Goal: Communication & Community: Answer question/provide support

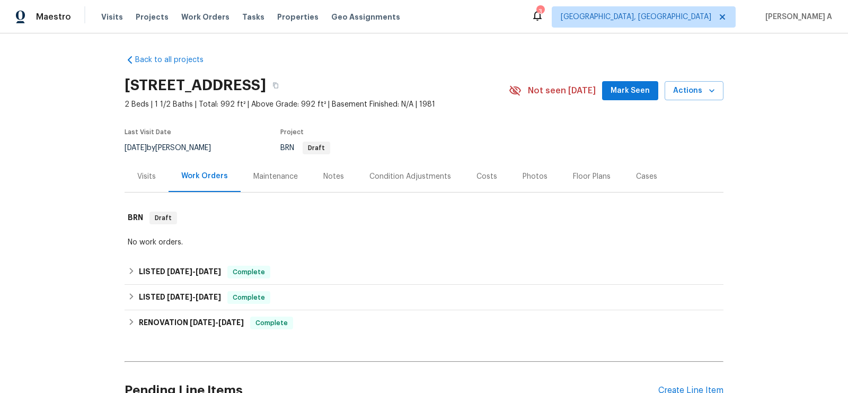
scroll to position [232, 0]
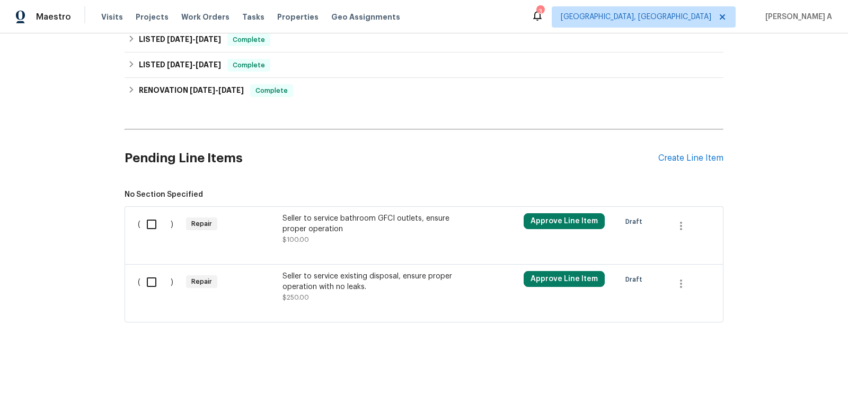
click at [393, 218] on div "Seller to service bathroom GFCI outlets, ensure proper operation" at bounding box center [376, 223] width 187 height 21
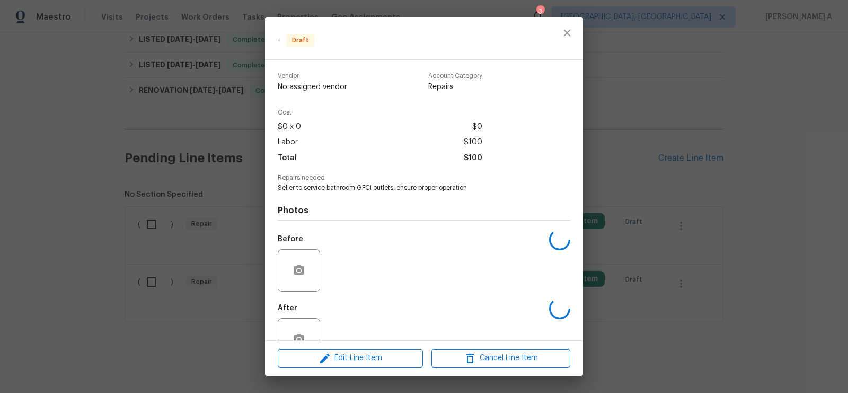
scroll to position [30, 0]
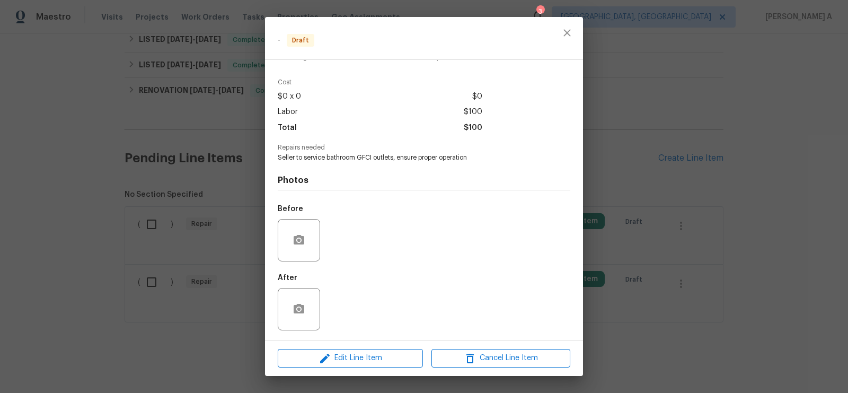
click at [315, 235] on div at bounding box center [299, 240] width 42 height 42
click at [301, 239] on icon "button" at bounding box center [299, 240] width 11 height 10
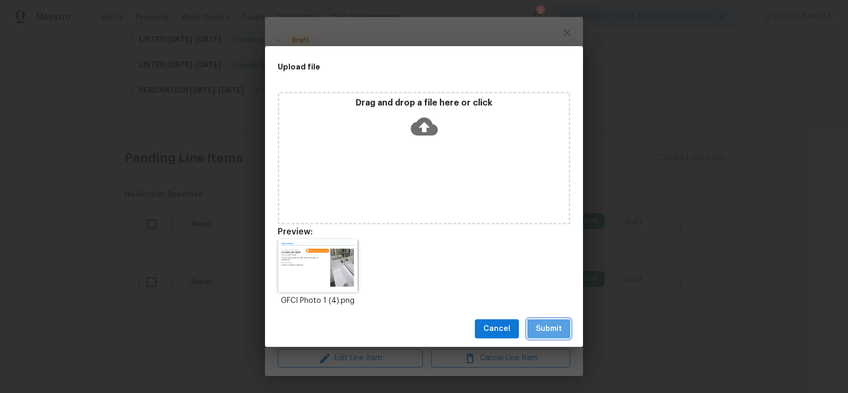
click at [559, 332] on span "Submit" at bounding box center [549, 328] width 26 height 13
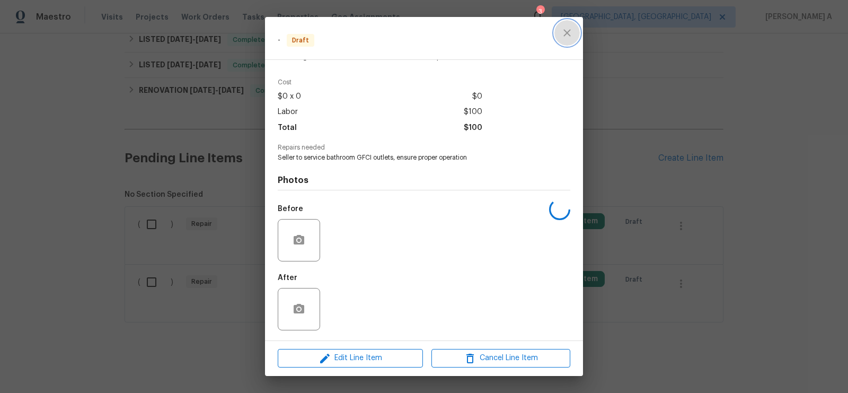
click at [566, 33] on icon "close" at bounding box center [567, 33] width 13 height 13
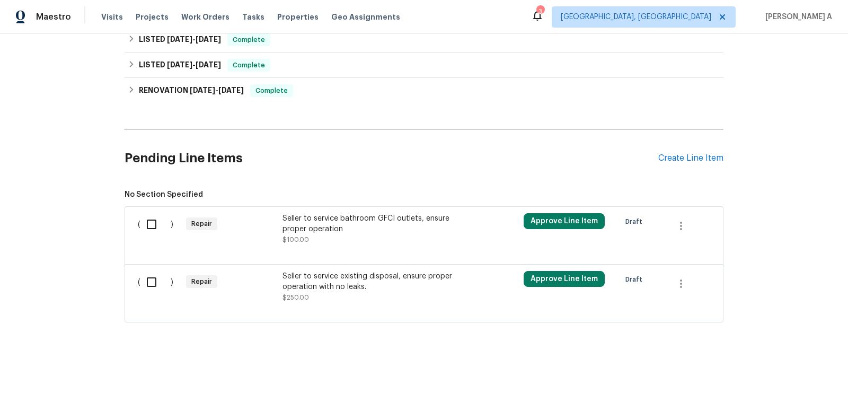
click at [370, 304] on div at bounding box center [424, 309] width 573 height 13
click at [367, 279] on div "Seller to service existing disposal, ensure proper operation with no leaks." at bounding box center [376, 281] width 187 height 21
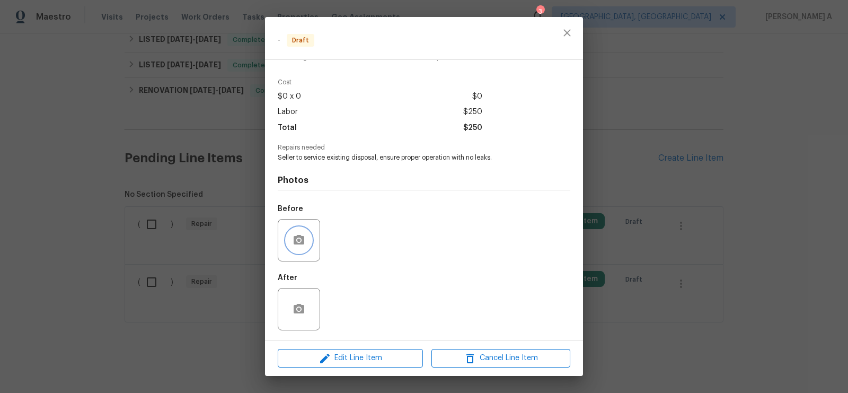
click at [301, 238] on icon "button" at bounding box center [299, 240] width 11 height 10
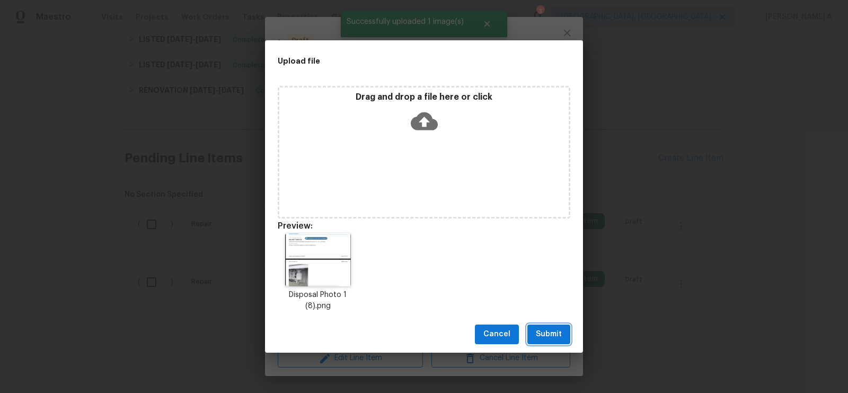
click at [540, 337] on span "Submit" at bounding box center [549, 334] width 26 height 13
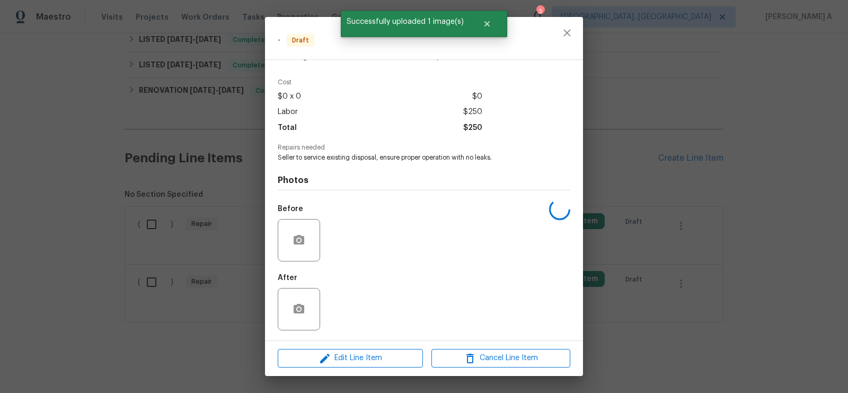
click at [560, 43] on div at bounding box center [567, 38] width 32 height 42
click at [564, 30] on icon "close" at bounding box center [567, 33] width 13 height 13
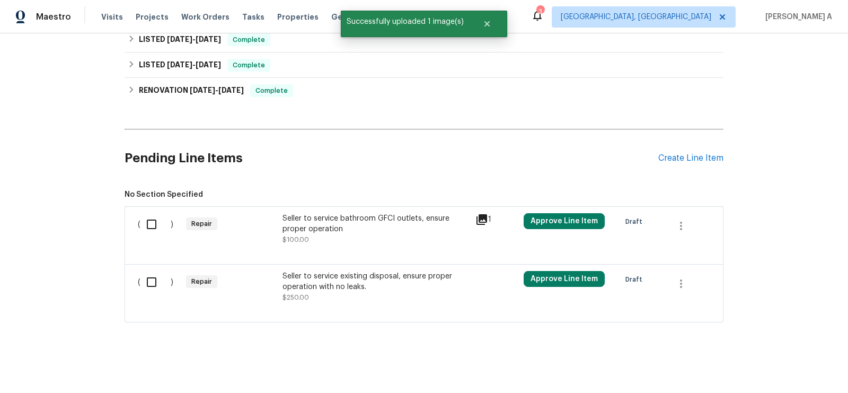
click at [154, 220] on input "checkbox" at bounding box center [156, 224] width 30 height 22
checkbox input "true"
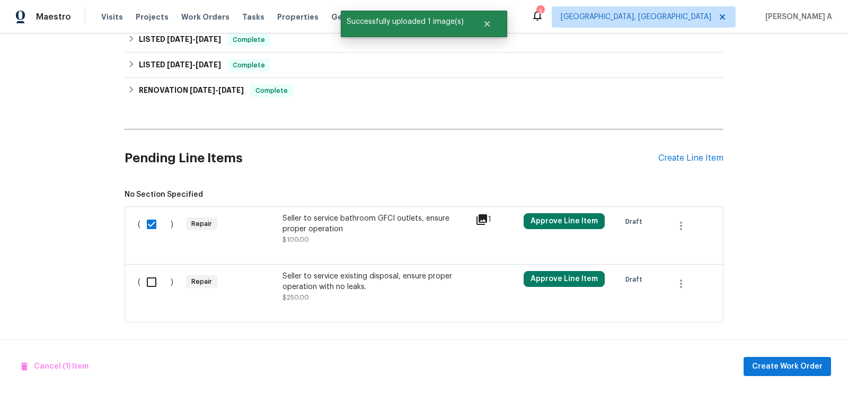
click at [150, 282] on input "checkbox" at bounding box center [156, 282] width 30 height 22
checkbox input "true"
click at [796, 365] on span "Create Work Order" at bounding box center [787, 366] width 71 height 13
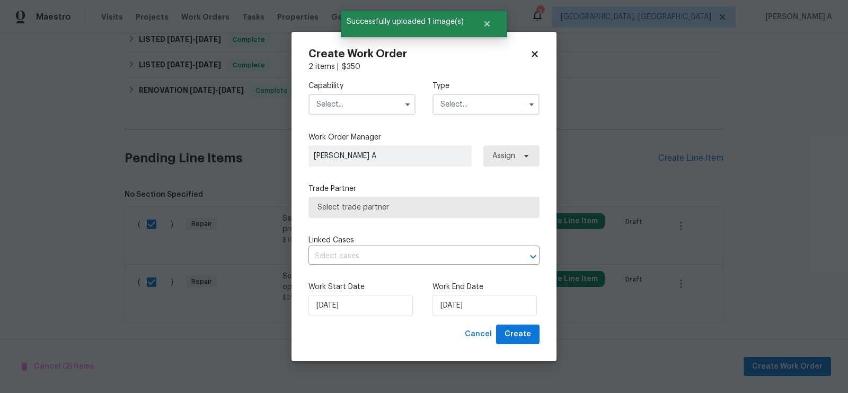
click at [350, 107] on input "text" at bounding box center [362, 104] width 107 height 21
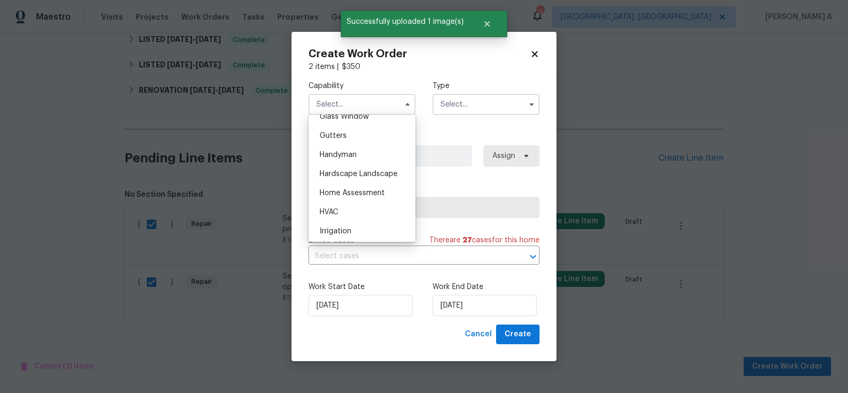
scroll to position [561, 0]
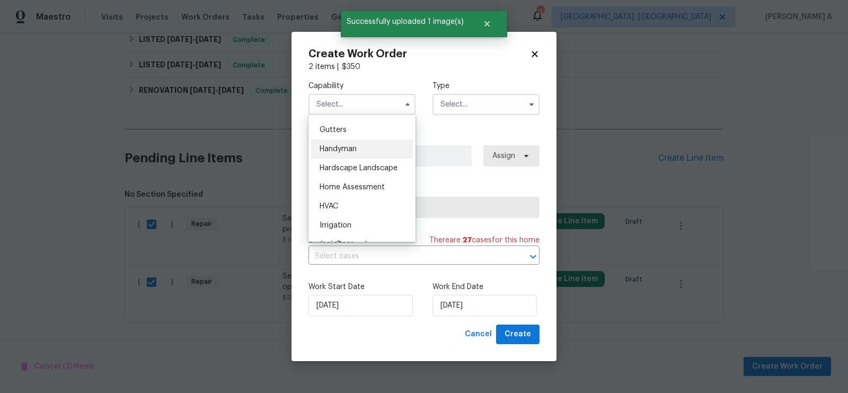
click at [357, 141] on div "Handyman" at bounding box center [362, 148] width 102 height 19
type input "Handyman"
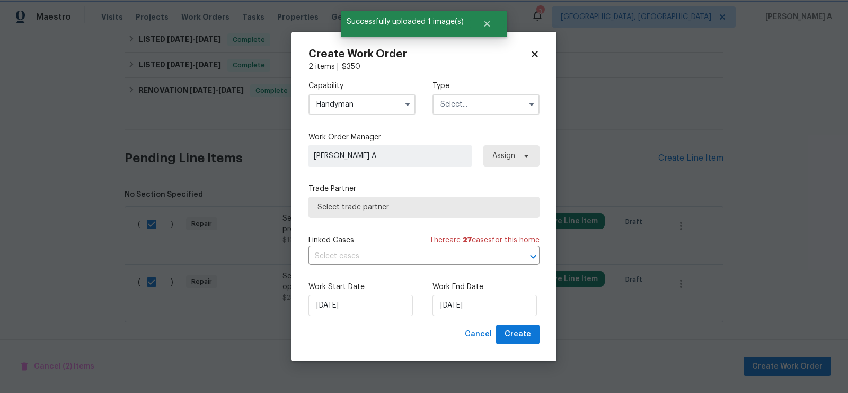
click at [467, 78] on div "Capability Handyman Type" at bounding box center [424, 97] width 231 height 51
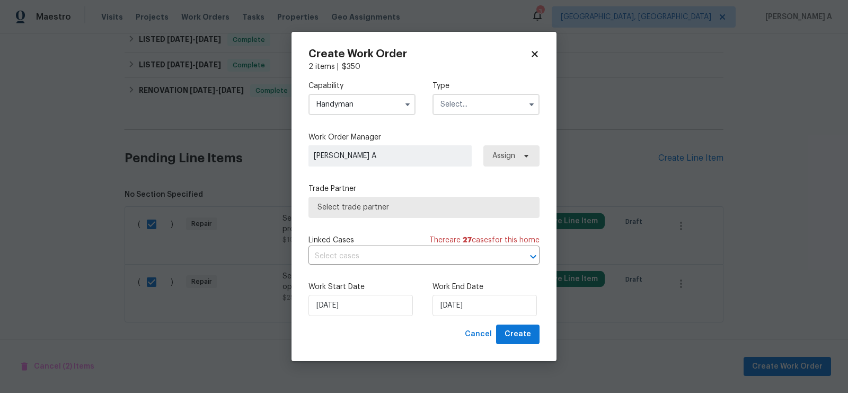
click at [467, 96] on input "text" at bounding box center [486, 104] width 107 height 21
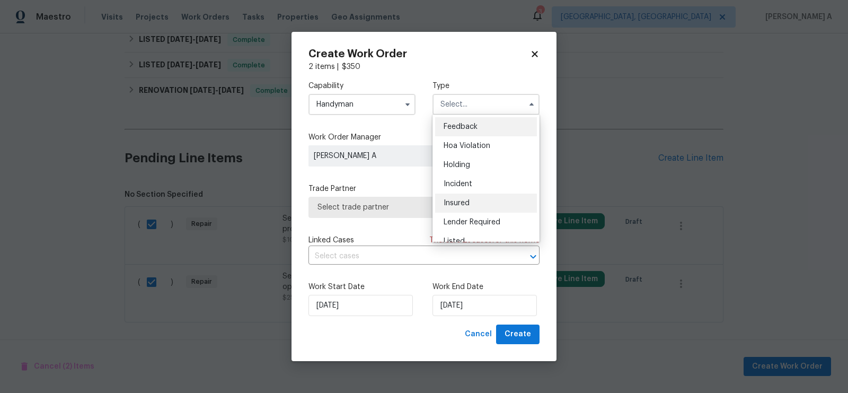
scroll to position [240, 0]
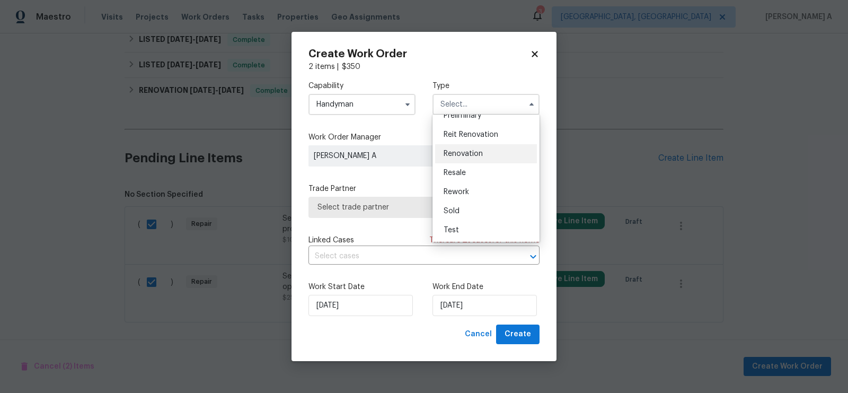
click at [472, 162] on div "Renovation" at bounding box center [486, 153] width 102 height 19
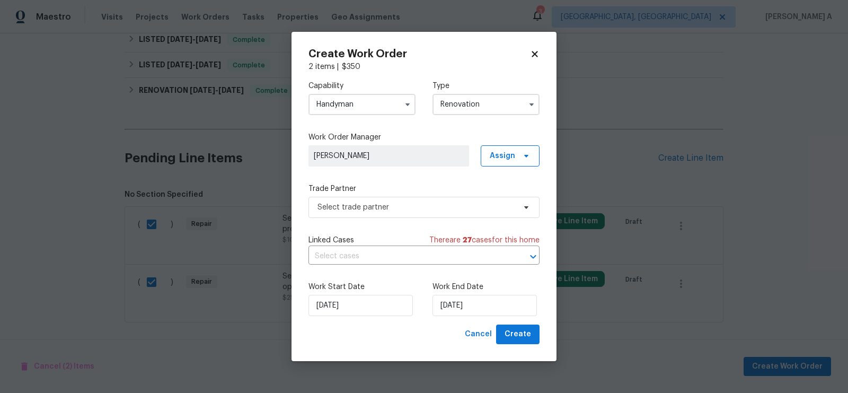
click at [485, 104] on input "Renovation" at bounding box center [486, 104] width 107 height 21
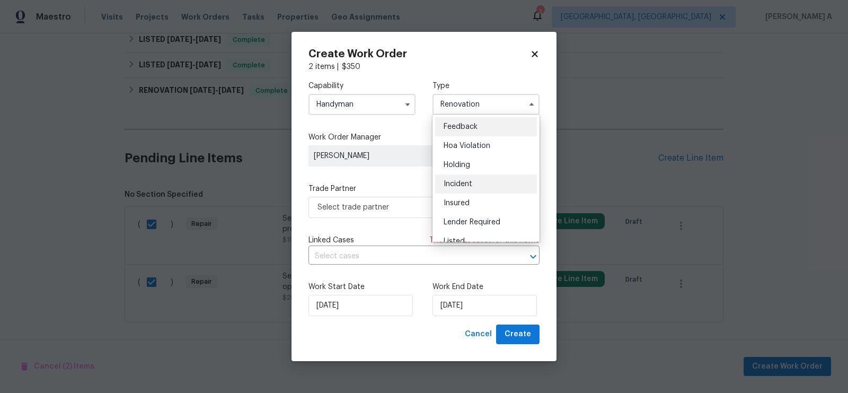
scroll to position [240, 0]
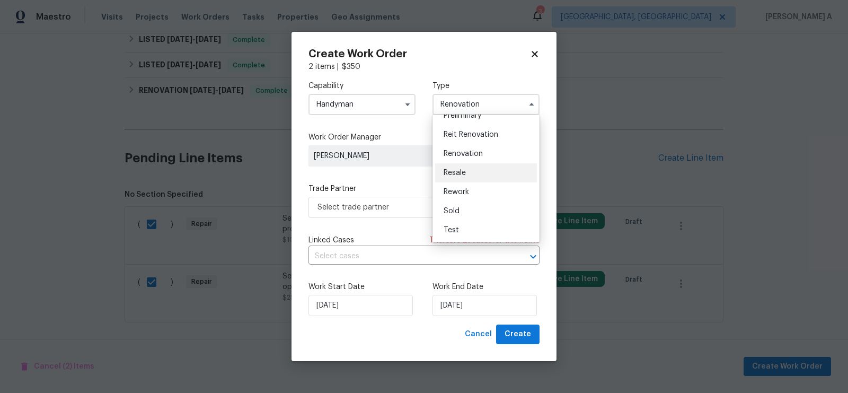
click at [473, 174] on div "Resale" at bounding box center [486, 172] width 102 height 19
type input "Resale"
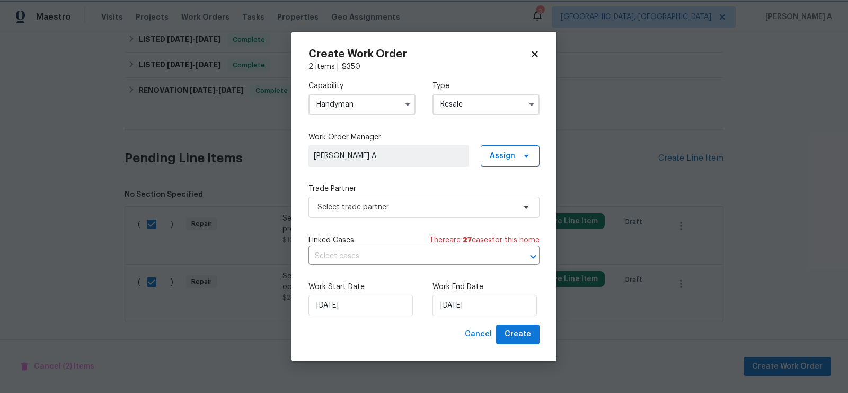
scroll to position [0, 0]
click at [409, 206] on span "Select trade partner" at bounding box center [417, 207] width 198 height 11
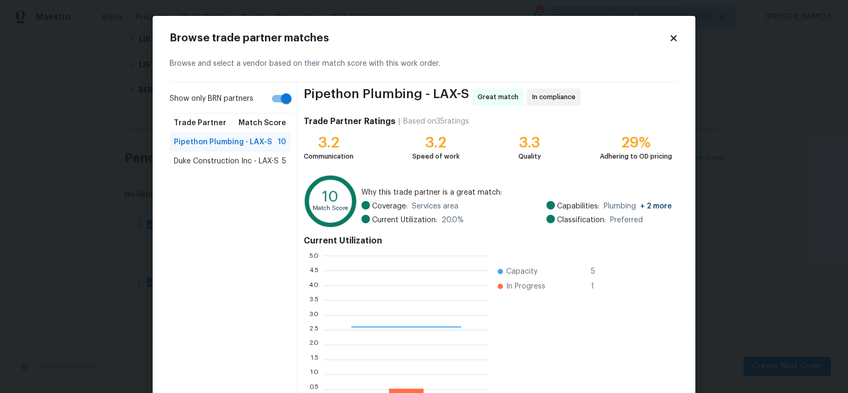
scroll to position [148, 165]
click at [275, 102] on input "Show only BRN partners" at bounding box center [286, 99] width 60 height 20
checkbox input "false"
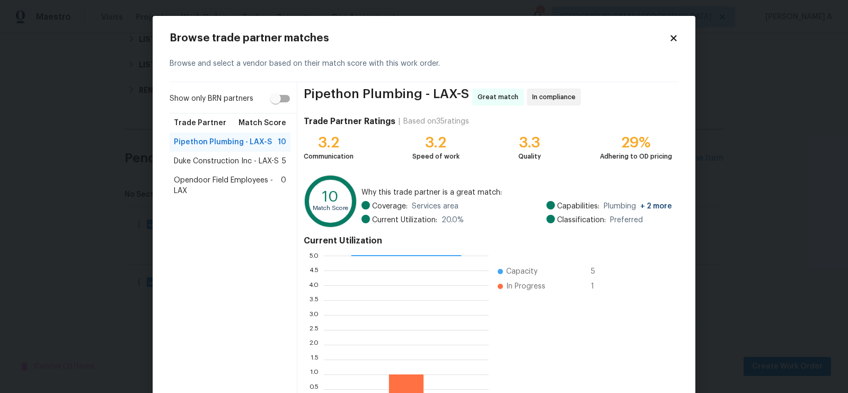
click at [676, 33] on icon at bounding box center [674, 38] width 10 height 10
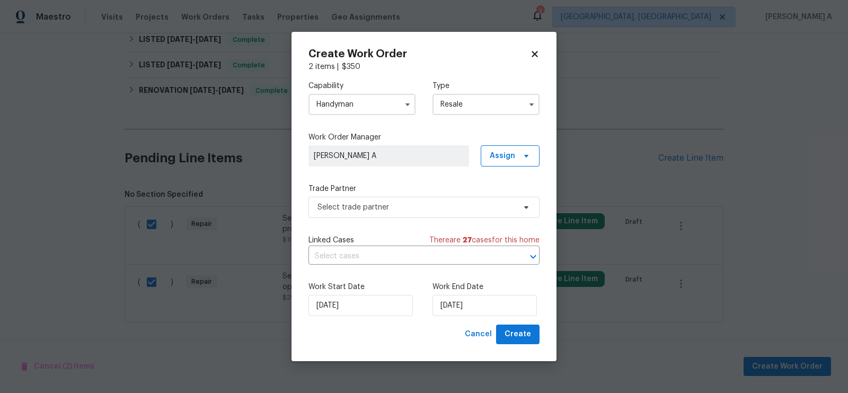
click at [395, 104] on input "Handyman" at bounding box center [362, 104] width 107 height 21
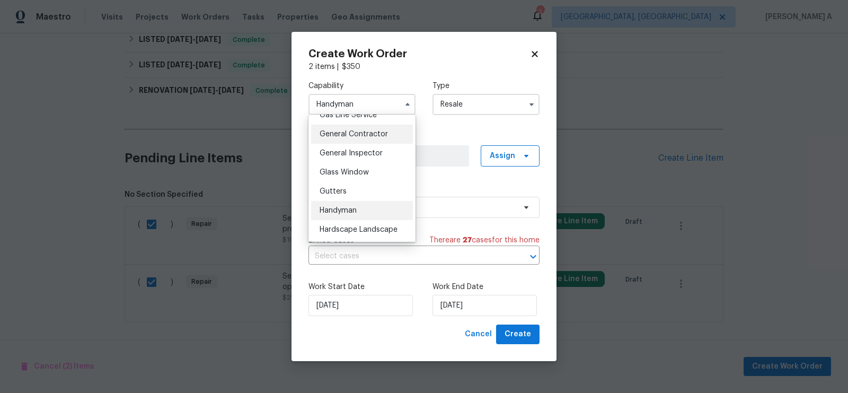
scroll to position [496, 0]
click at [365, 136] on span "General Contractor" at bounding box center [354, 137] width 68 height 7
type input "General Contractor"
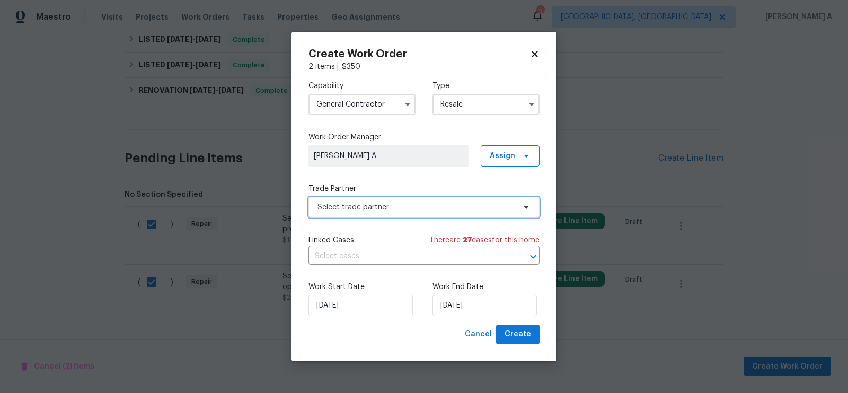
click at [416, 213] on span "Select trade partner" at bounding box center [424, 207] width 231 height 21
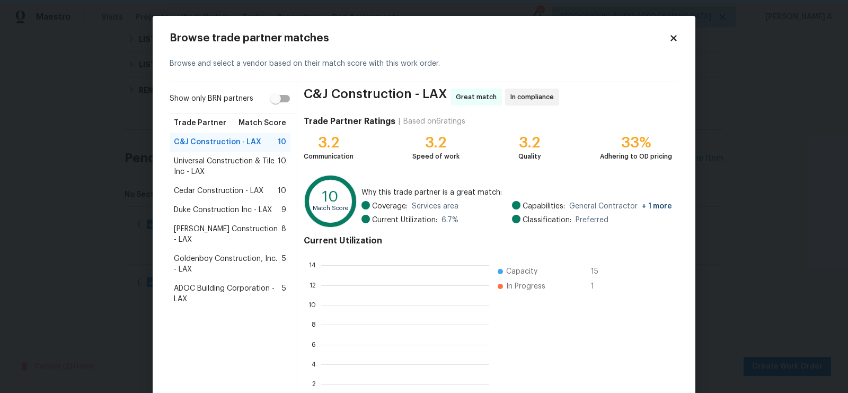
scroll to position [1, 1]
click at [249, 157] on span "Universal Construction & Tile Inc - LAX" at bounding box center [226, 166] width 104 height 21
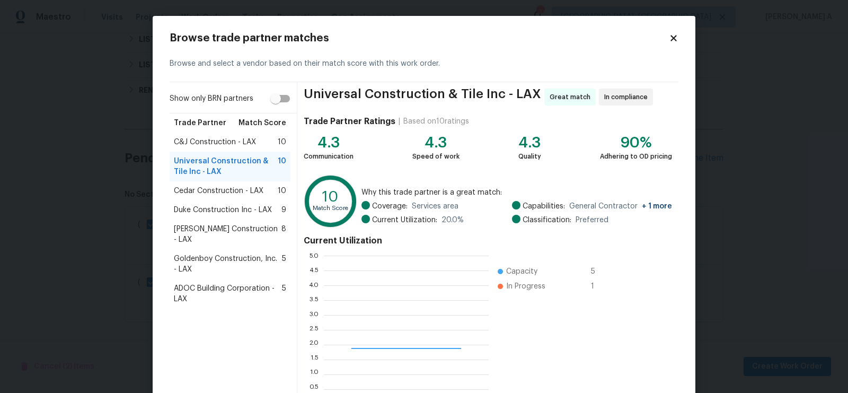
scroll to position [148, 165]
click at [585, 6] on body "Maestro Visits Projects Work Orders Tasks Properties Geo Assignments 3 Albuquer…" at bounding box center [424, 196] width 848 height 393
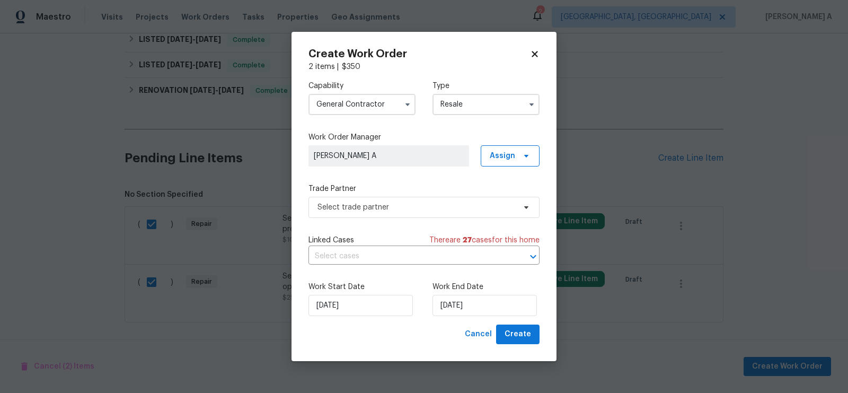
click at [539, 51] on icon at bounding box center [535, 54] width 10 height 10
checkbox input "false"
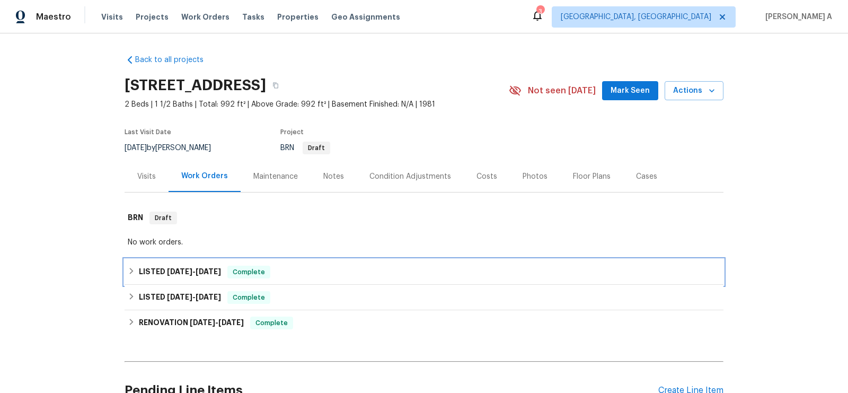
click at [237, 275] on span "Complete" at bounding box center [249, 272] width 41 height 11
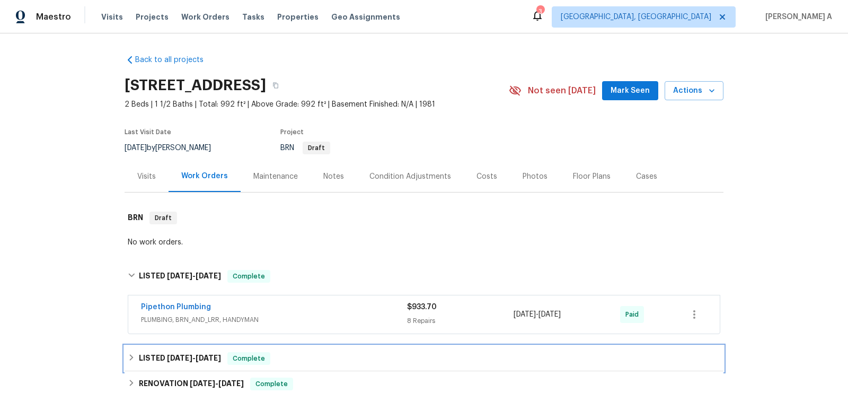
click at [248, 349] on div "LISTED 1/31/25 - 1/31/25 Complete" at bounding box center [424, 358] width 599 height 25
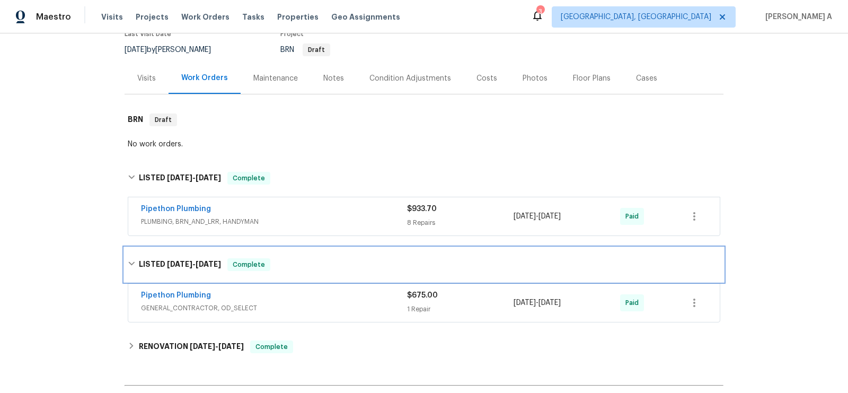
scroll to position [113, 0]
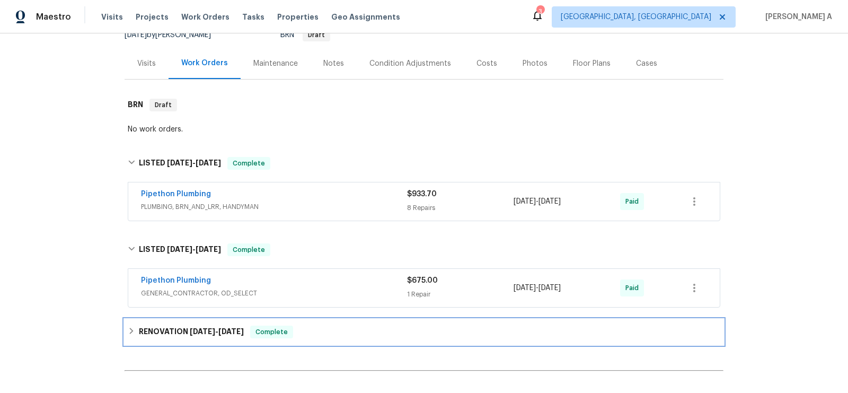
click at [248, 337] on div "RENOVATION 1/17/25 - 1/30/25 Complete" at bounding box center [424, 332] width 593 height 13
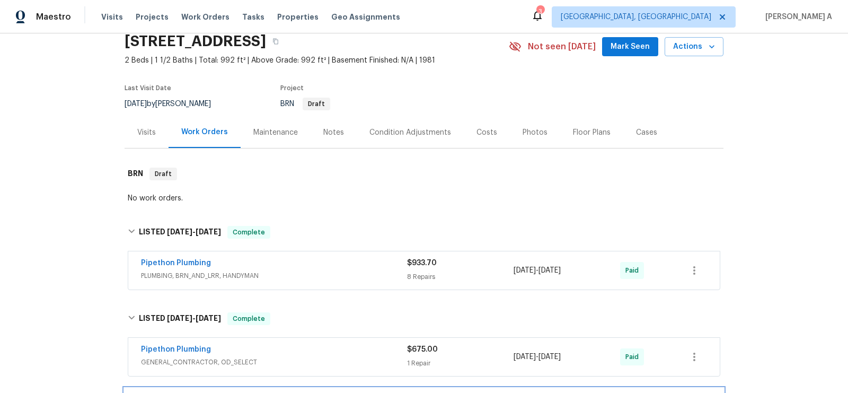
scroll to position [482, 0]
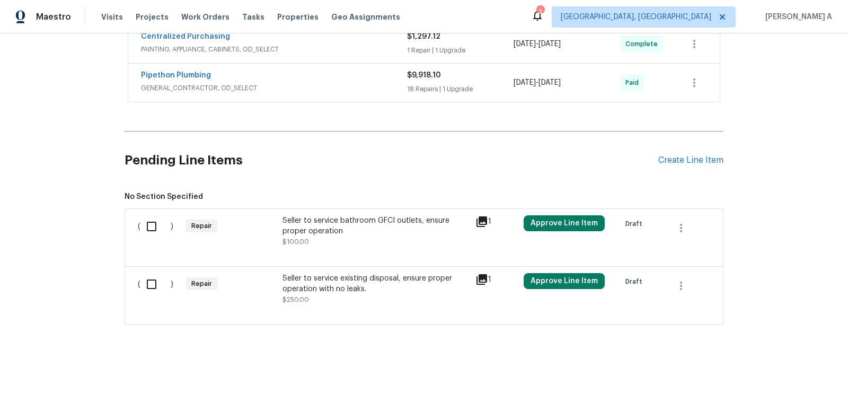
click at [146, 217] on input "checkbox" at bounding box center [156, 226] width 30 height 22
checkbox input "true"
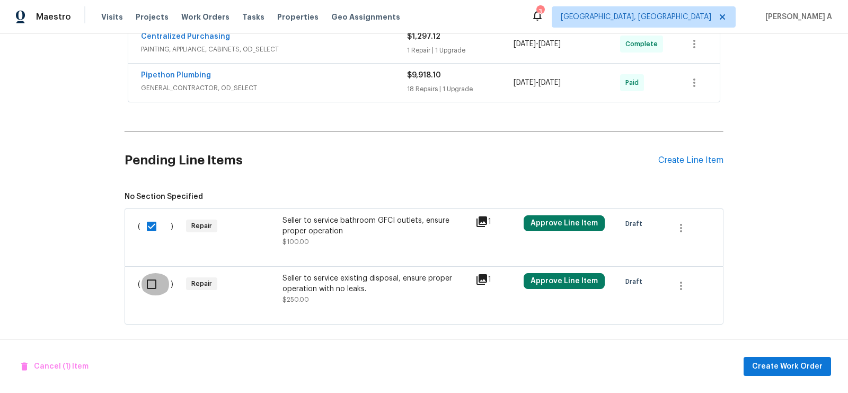
click at [149, 283] on input "checkbox" at bounding box center [156, 284] width 30 height 22
checkbox input "true"
click at [777, 363] on span "Create Work Order" at bounding box center [787, 366] width 71 height 13
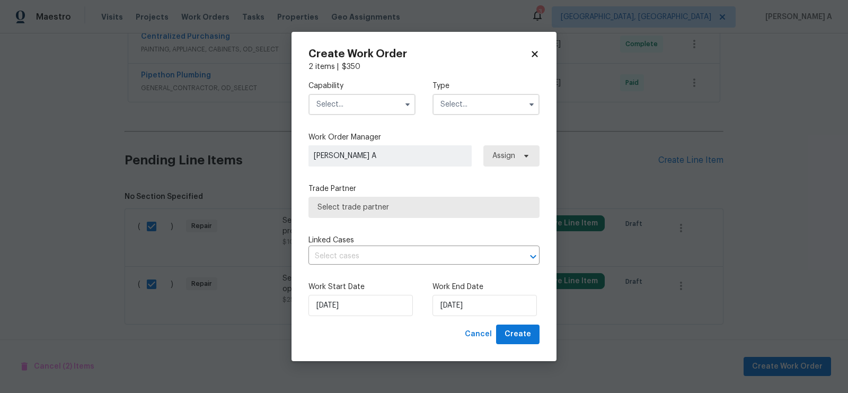
click at [385, 102] on input "text" at bounding box center [362, 104] width 107 height 21
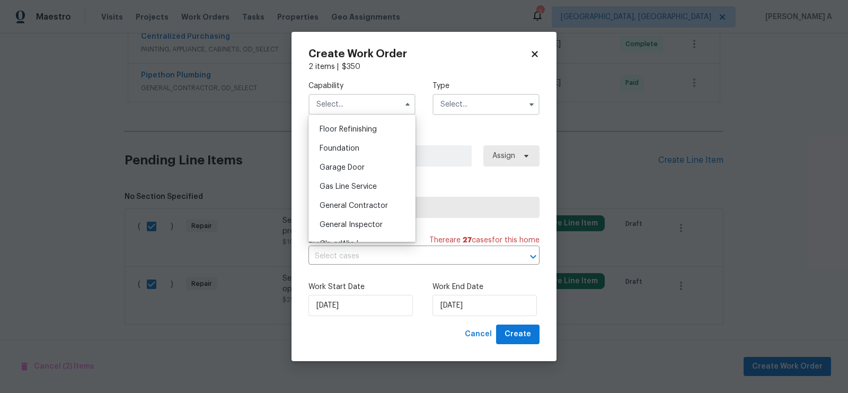
scroll to position [428, 0]
click at [365, 208] on span "General Contractor" at bounding box center [354, 205] width 68 height 7
type input "General Contractor"
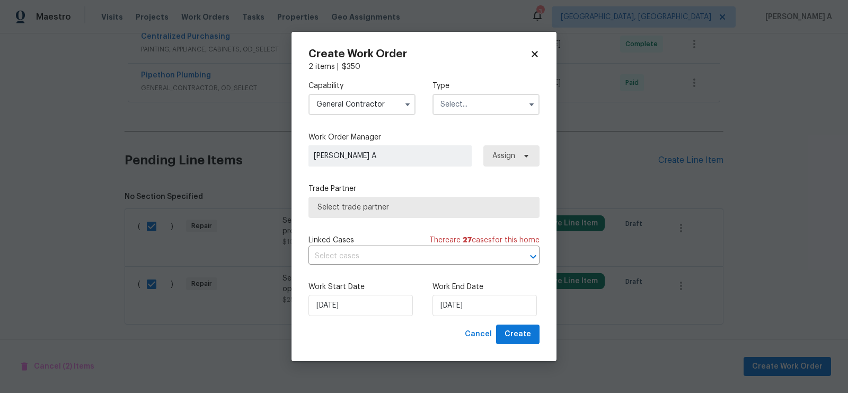
click at [471, 109] on input "text" at bounding box center [486, 104] width 107 height 21
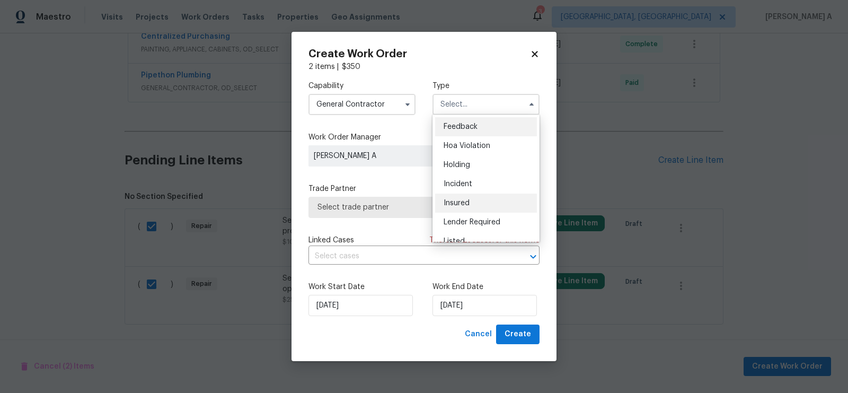
scroll to position [240, 0]
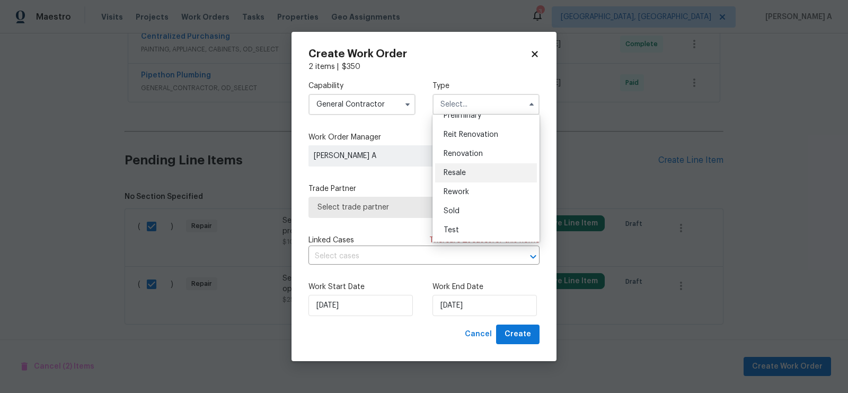
click at [469, 173] on div "Resale" at bounding box center [486, 172] width 102 height 19
type input "Resale"
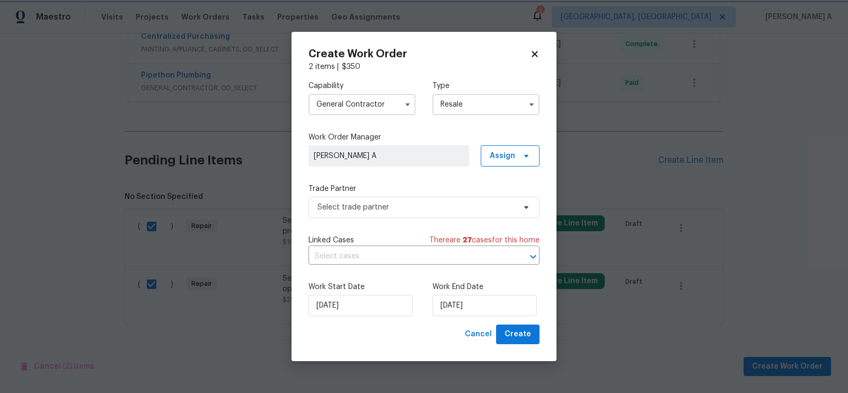
scroll to position [0, 0]
click at [410, 205] on span "Select trade partner" at bounding box center [417, 207] width 198 height 11
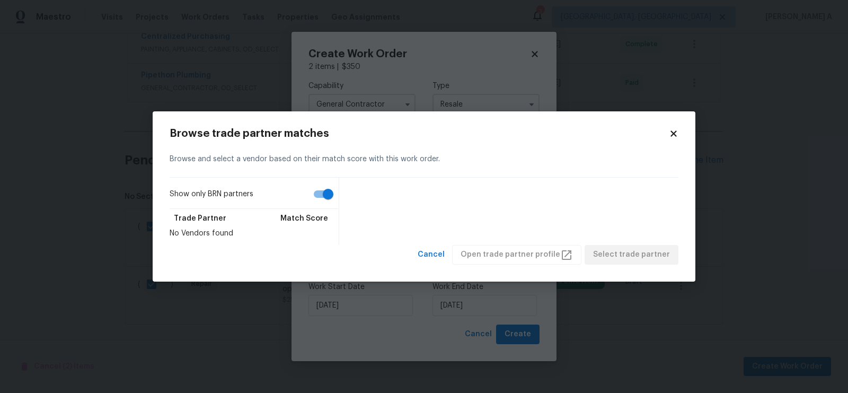
click at [329, 189] on input "Show only BRN partners" at bounding box center [328, 194] width 60 height 20
checkbox input "false"
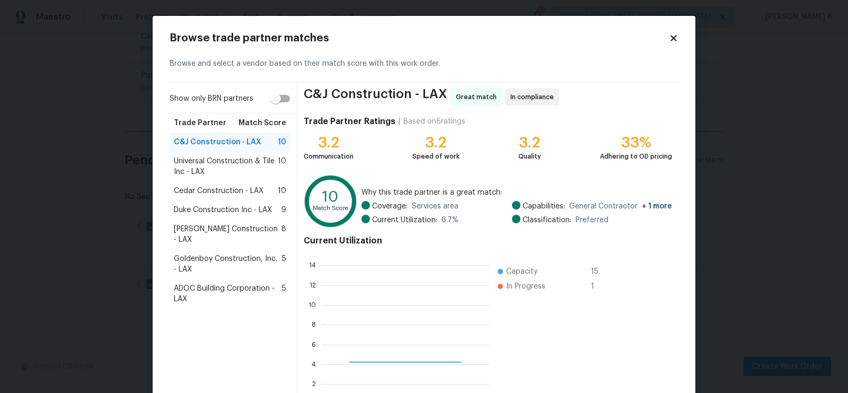
scroll to position [148, 168]
click at [226, 253] on span "Goldenboy Construction, Inc. - LAX" at bounding box center [228, 263] width 108 height 21
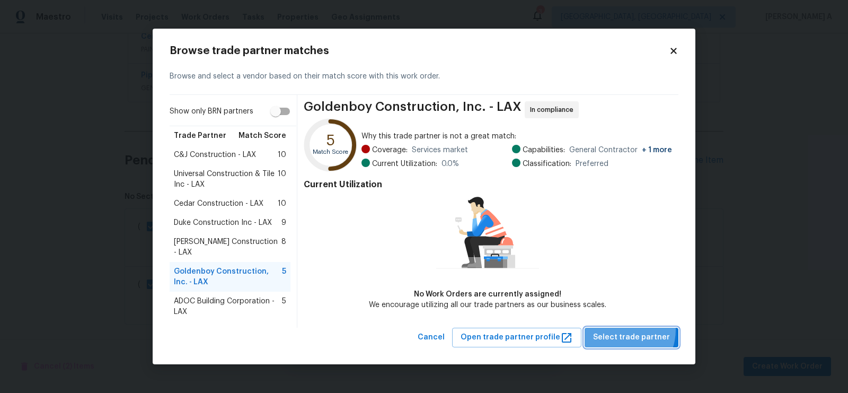
click at [625, 328] on button "Select trade partner" at bounding box center [632, 338] width 94 height 20
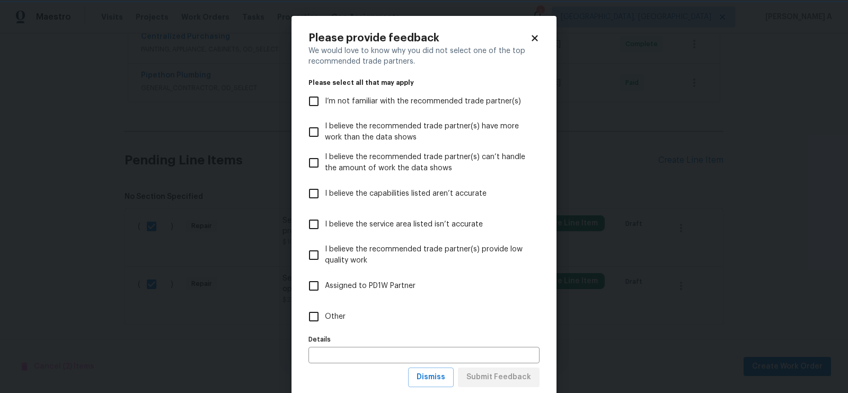
scroll to position [27, 0]
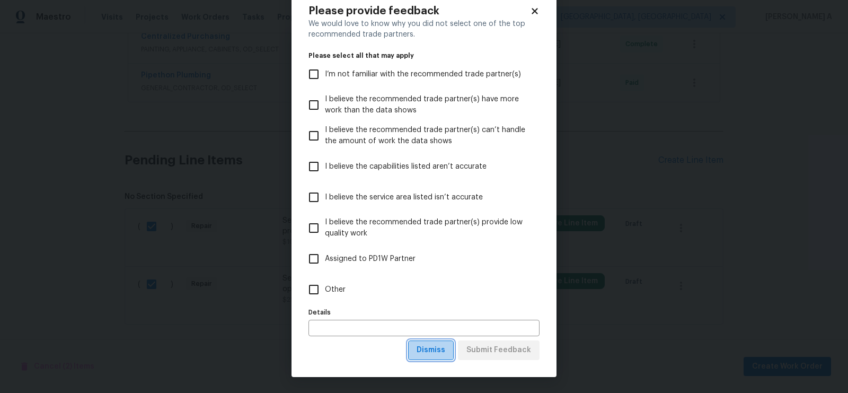
click at [431, 349] on span "Dismiss" at bounding box center [431, 350] width 29 height 13
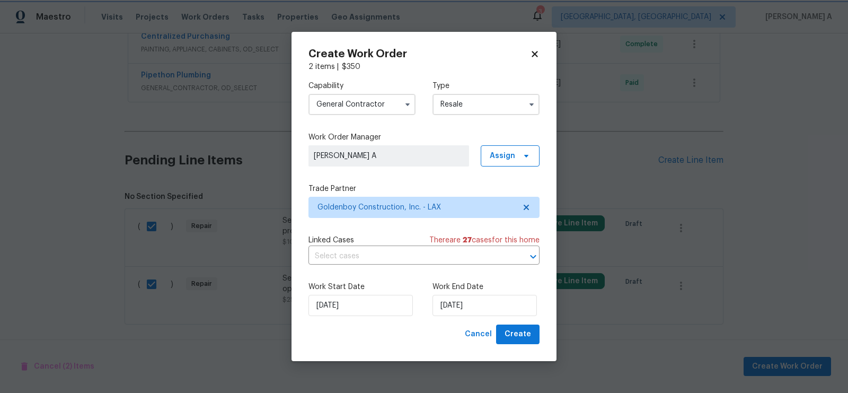
scroll to position [0, 0]
click at [527, 338] on span "Create" at bounding box center [518, 334] width 27 height 13
checkbox input "false"
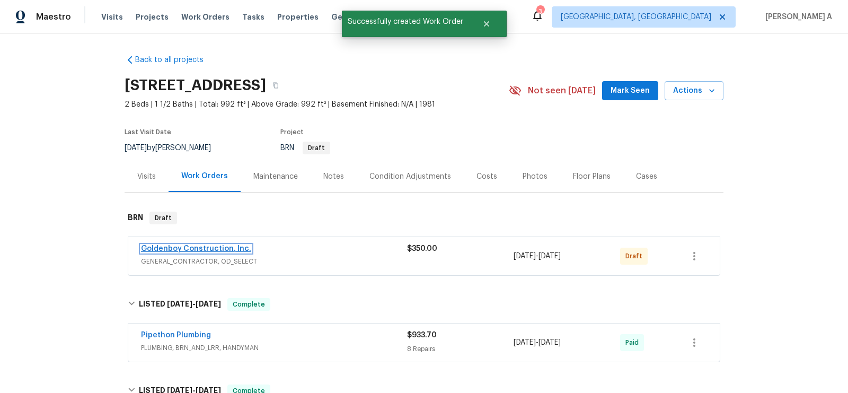
click at [185, 247] on link "Goldenboy Construction, Inc." at bounding box center [196, 248] width 110 height 7
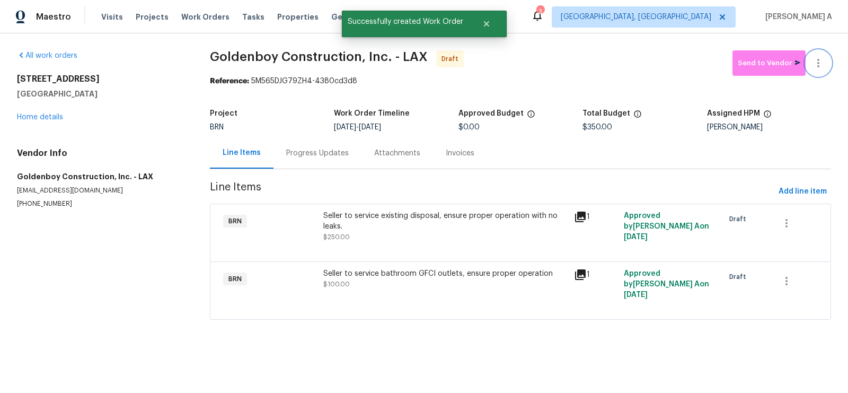
click at [823, 61] on icon "button" at bounding box center [818, 63] width 13 height 13
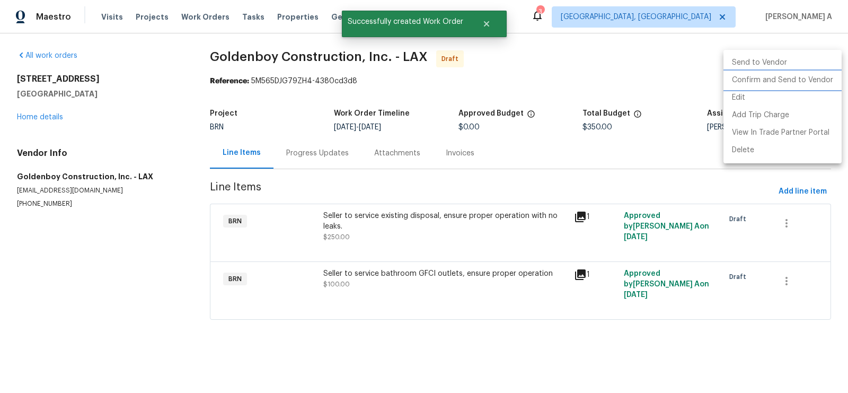
click at [819, 82] on li "Confirm and Send to Vendor" at bounding box center [783, 80] width 118 height 17
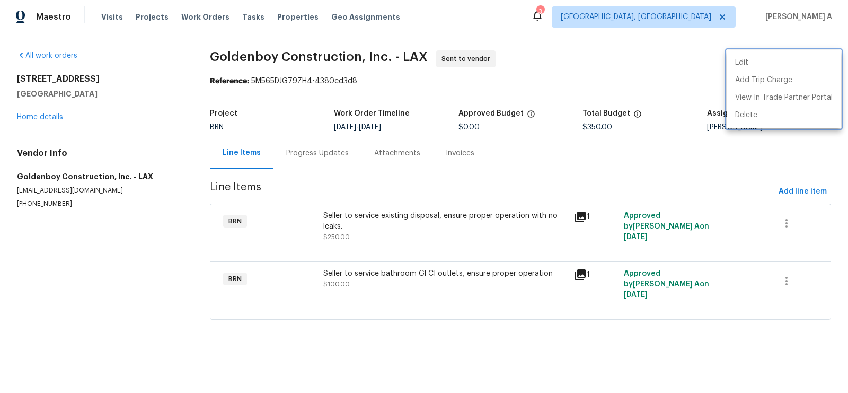
click at [551, 56] on div at bounding box center [424, 196] width 848 height 393
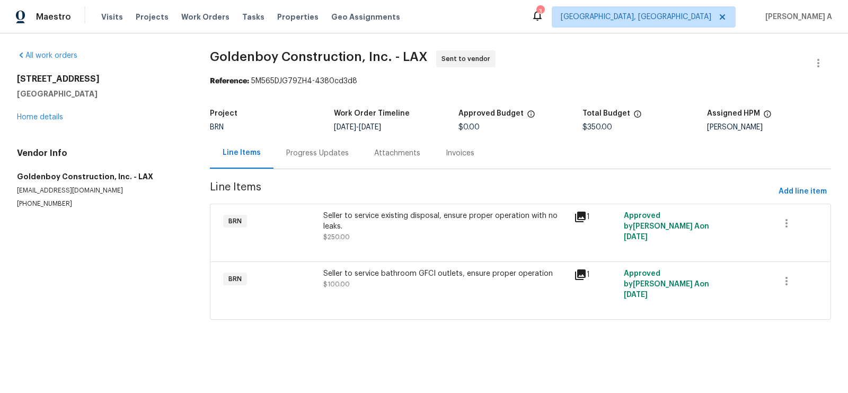
click at [308, 148] on div "Progress Updates" at bounding box center [317, 153] width 63 height 11
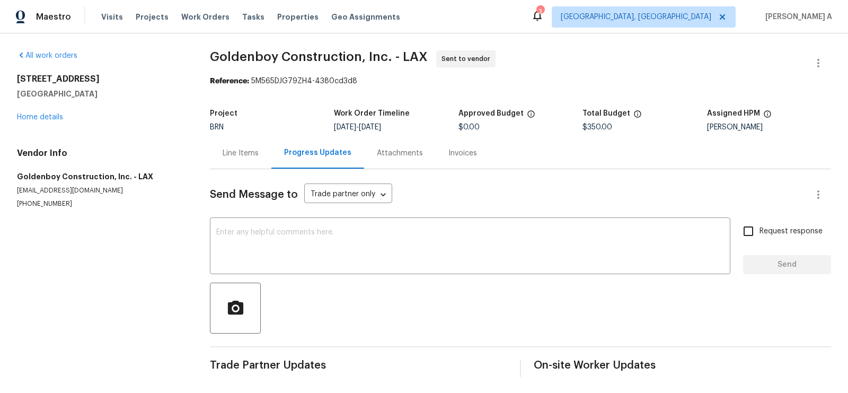
scroll to position [1, 0]
click at [236, 154] on div "Line Items" at bounding box center [241, 152] width 36 height 11
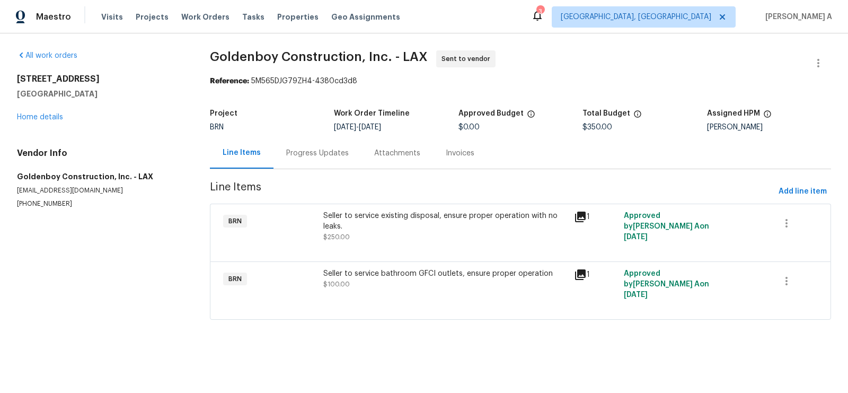
click at [311, 155] on div "Progress Updates" at bounding box center [317, 153] width 63 height 11
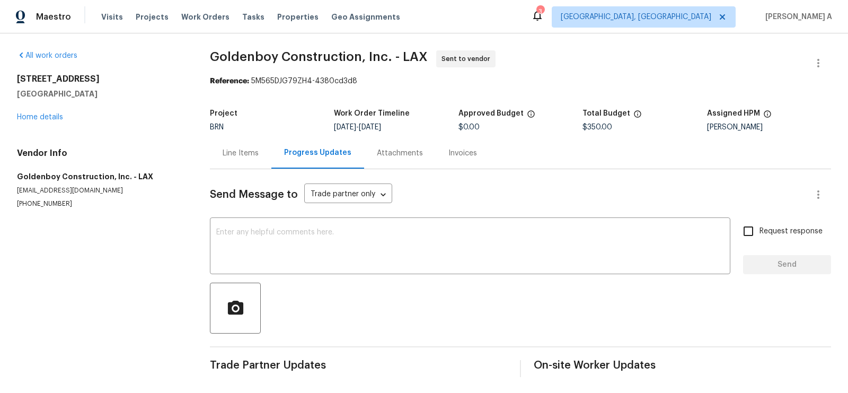
scroll to position [1, 0]
click at [248, 152] on div "Line Items" at bounding box center [241, 152] width 36 height 11
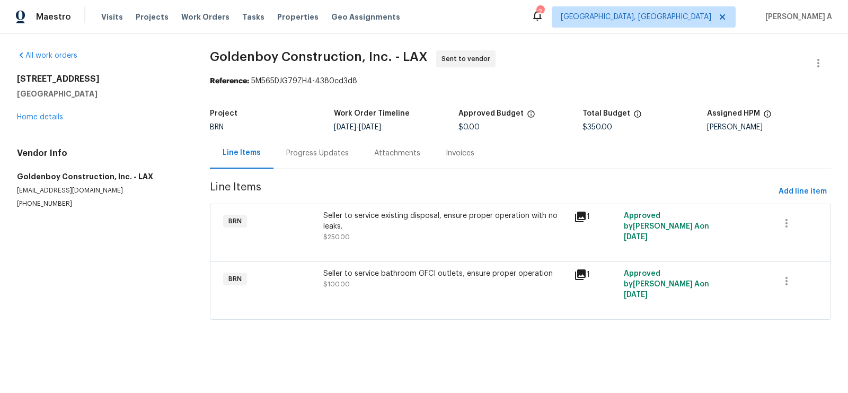
click at [407, 236] on div "Seller to service existing disposal, ensure proper operation with no leaks. $25…" at bounding box center [445, 226] width 244 height 32
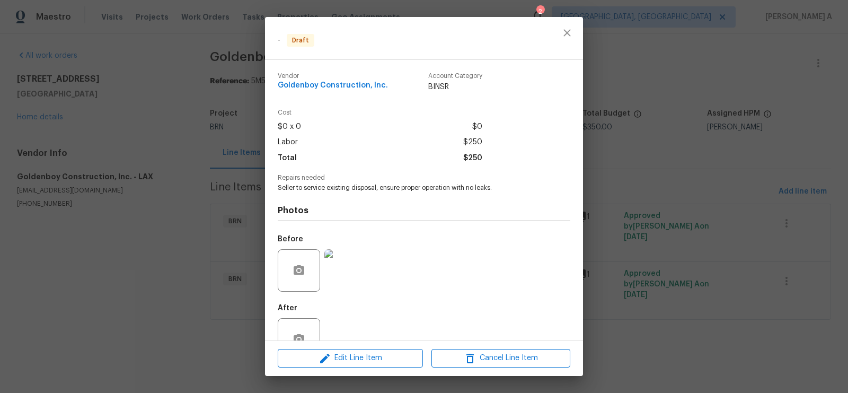
scroll to position [30, 0]
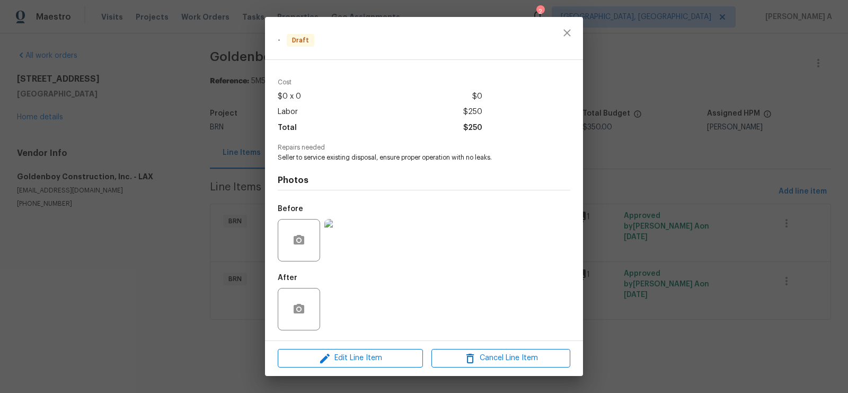
click at [353, 237] on img at bounding box center [345, 240] width 42 height 42
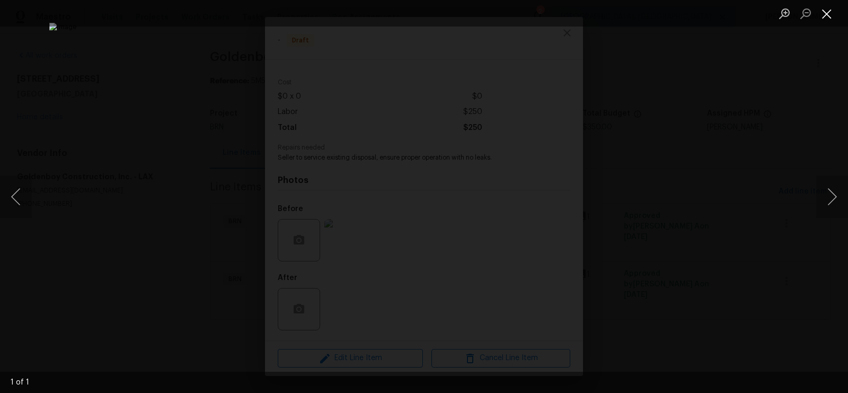
click at [821, 11] on button "Close lightbox" at bounding box center [827, 13] width 21 height 19
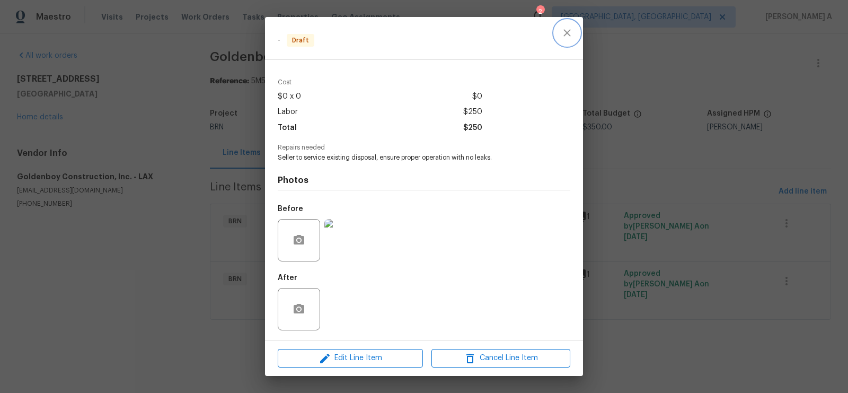
click at [569, 29] on icon "close" at bounding box center [567, 33] width 13 height 13
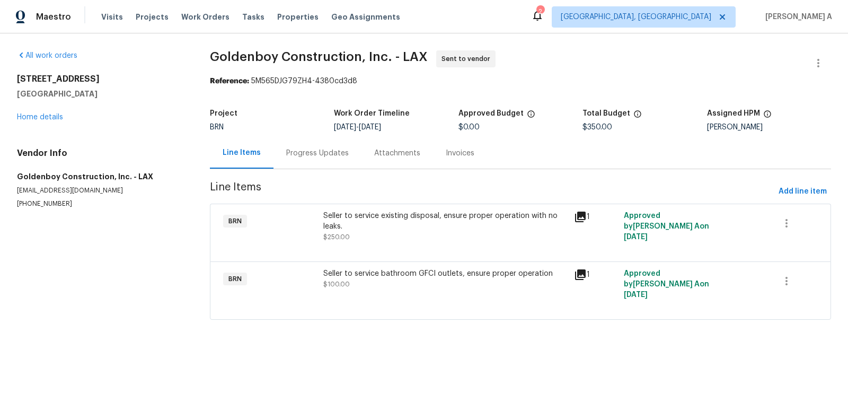
click at [380, 225] on div "Seller to service existing disposal, ensure proper operation with no leaks." at bounding box center [445, 220] width 244 height 21
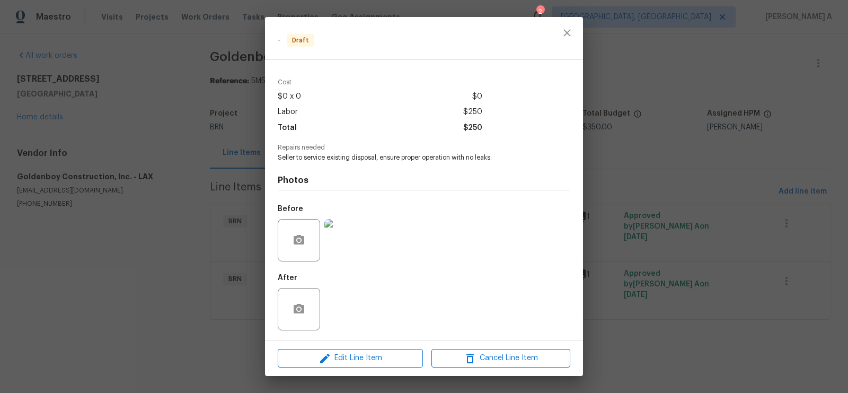
click at [349, 236] on img at bounding box center [345, 240] width 42 height 42
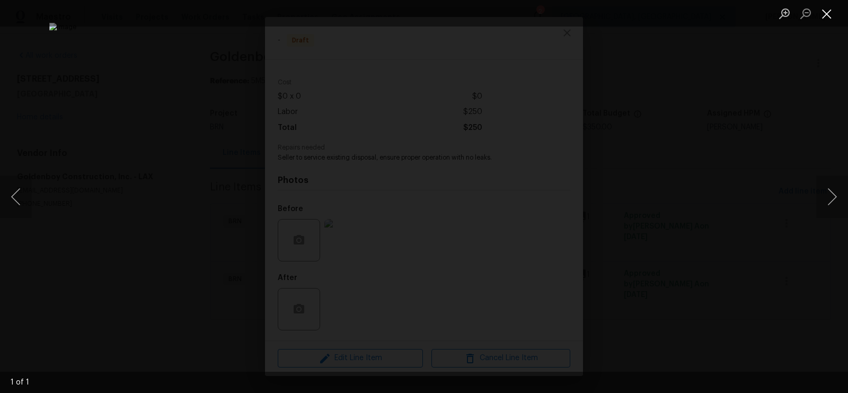
click at [830, 12] on button "Close lightbox" at bounding box center [827, 13] width 21 height 19
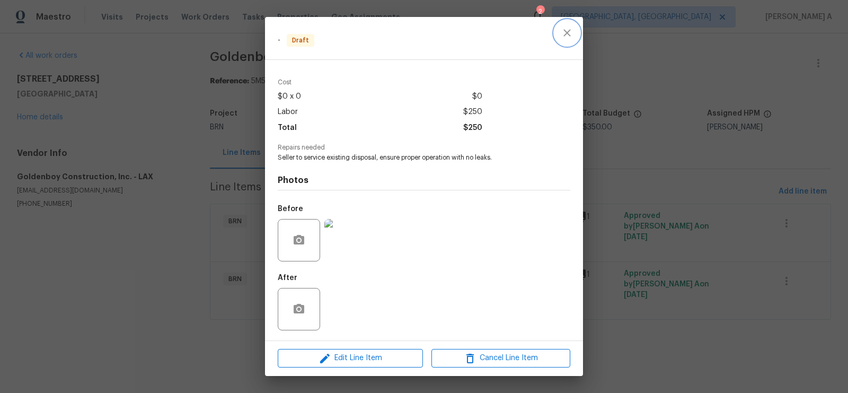
click at [563, 40] on button "close" at bounding box center [567, 32] width 25 height 25
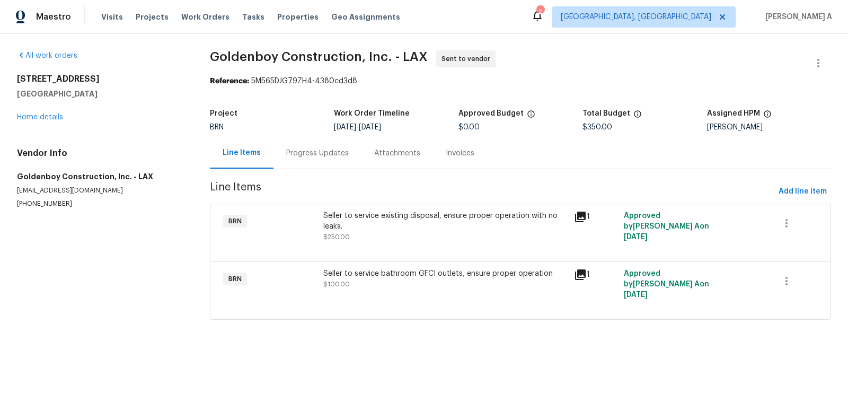
click at [331, 153] on div "Progress Updates" at bounding box center [317, 153] width 63 height 11
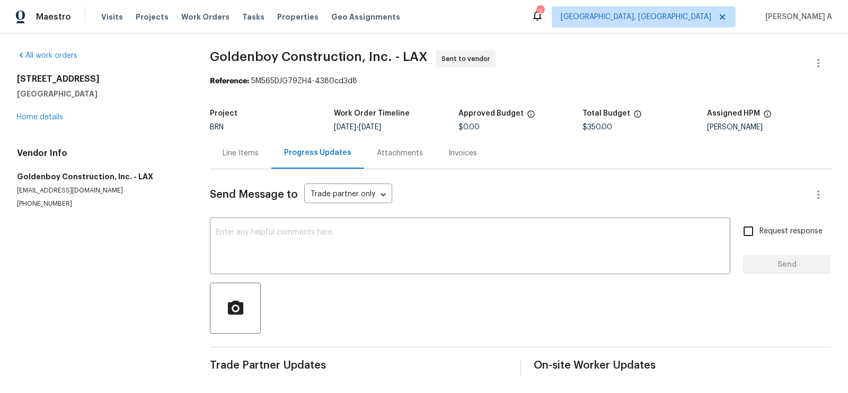
click at [253, 154] on div "Line Items" at bounding box center [241, 153] width 36 height 11
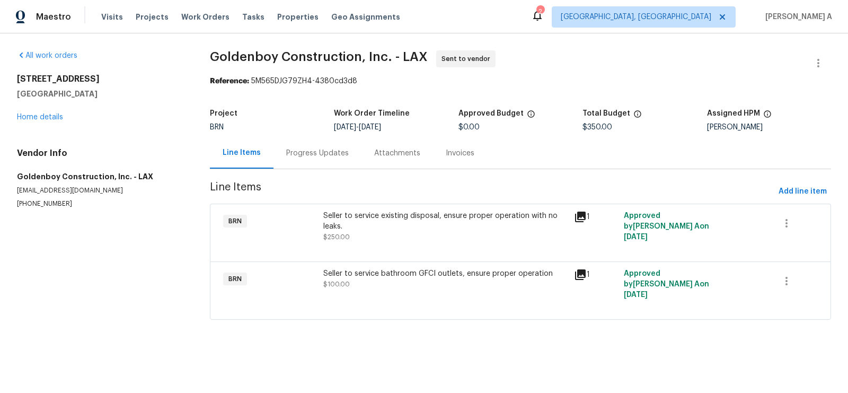
click at [327, 156] on div "Progress Updates" at bounding box center [317, 153] width 63 height 11
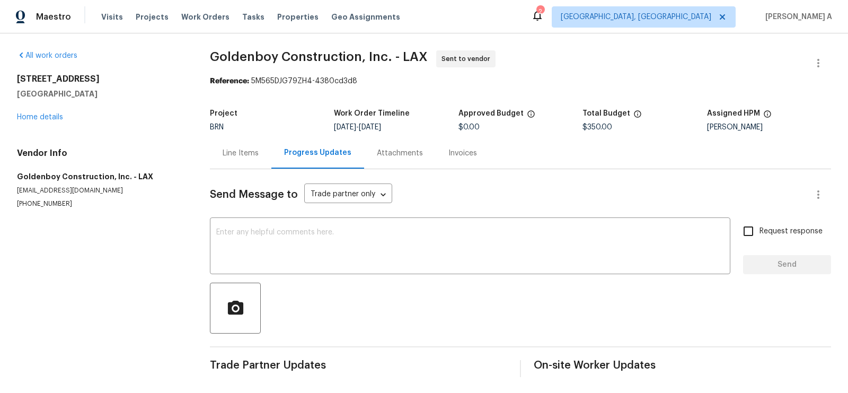
scroll to position [1, 0]
click at [235, 153] on div "Line Items" at bounding box center [241, 152] width 36 height 11
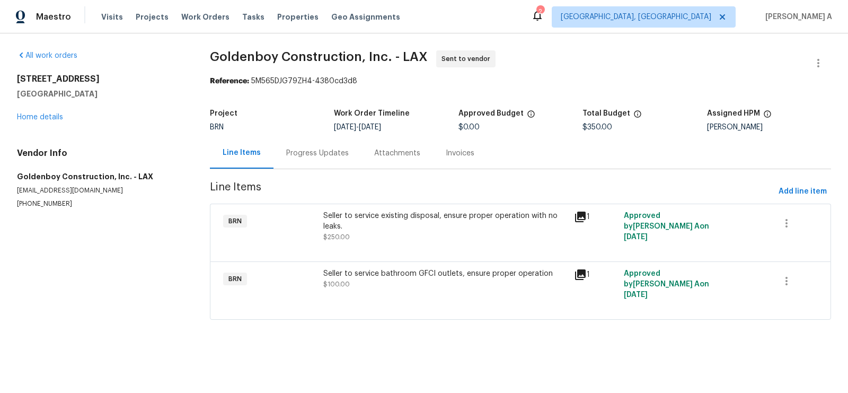
click at [314, 153] on div "Progress Updates" at bounding box center [317, 153] width 63 height 11
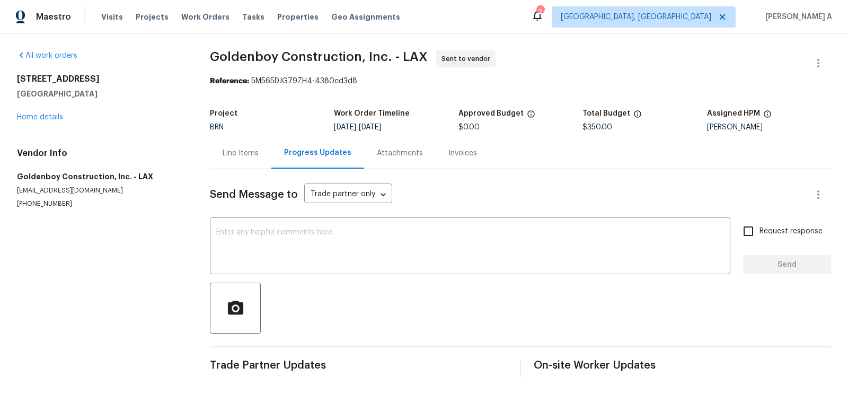
scroll to position [1, 0]
click at [352, 261] on textarea at bounding box center [470, 246] width 508 height 37
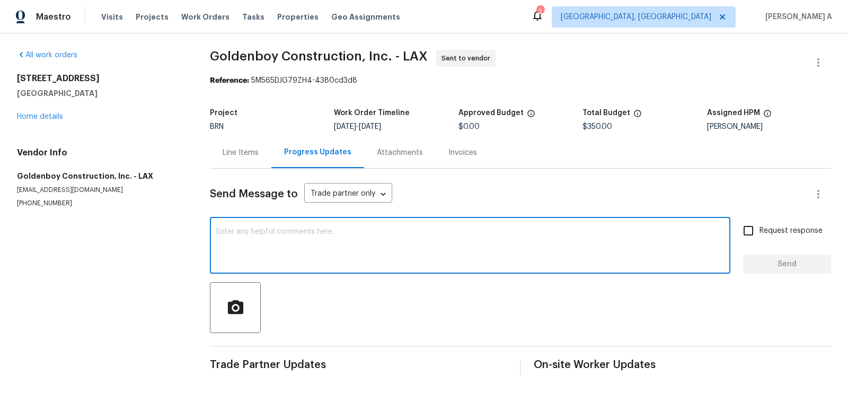
click at [302, 235] on textarea at bounding box center [470, 246] width 508 height 37
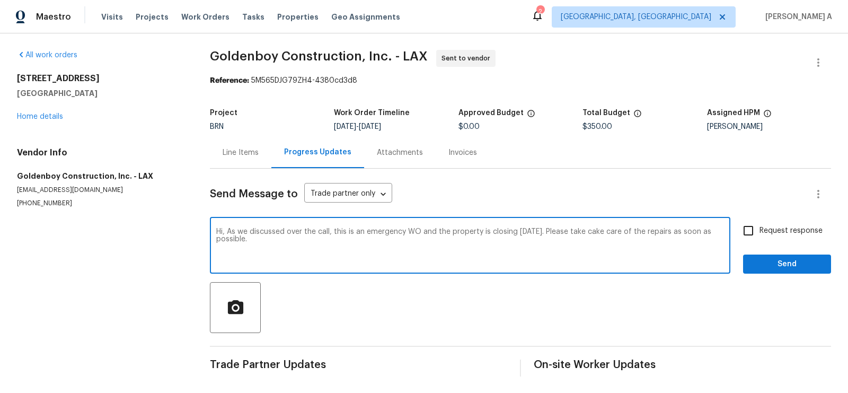
paste textarea "Reach out to me via the portal or call/text at 650-800-9524 for any questions o…"
click at [440, 232] on textarea "Hi, As we discussed over the call, this is an emergency WO and the property is …" at bounding box center [470, 246] width 508 height 37
click at [0, 0] on icon "Processing" at bounding box center [0, 0] width 0 height 0
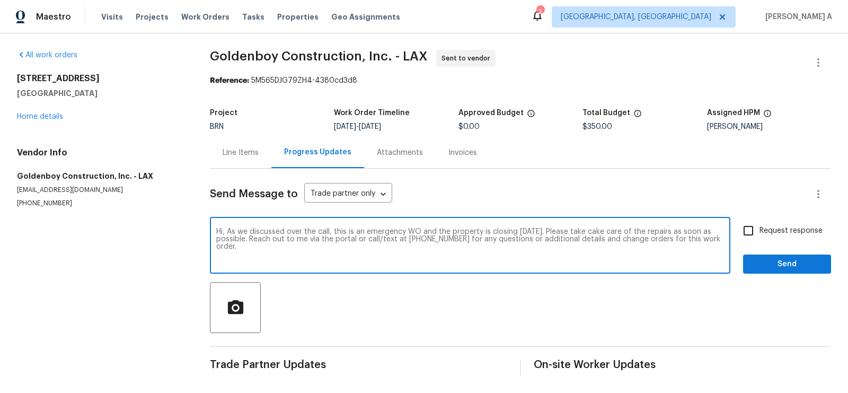
click at [0, 0] on icon "Paraphrase text" at bounding box center [0, 0] width 0 height 0
click at [0, 0] on icon "Text is too long. Try paraphrasing shorter sections." at bounding box center [0, 0] width 0 height 0
click at [0, 0] on div "As we discussed on the call, this is an emergency WO, and the property is closi…" at bounding box center [0, 0] width 0 height 0
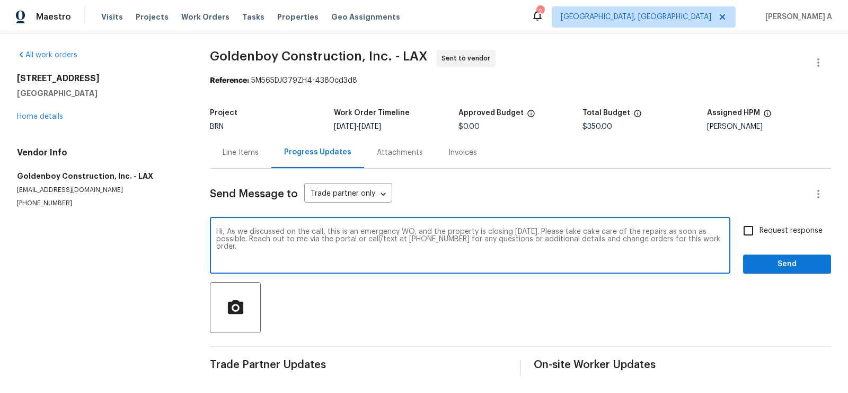
click at [0, 0] on span "repairs" at bounding box center [0, 0] width 0 height 0
type textarea "Hi, As we discussed on the call, this is an emergency WO, and the property is c…"
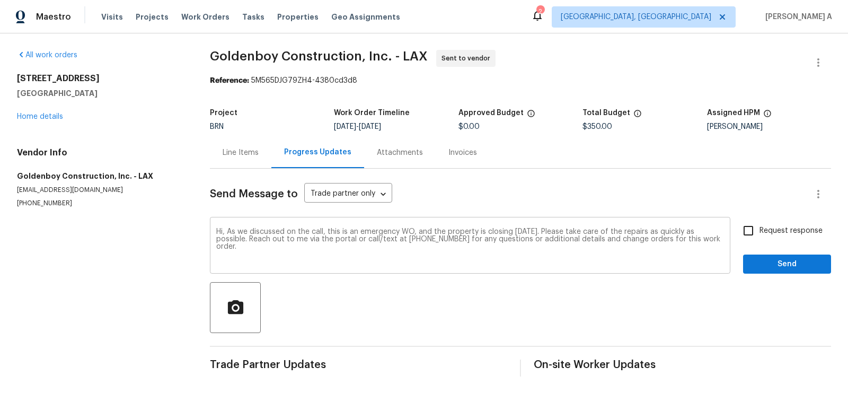
click at [515, 265] on div "Hi, As we discussed on the call, this is an emergency WO, and the property is c…" at bounding box center [470, 247] width 521 height 54
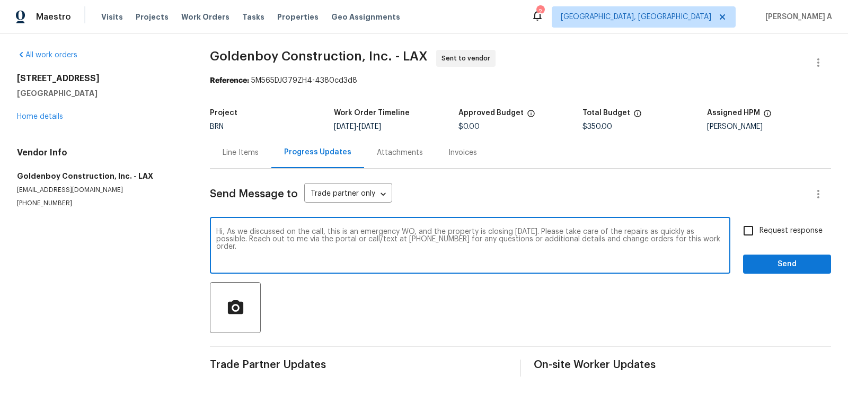
click at [757, 236] on input "Request response" at bounding box center [749, 231] width 22 height 22
checkbox input "true"
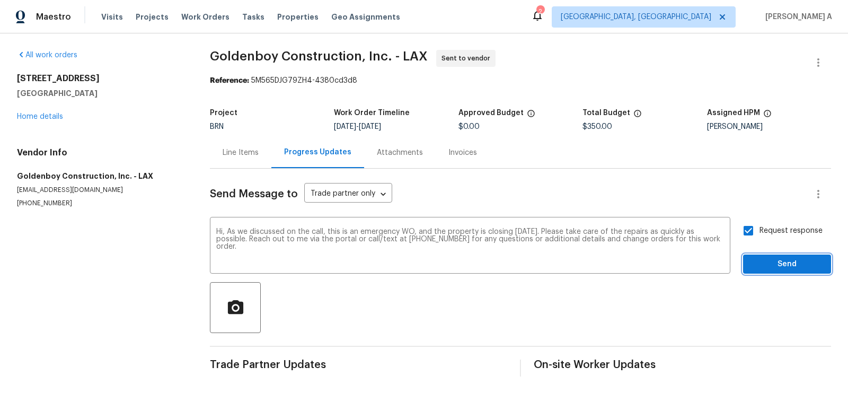
click at [787, 262] on span "Send" at bounding box center [787, 264] width 71 height 13
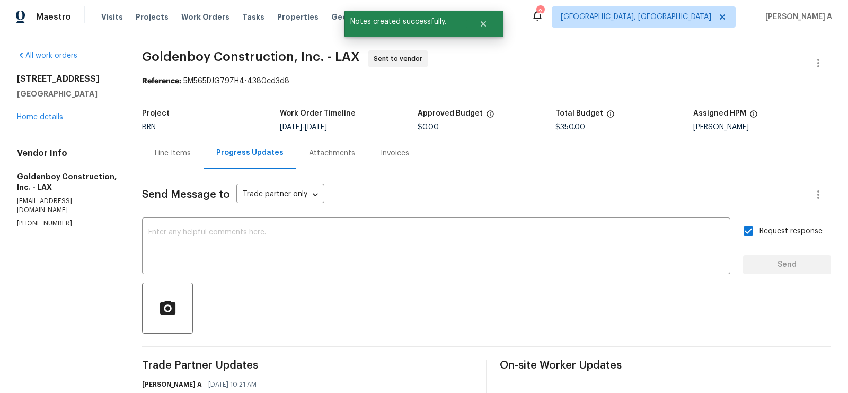
click at [190, 155] on div "Line Items" at bounding box center [173, 153] width 36 height 11
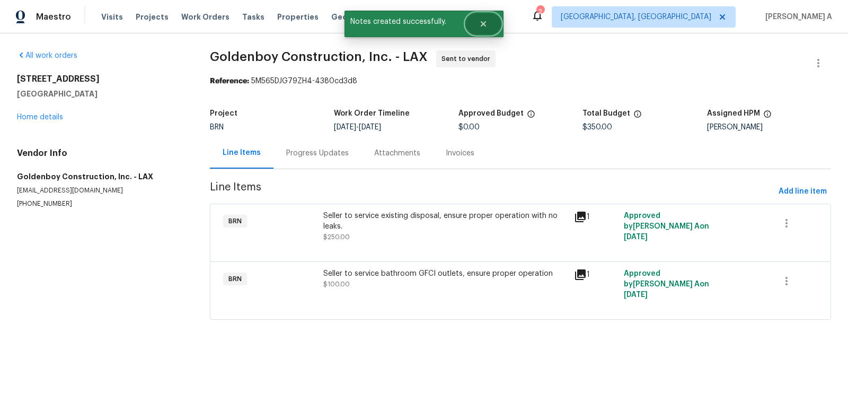
click at [484, 20] on icon "Close" at bounding box center [483, 24] width 8 height 8
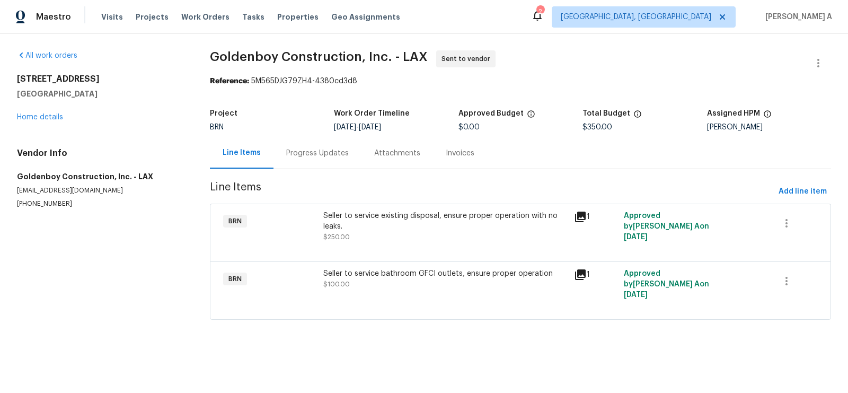
click at [36, 208] on p "[PHONE_NUMBER]" at bounding box center [101, 203] width 168 height 9
copy p "[PHONE_NUMBER]"
click at [164, 293] on section "All work orders 1815 W 145th St Apt 9 Gardena, CA 90249 Home details Vendor Inf…" at bounding box center [101, 191] width 168 height 282
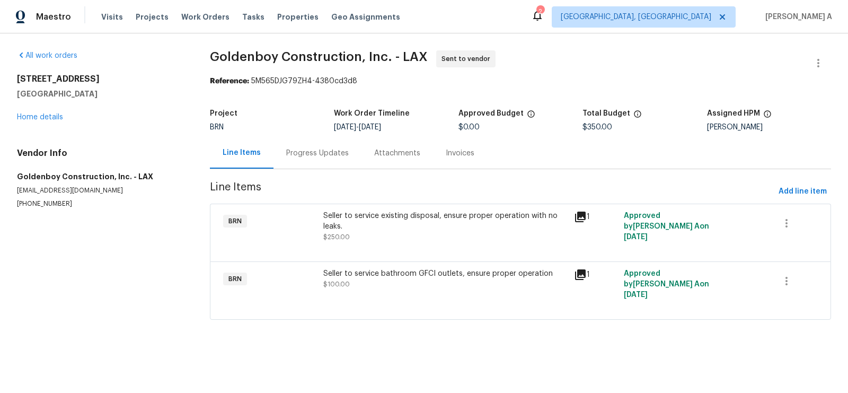
click at [308, 148] on div "Progress Updates" at bounding box center [317, 153] width 63 height 11
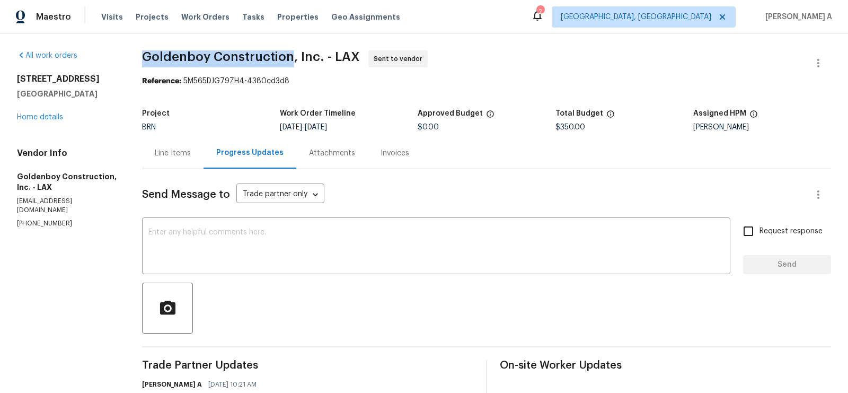
copy span "Goldenboy Construction"
drag, startPoint x: 159, startPoint y: 56, endPoint x: 309, endPoint y: 57, distance: 150.1
click at [308, 57] on span "Goldenboy Construction, Inc. - LAX" at bounding box center [251, 56] width 218 height 13
click at [187, 155] on div "Line Items" at bounding box center [173, 153] width 36 height 11
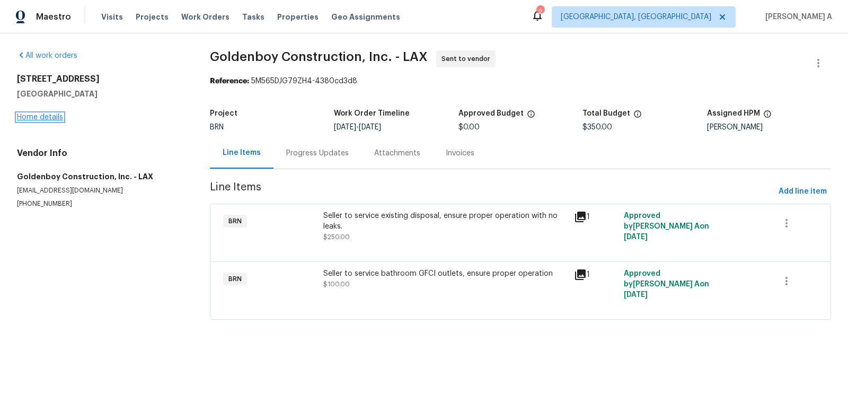
click at [55, 115] on link "Home details" at bounding box center [40, 116] width 46 height 7
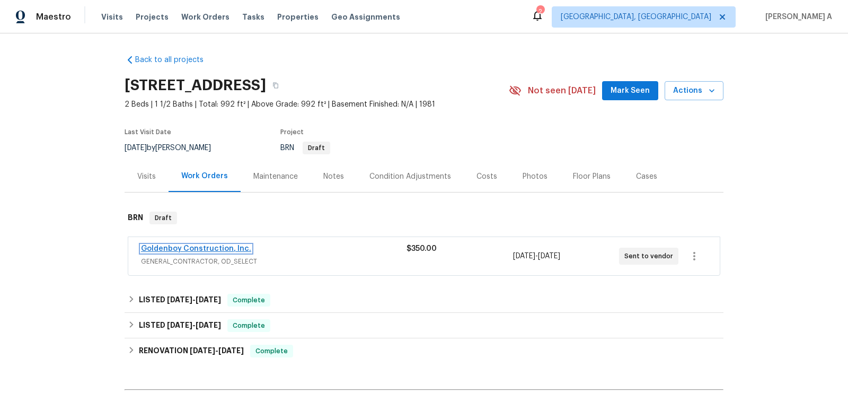
click at [221, 246] on link "Goldenboy Construction, Inc." at bounding box center [196, 248] width 110 height 7
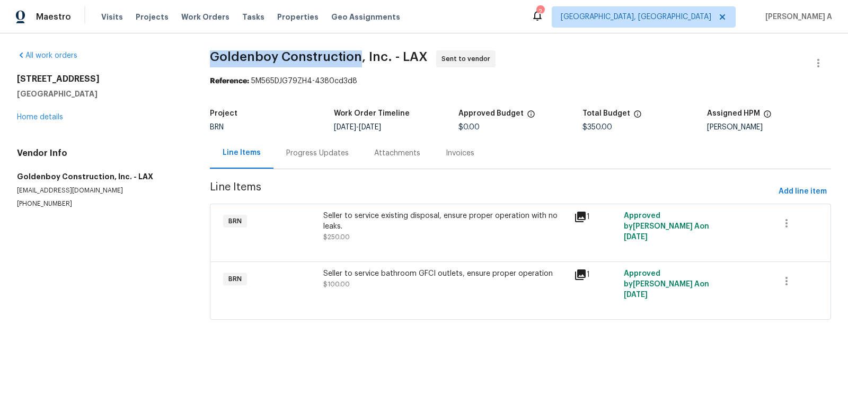
drag, startPoint x: 206, startPoint y: 59, endPoint x: 358, endPoint y: 53, distance: 152.3
click at [358, 52] on div "All work orders 1815 W 145th St Apt 9 Gardena, CA 90249 Home details Vendor Inf…" at bounding box center [424, 191] width 848 height 316
copy span "Goldenboy Construction"
click at [299, 154] on div "Progress Updates" at bounding box center [317, 153] width 63 height 11
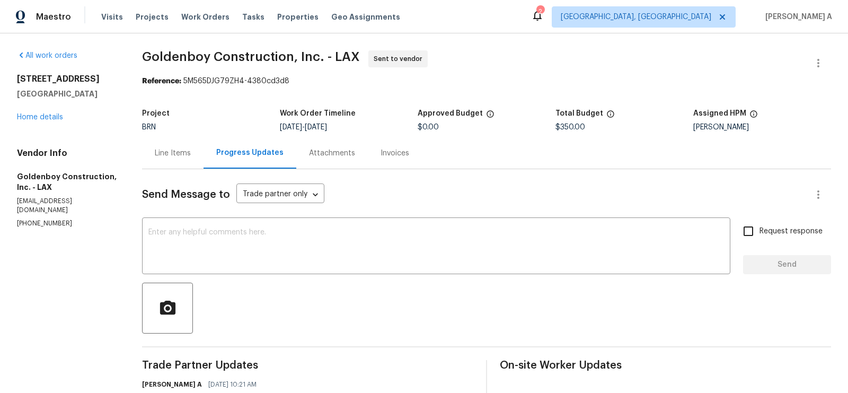
click at [204, 146] on div "Line Items" at bounding box center [173, 152] width 62 height 31
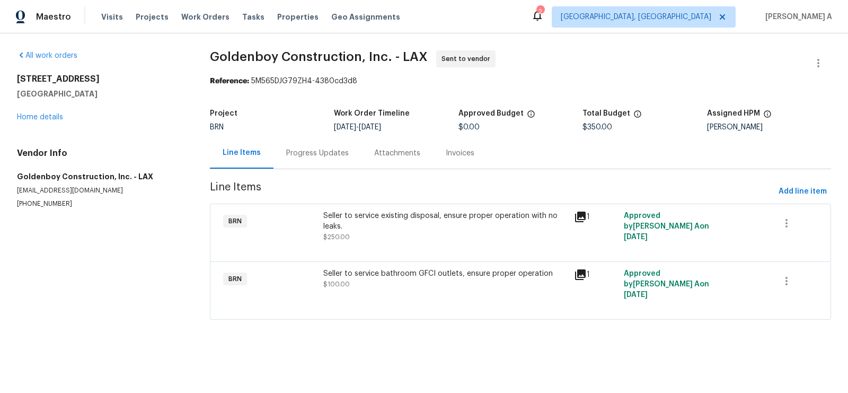
click at [320, 149] on div "Progress Updates" at bounding box center [317, 153] width 63 height 11
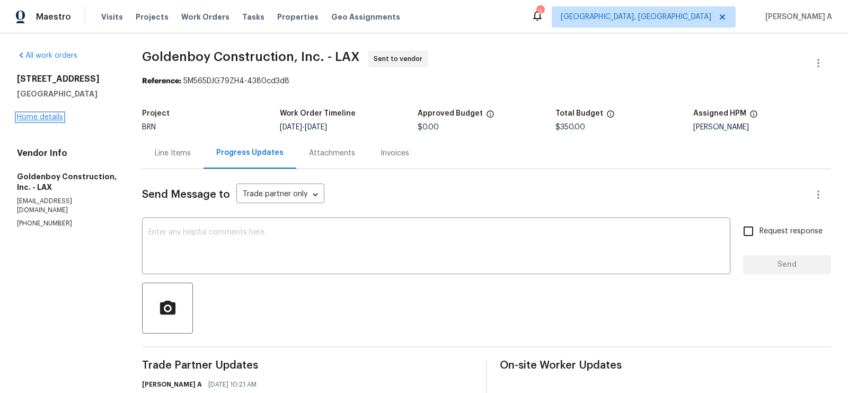
click at [43, 116] on link "Home details" at bounding box center [40, 116] width 46 height 7
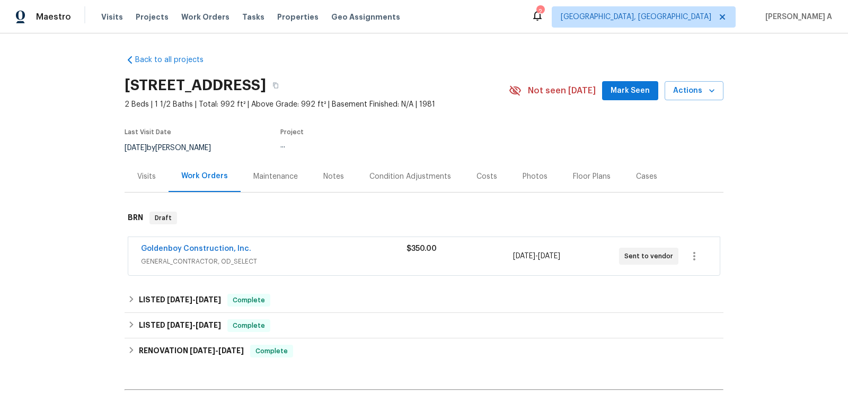
scroll to position [131, 0]
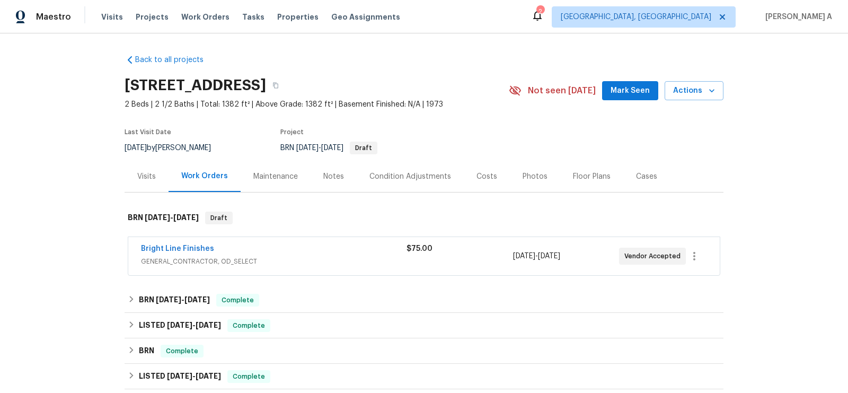
drag, startPoint x: 124, startPoint y: 86, endPoint x: 454, endPoint y: 82, distance: 329.8
click at [454, 82] on div "Back to all projects [STREET_ADDRESS] 2 Beds | 2 1/2 Baths | Total: 1382 ft² | …" at bounding box center [424, 212] width 848 height 359
click at [285, 83] on button "button" at bounding box center [275, 85] width 19 height 19
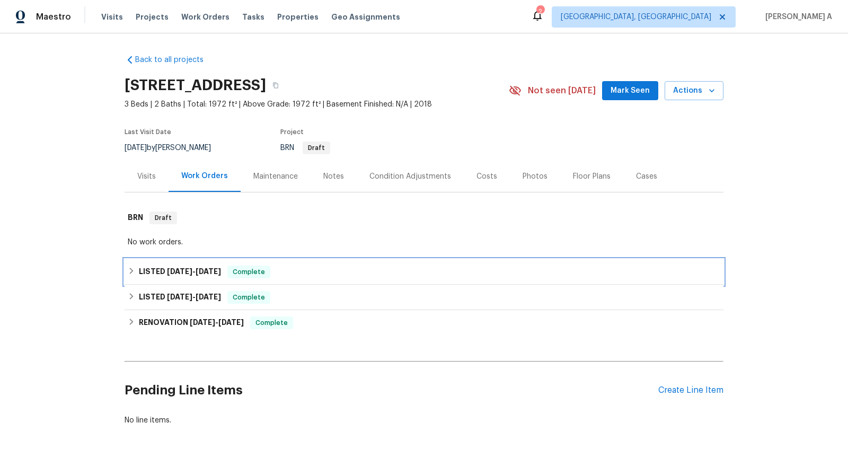
click at [191, 279] on div "LISTED [DATE] - [DATE] Complete" at bounding box center [424, 271] width 599 height 25
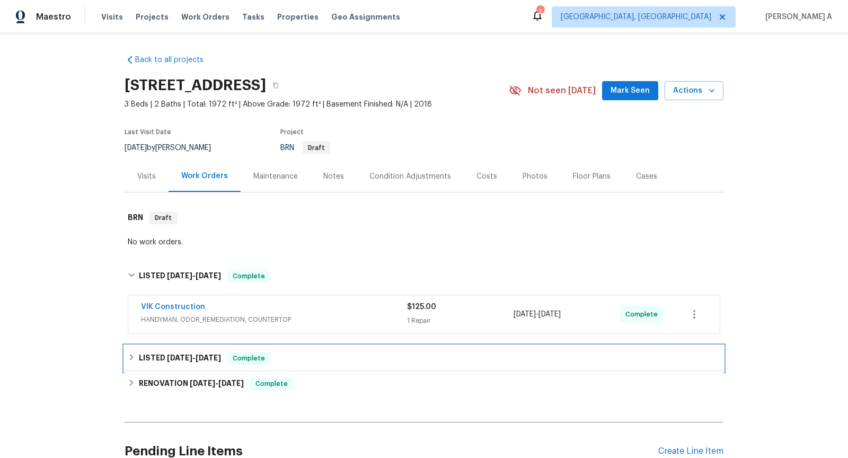
click at [214, 358] on span "5/15/25" at bounding box center [208, 357] width 25 height 7
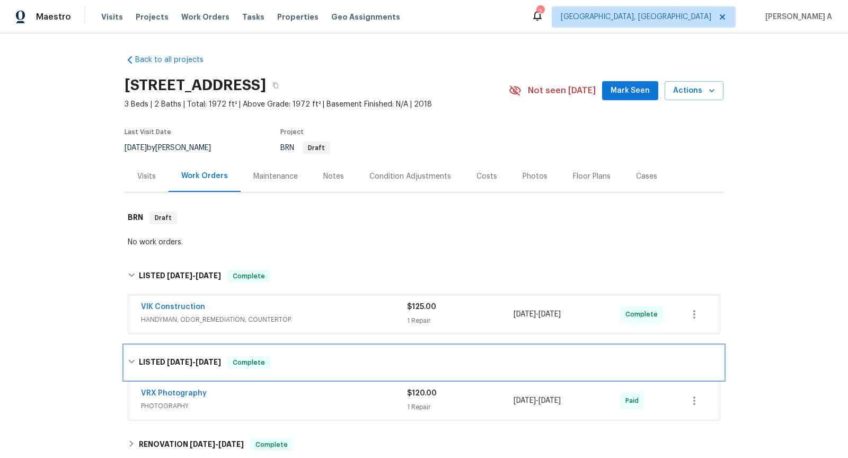
scroll to position [112, 0]
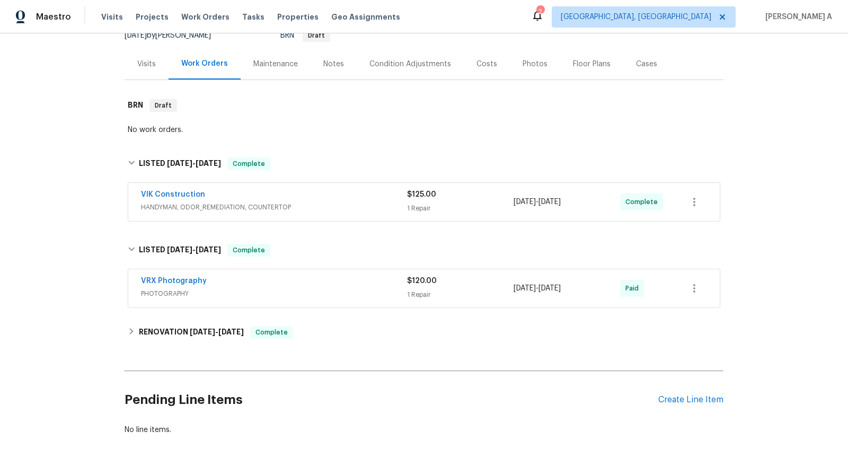
click at [214, 344] on div "Back to all projects 900 Grand Canyon Rd, Inman, SC 29349 3 Beds | 2 Baths | To…" at bounding box center [424, 189] width 599 height 510
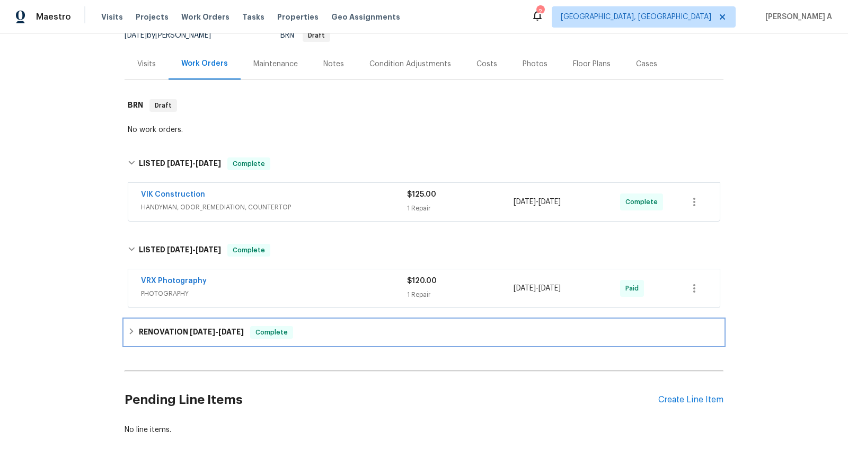
click at [217, 334] on h6 "RENOVATION 5/8/25 - 5/12/25" at bounding box center [191, 332] width 105 height 13
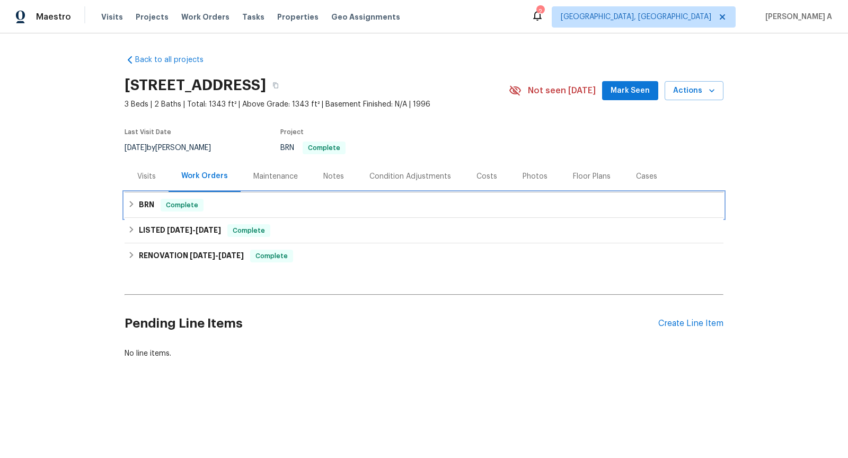
click at [257, 207] on div "BRN Complete" at bounding box center [424, 205] width 593 height 13
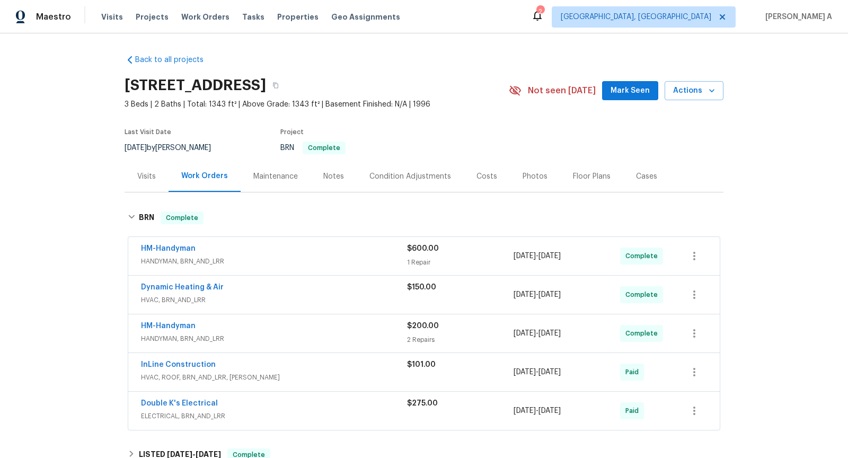
click at [232, 255] on div "HM-Handyman" at bounding box center [274, 249] width 266 height 13
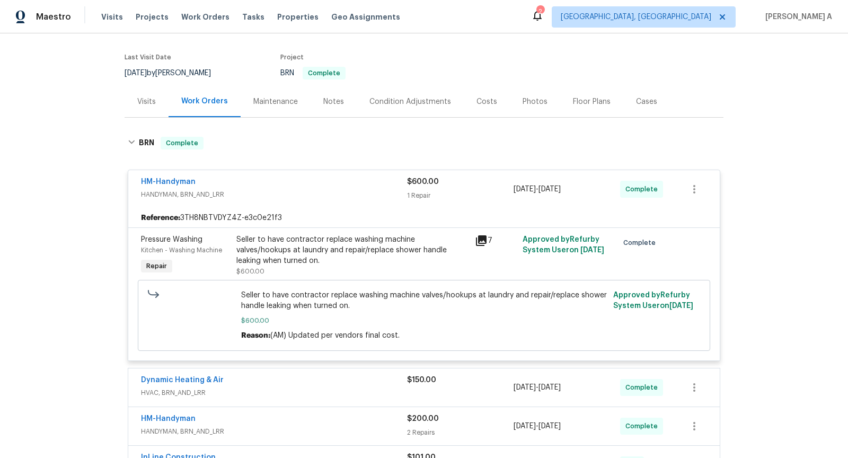
scroll to position [138, 0]
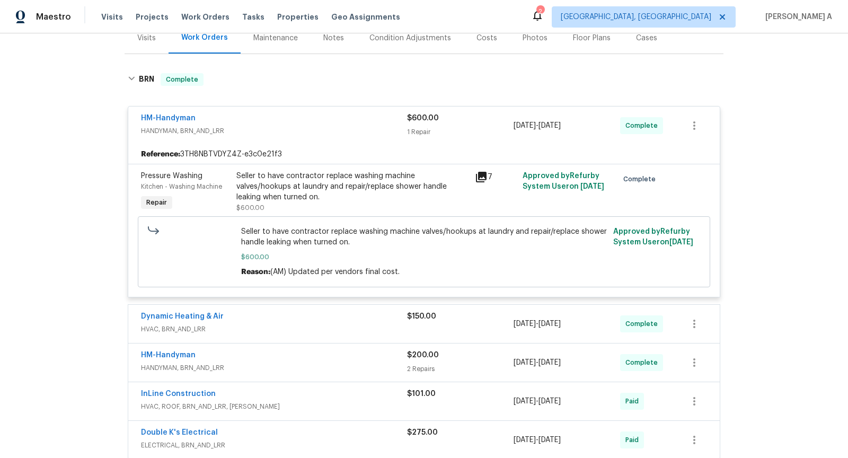
click at [283, 319] on div "Dynamic Heating & Air" at bounding box center [274, 317] width 266 height 13
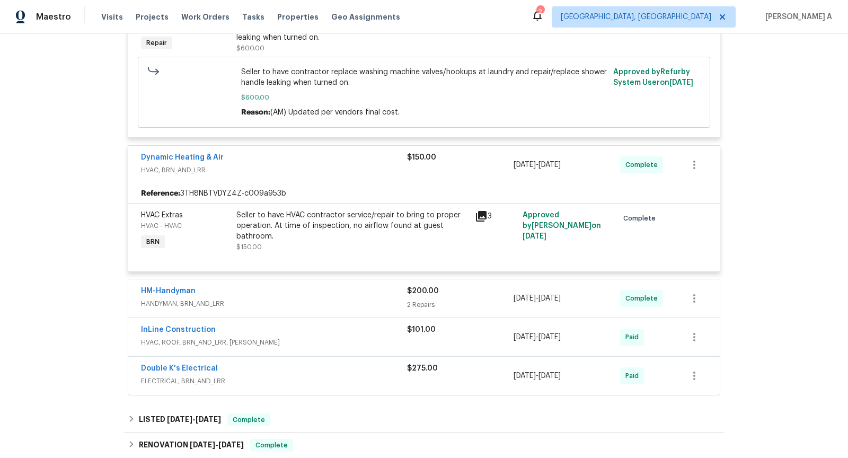
scroll to position [345, 0]
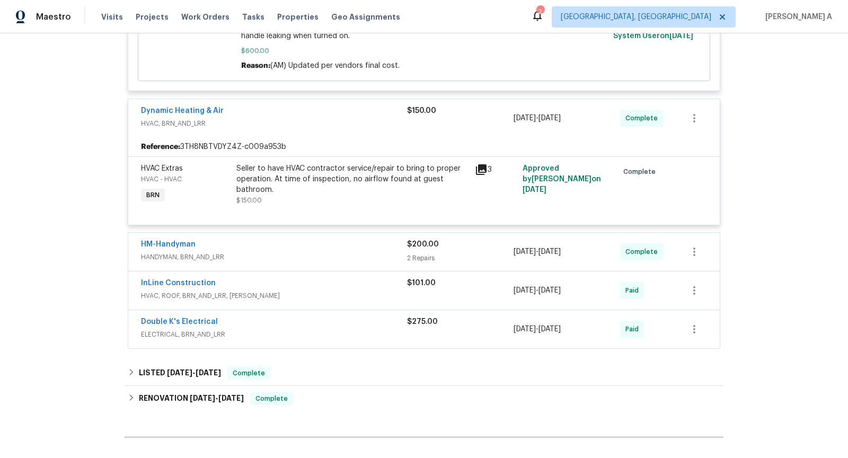
click at [279, 247] on div "HM-Handyman" at bounding box center [274, 245] width 266 height 13
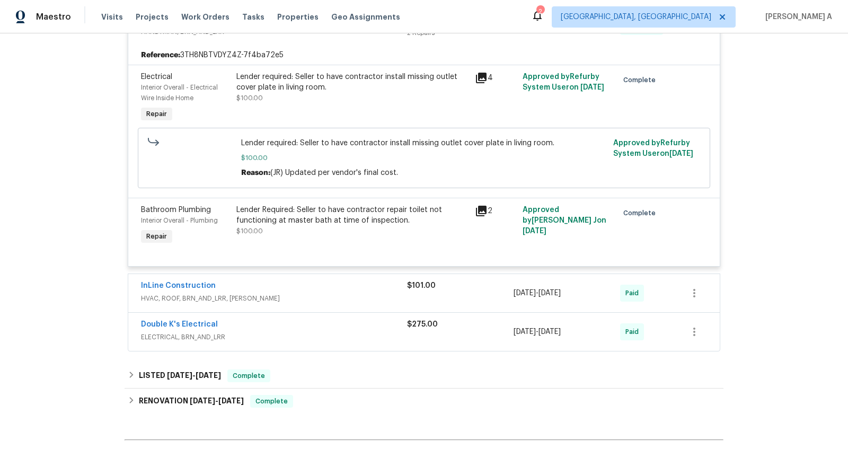
scroll to position [598, 0]
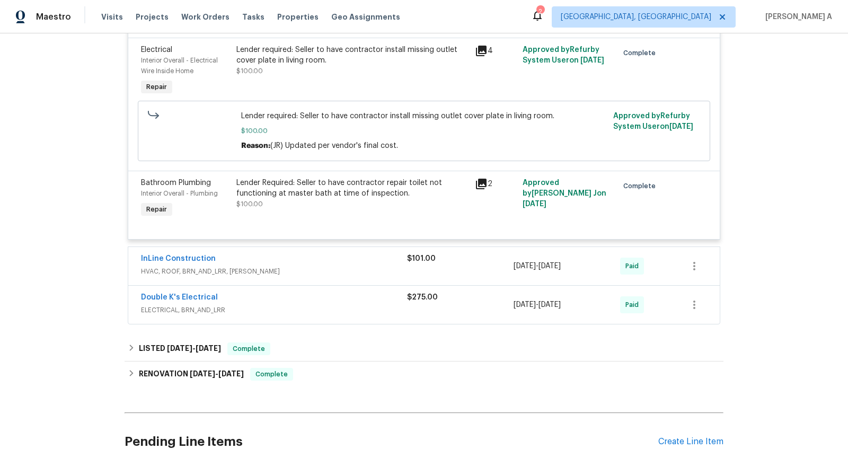
click at [307, 261] on div "InLine Construction" at bounding box center [274, 259] width 266 height 13
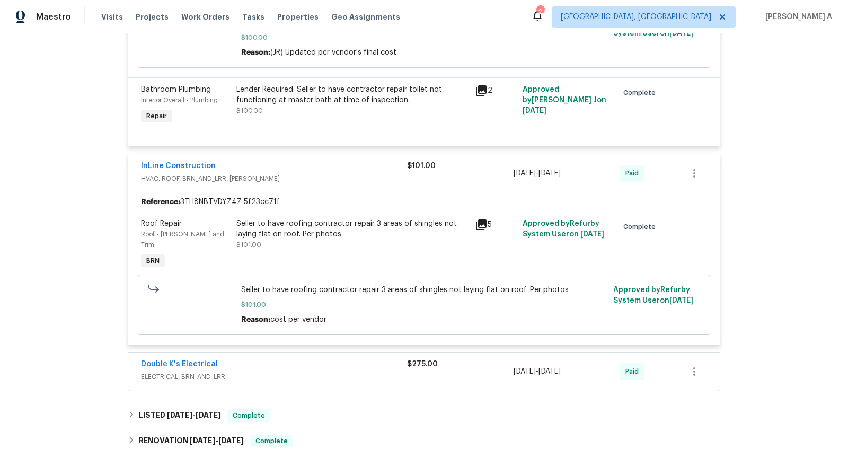
scroll to position [726, 0]
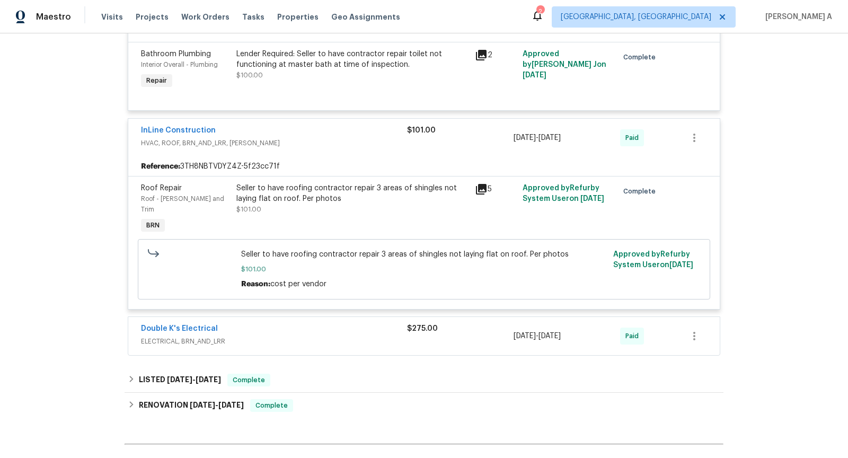
click at [301, 336] on span "ELECTRICAL, BRN_AND_LRR" at bounding box center [274, 341] width 266 height 11
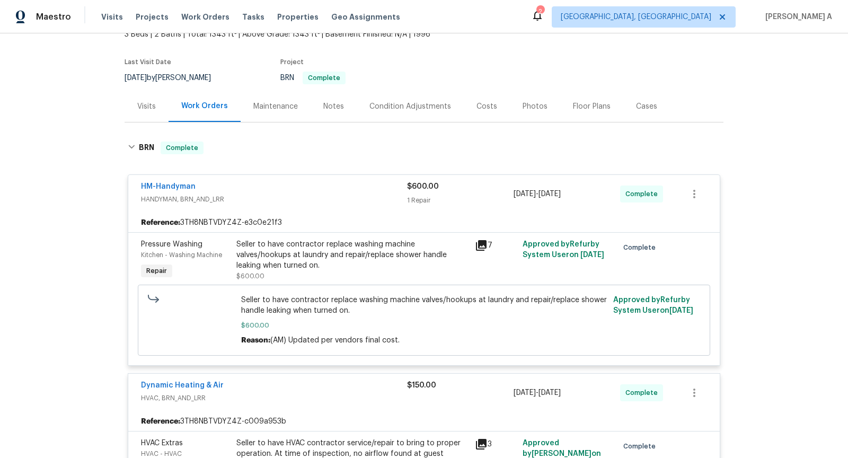
scroll to position [116, 0]
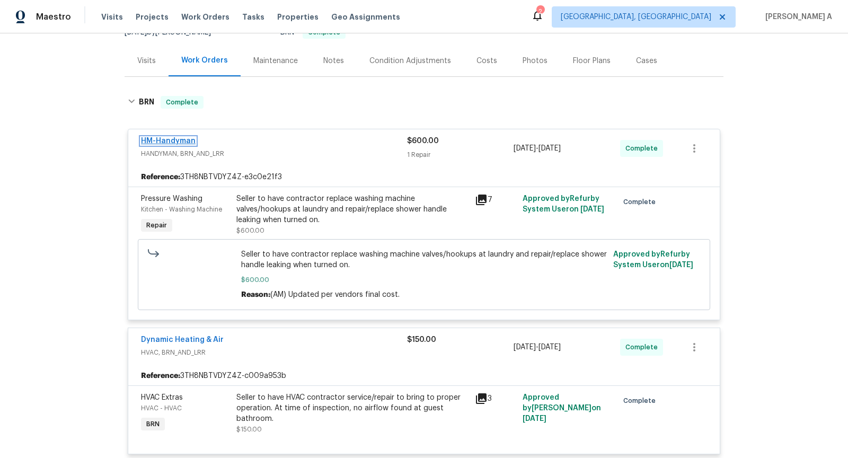
click at [168, 139] on link "HM-Handyman" at bounding box center [168, 140] width 55 height 7
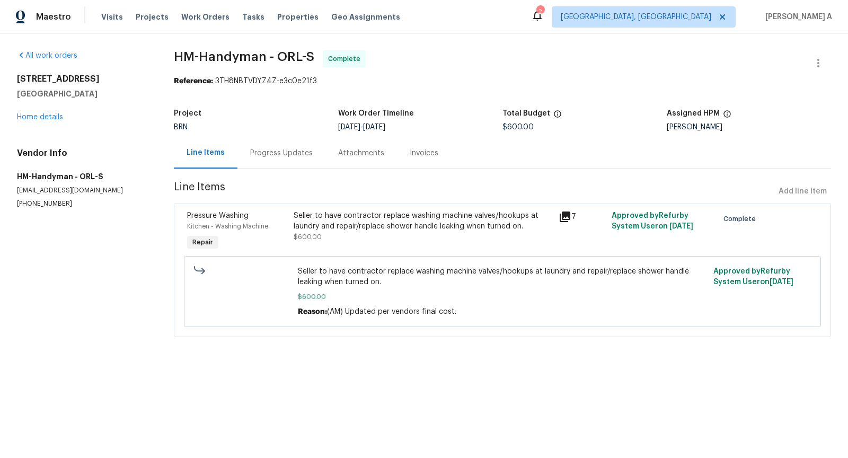
click at [264, 153] on div "Progress Updates" at bounding box center [281, 153] width 63 height 11
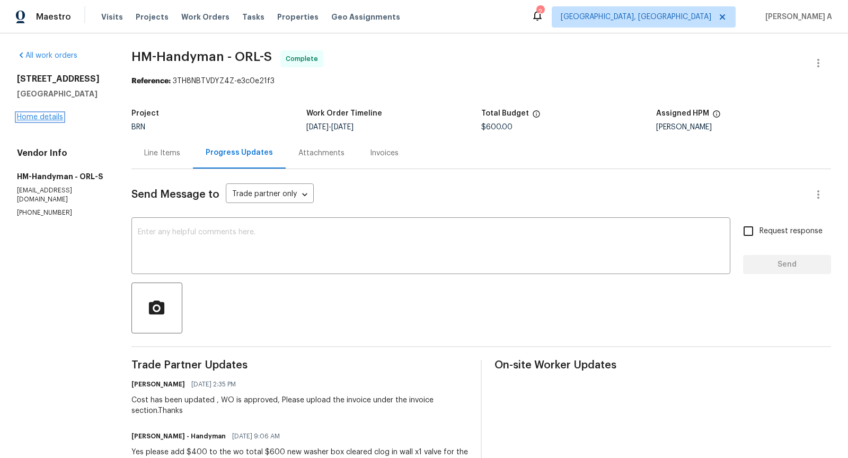
click at [37, 115] on link "Home details" at bounding box center [40, 116] width 46 height 7
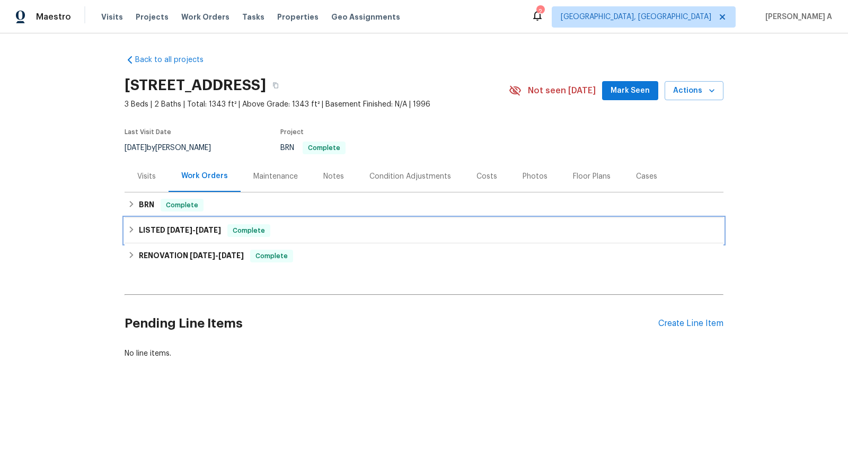
click at [294, 231] on div "LISTED 6/16/25 - 7/15/25 Complete" at bounding box center [424, 230] width 593 height 13
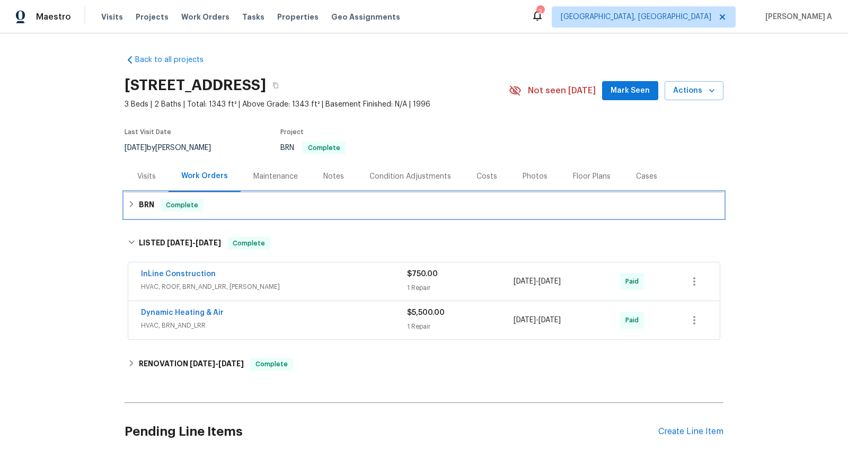
click at [281, 196] on div "BRN Complete" at bounding box center [424, 204] width 599 height 25
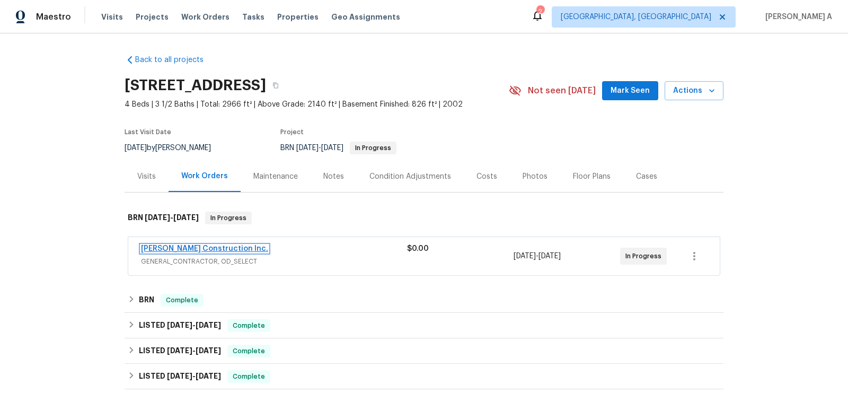
click at [212, 250] on link "[PERSON_NAME] Construction Inc." at bounding box center [204, 248] width 127 height 7
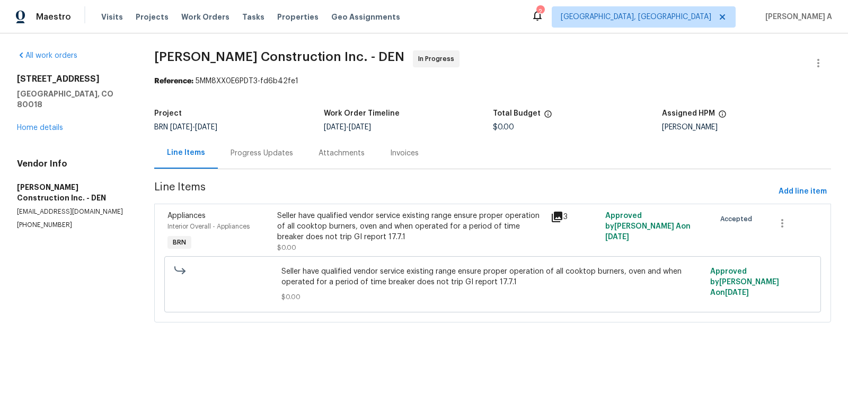
click at [272, 148] on div "Progress Updates" at bounding box center [262, 153] width 63 height 11
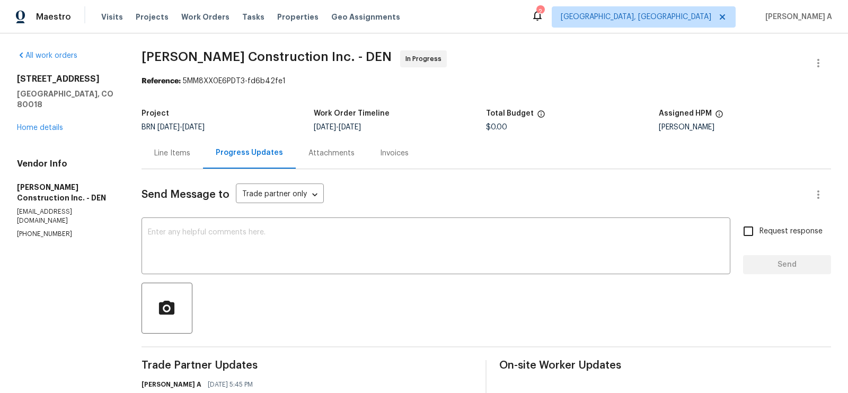
click at [177, 155] on div "Line Items" at bounding box center [172, 153] width 36 height 11
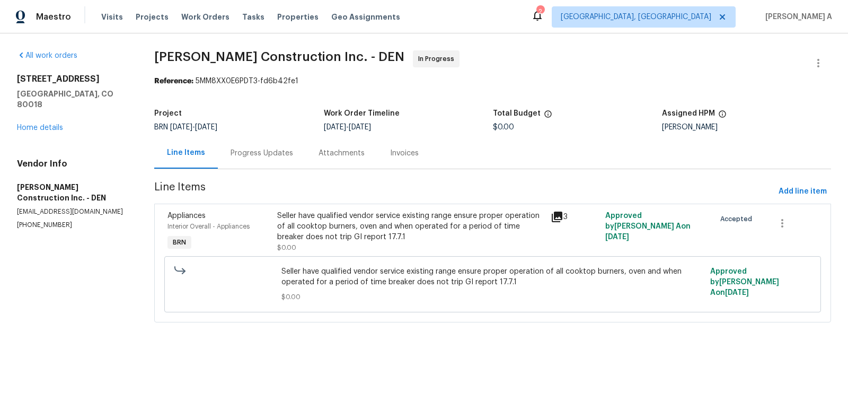
click at [48, 221] on p "(303) 435-2878" at bounding box center [73, 225] width 112 height 9
copy p "(303) 435-2878"
click at [268, 149] on div "Progress Updates" at bounding box center [262, 153] width 63 height 11
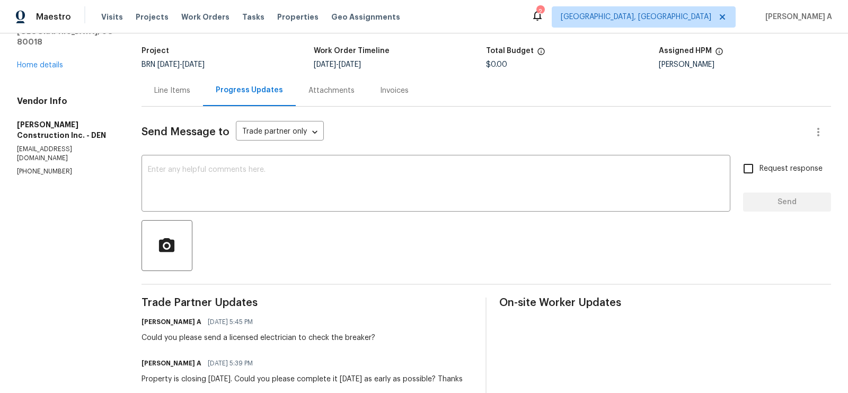
scroll to position [62, 0]
click at [182, 93] on div "Line Items" at bounding box center [172, 91] width 36 height 11
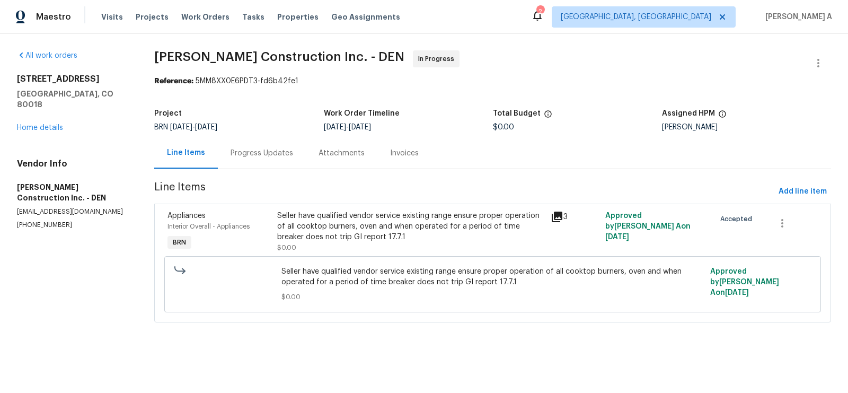
click at [273, 153] on div "Progress Updates" at bounding box center [262, 153] width 63 height 11
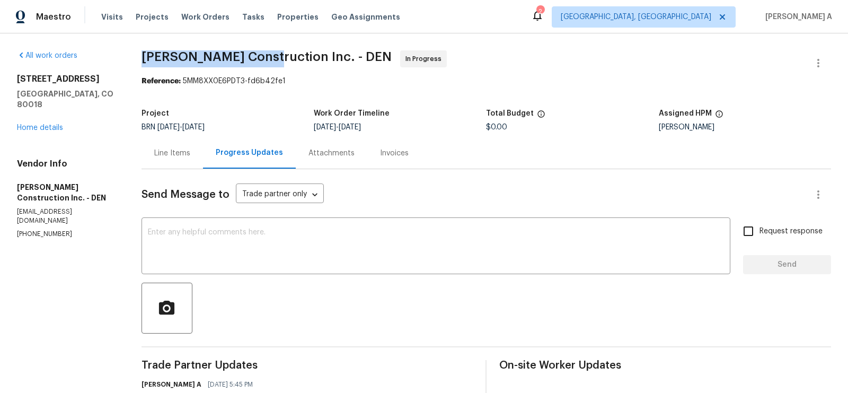
drag, startPoint x: 137, startPoint y: 61, endPoint x: 273, endPoint y: 57, distance: 136.3
click at [273, 57] on div "All work orders 3932 S Quatar St Aurora, CO 80018 Home details Vendor Info Hans…" at bounding box center [424, 291] width 848 height 516
copy span "Hanson Construction"
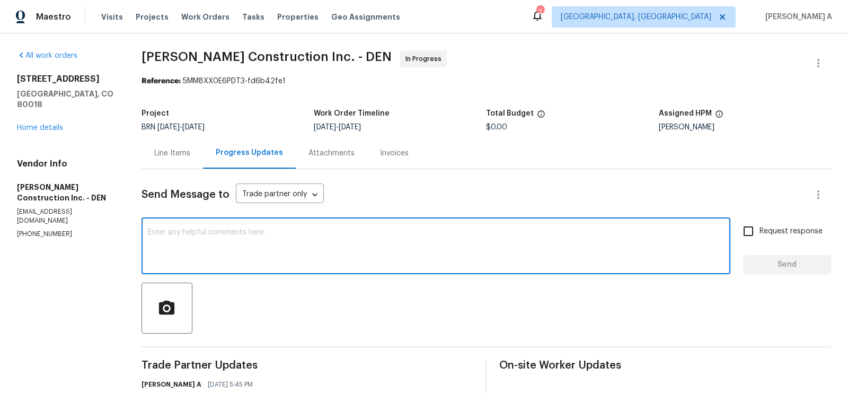
click at [249, 248] on textarea at bounding box center [436, 247] width 576 height 37
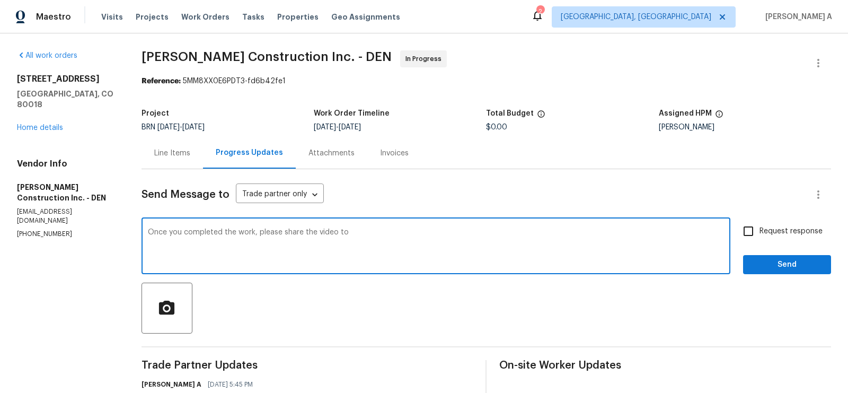
paste textarea "akshay.ajayakumar@opendoor.com"
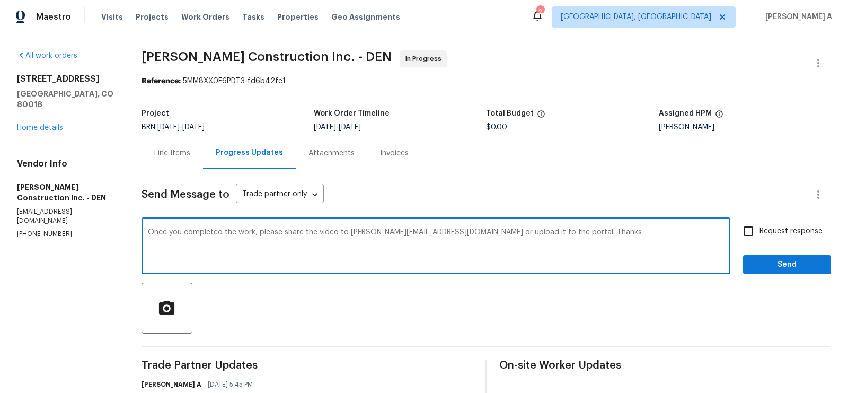
click at [0, 0] on qb-div "Fix the auxiliary or modal verb you have" at bounding box center [0, 0] width 0 height 0
click at [0, 0] on qb-div "Fix the preposition with" at bounding box center [0, 0] width 0 height 0
type textarea "Once you have completed the work, please share the video with akshay.ajayakumar…"
click at [742, 230] on input "Request response" at bounding box center [749, 231] width 22 height 22
checkbox input "true"
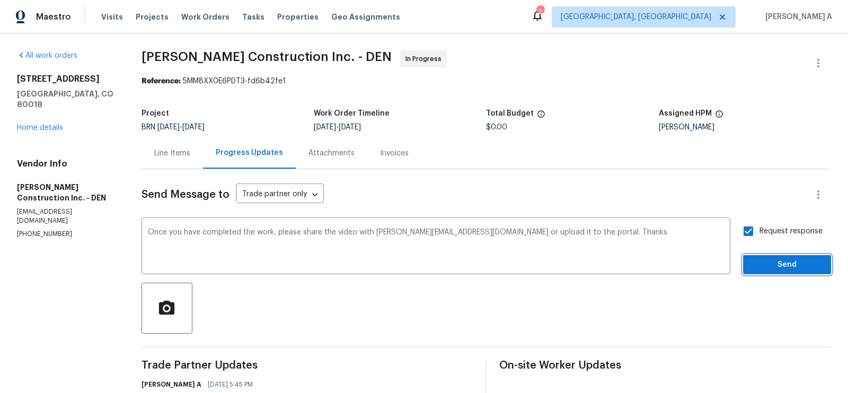
click at [772, 269] on span "Send" at bounding box center [787, 264] width 71 height 13
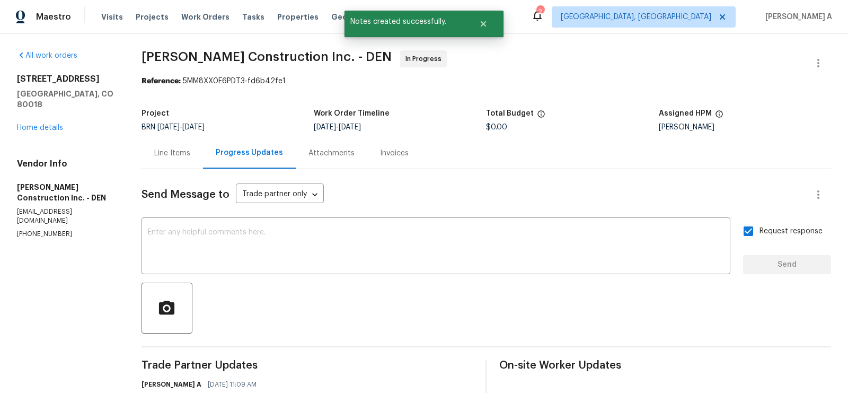
click at [173, 144] on div "Line Items" at bounding box center [173, 152] width 62 height 31
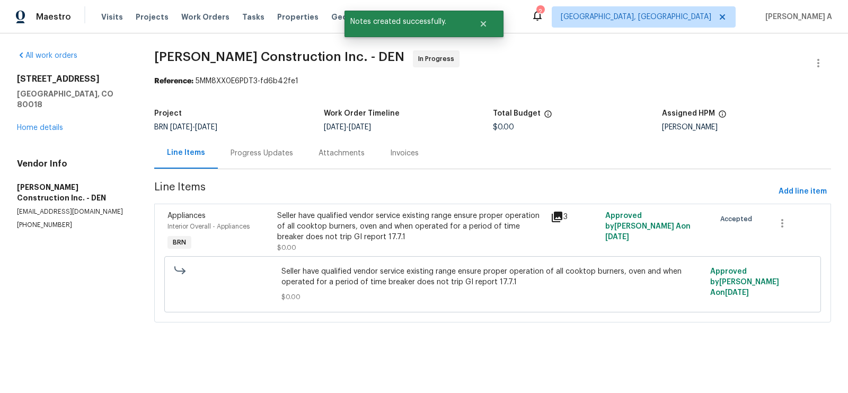
click at [442, 223] on div "Seller have qualified vendor service existing range ensure proper operation of …" at bounding box center [410, 226] width 267 height 32
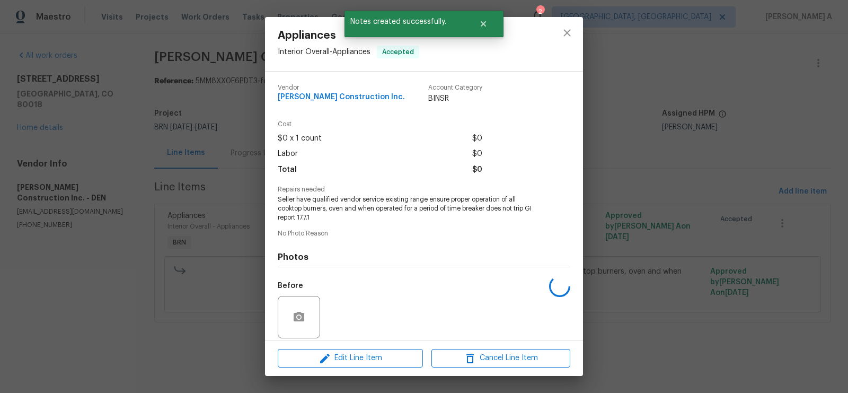
scroll to position [78, 0]
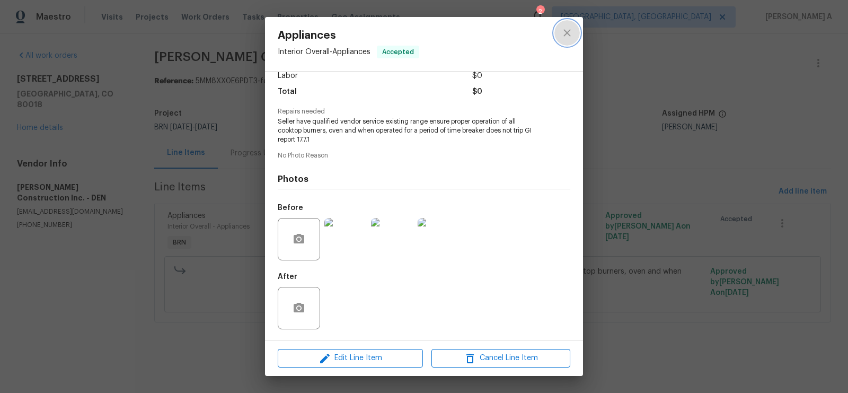
click at [570, 33] on icon "close" at bounding box center [567, 33] width 13 height 13
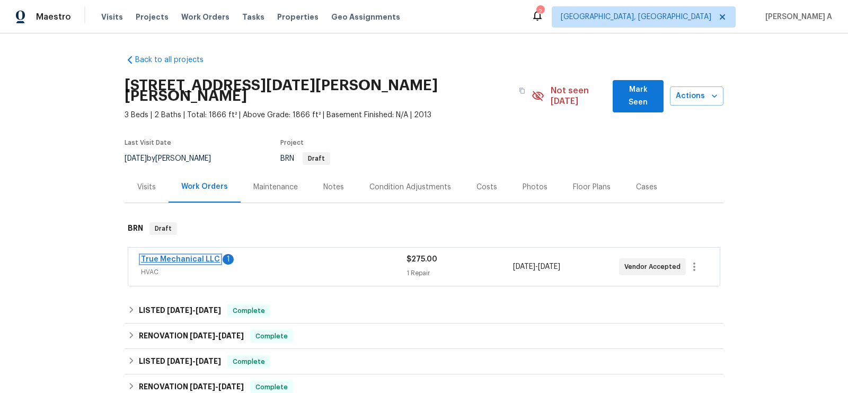
click at [192, 256] on link "True Mechanical LLC" at bounding box center [180, 259] width 79 height 7
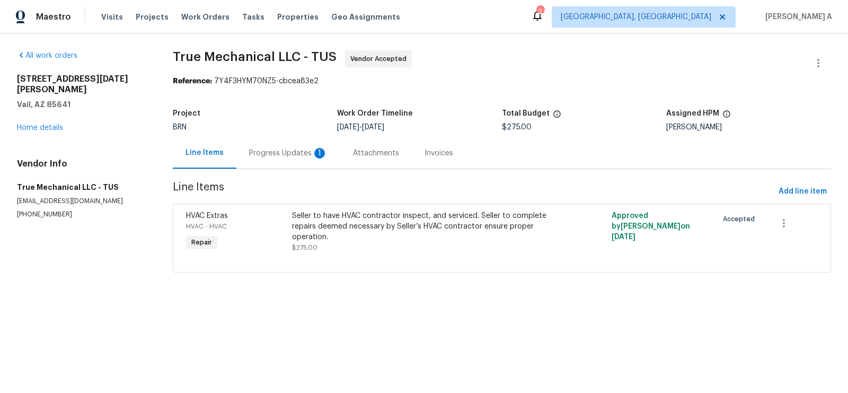
click at [294, 147] on div "Progress Updates 1" at bounding box center [288, 152] width 104 height 31
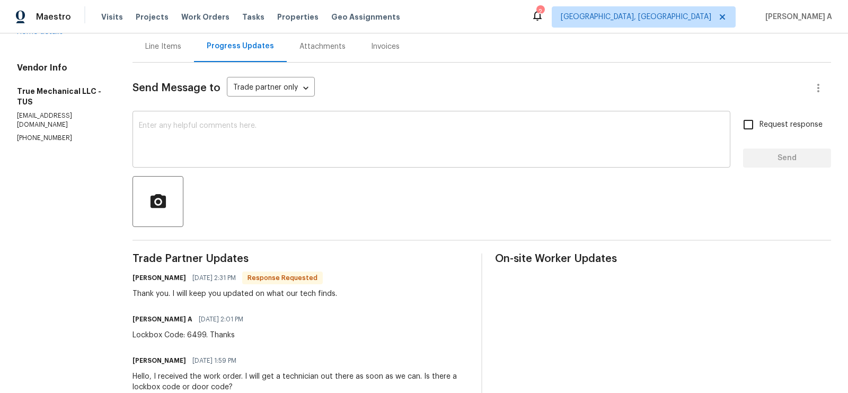
scroll to position [98, 0]
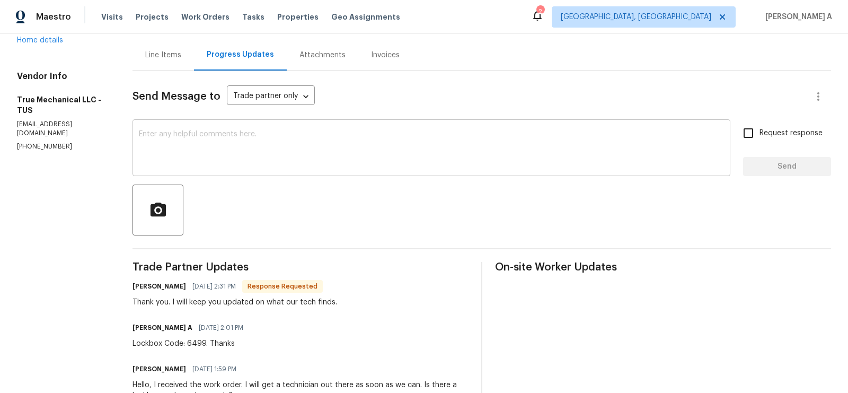
click at [295, 127] on div "x ​" at bounding box center [432, 149] width 598 height 54
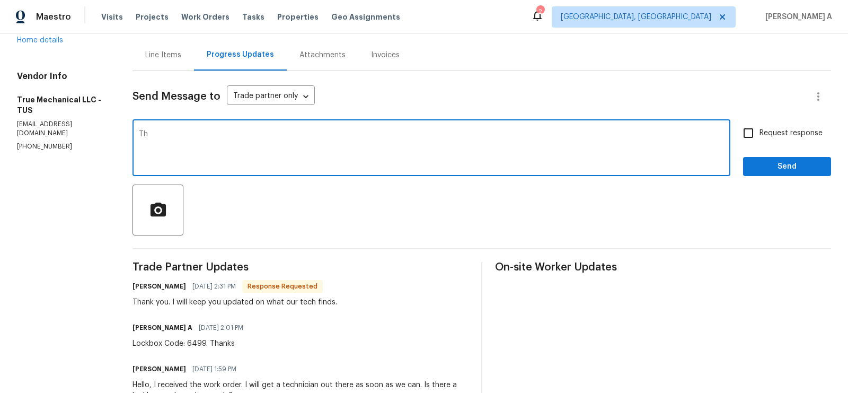
type textarea "T"
type textarea "I"
type textarea "A"
type textarea "May I know the status of the inspection?"
click at [750, 139] on input "Request response" at bounding box center [749, 133] width 22 height 22
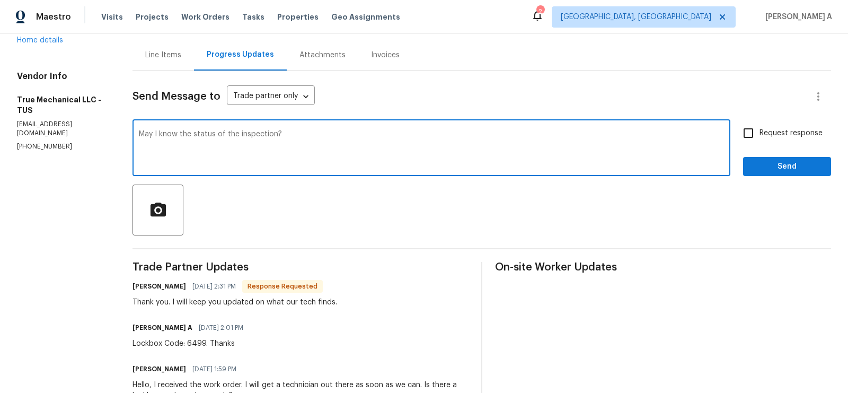
checkbox input "true"
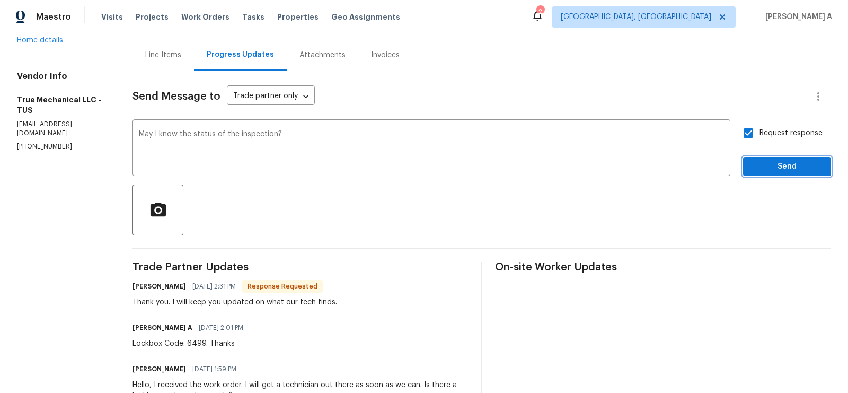
click at [783, 174] on button "Send" at bounding box center [787, 167] width 88 height 20
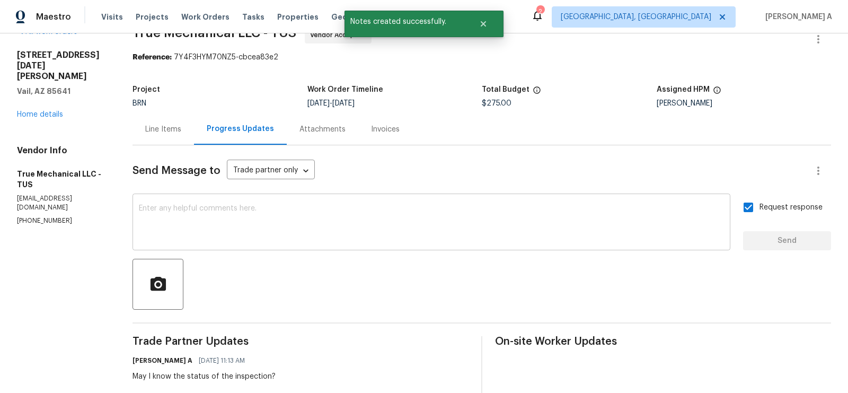
scroll to position [0, 0]
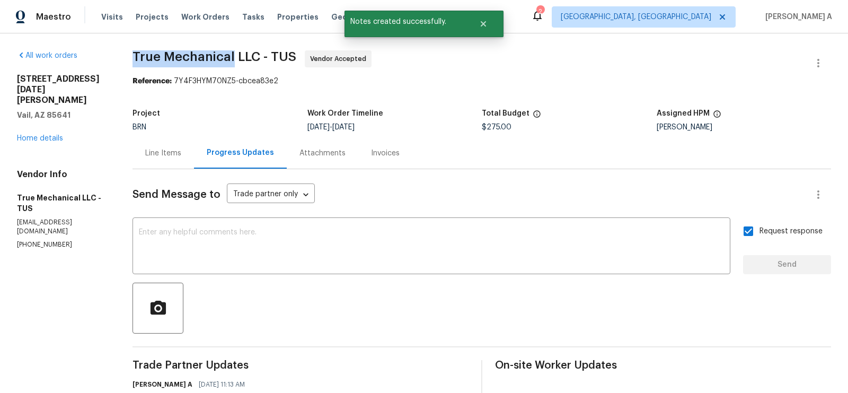
copy span "True Mechanical"
drag, startPoint x: 131, startPoint y: 54, endPoint x: 234, endPoint y: 53, distance: 103.4
click at [234, 53] on div "All work orders 9356 S San Esteban Dr Vail, AZ 85641 Home details Vendor Info T…" at bounding box center [424, 390] width 848 height 714
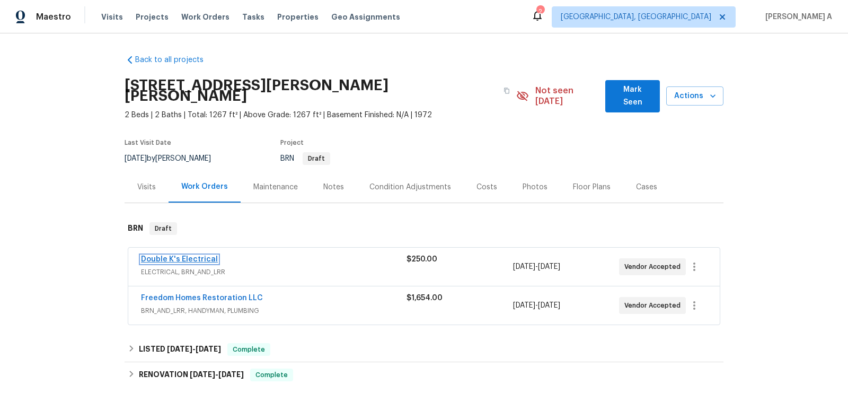
click at [180, 256] on link "Double K's Electrical" at bounding box center [179, 259] width 77 height 7
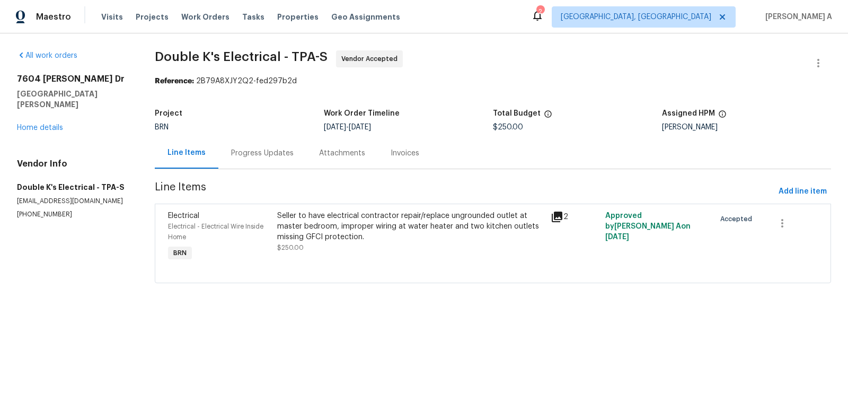
click at [252, 147] on div "Progress Updates" at bounding box center [262, 152] width 88 height 31
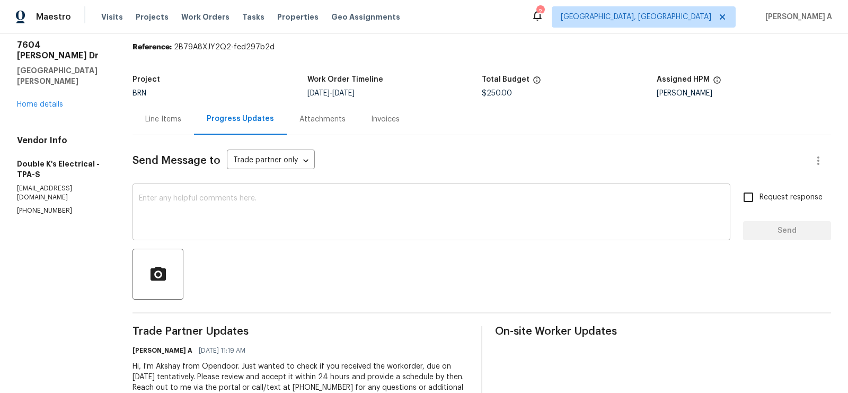
scroll to position [74, 0]
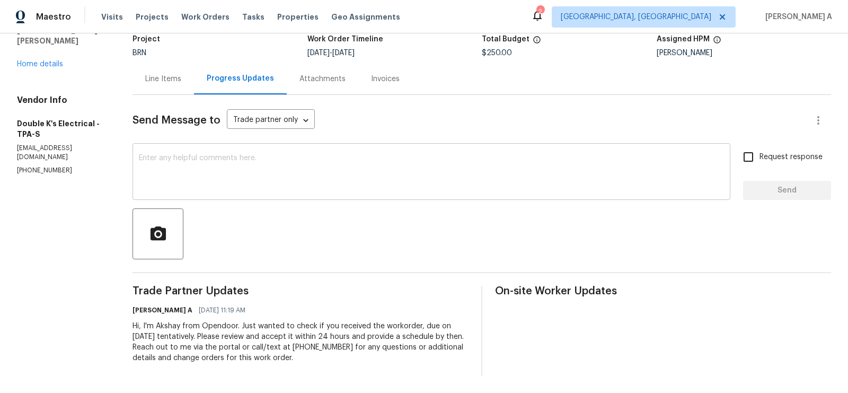
click at [247, 174] on textarea at bounding box center [431, 172] width 585 height 37
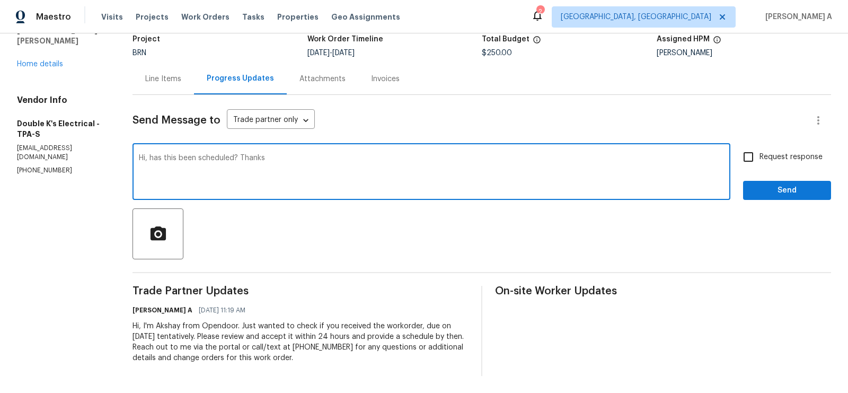
type textarea "Hi, has this been scheduled? Thanks"
click at [752, 161] on input "Request response" at bounding box center [749, 157] width 22 height 22
checkbox input "true"
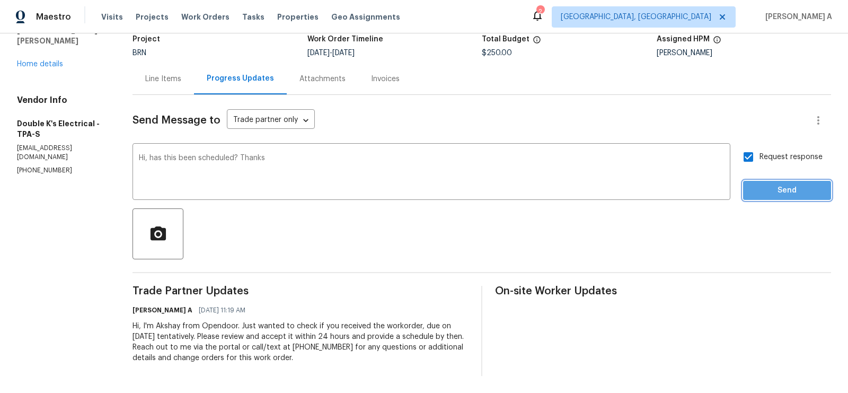
click at [782, 190] on span "Send" at bounding box center [787, 190] width 71 height 13
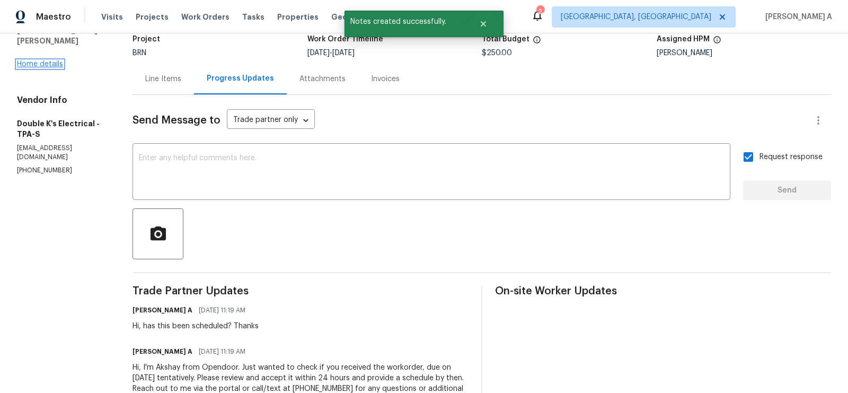
click at [51, 60] on link "Home details" at bounding box center [40, 63] width 46 height 7
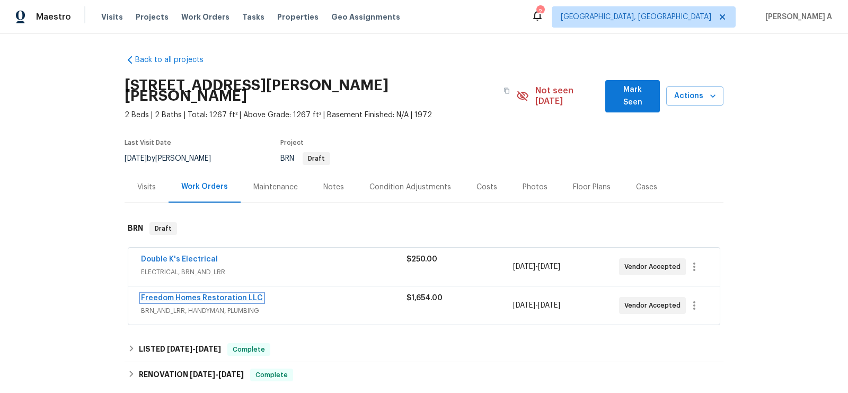
click at [200, 294] on link "Freedom Homes Restoration LLC" at bounding box center [202, 297] width 122 height 7
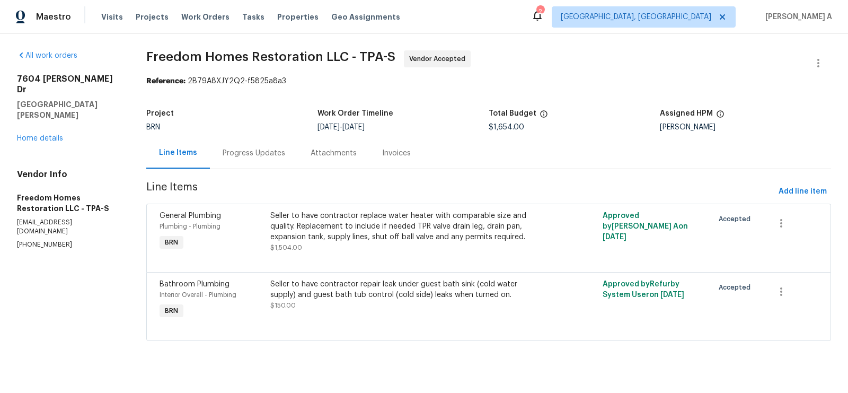
click at [252, 155] on div "Progress Updates" at bounding box center [254, 153] width 63 height 11
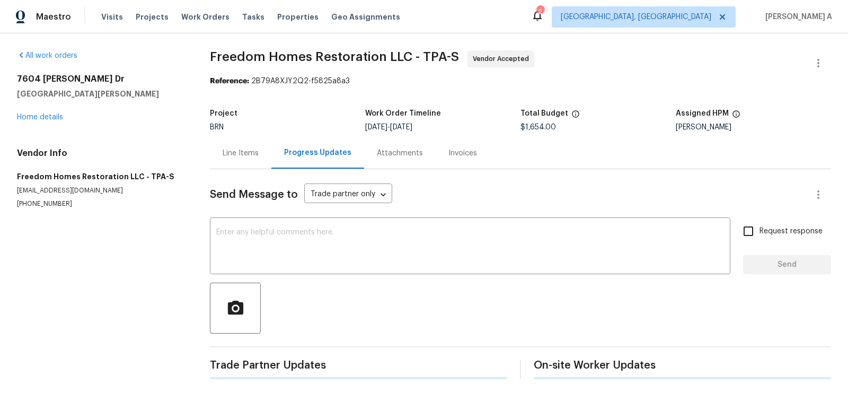
scroll to position [74, 0]
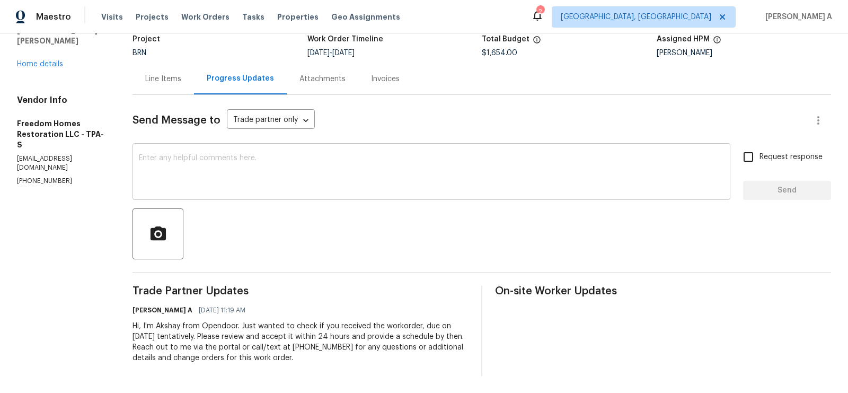
click at [226, 183] on textarea at bounding box center [431, 172] width 585 height 37
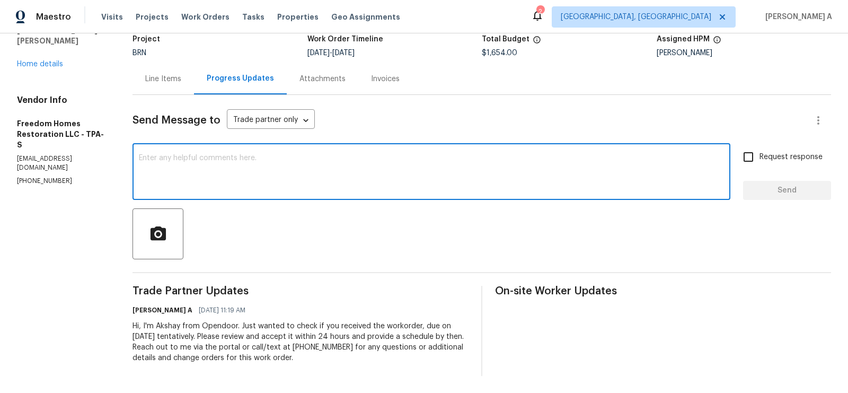
click at [226, 183] on textarea at bounding box center [431, 172] width 585 height 37
paste textarea "Hello! Could you please provide me with the scheduled start date and completion…"
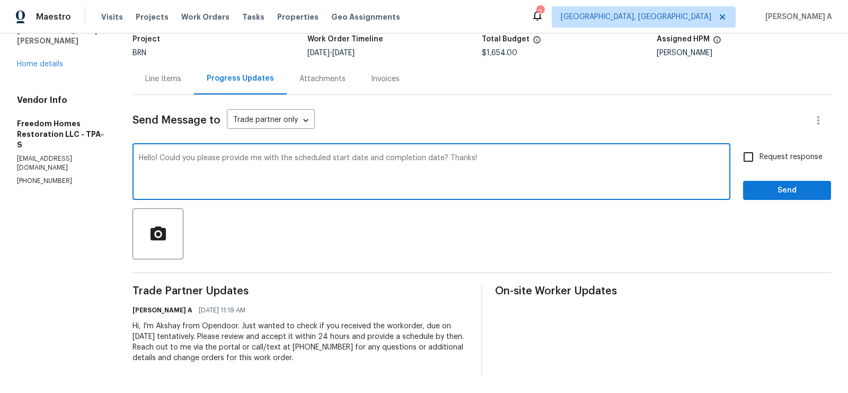
type textarea "Hello! Could you please provide me with the scheduled start date and completion…"
click at [757, 157] on input "Request response" at bounding box center [749, 157] width 22 height 22
checkbox input "true"
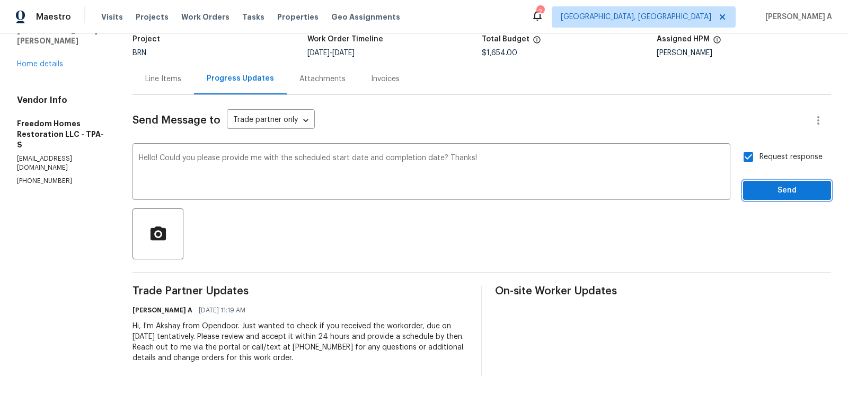
click at [775, 190] on span "Send" at bounding box center [787, 190] width 71 height 13
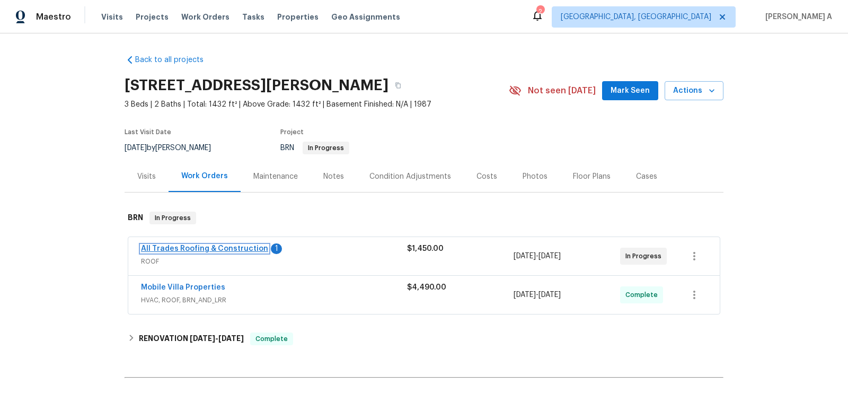
click at [219, 248] on link "All Trades Roofing & Construction" at bounding box center [204, 248] width 127 height 7
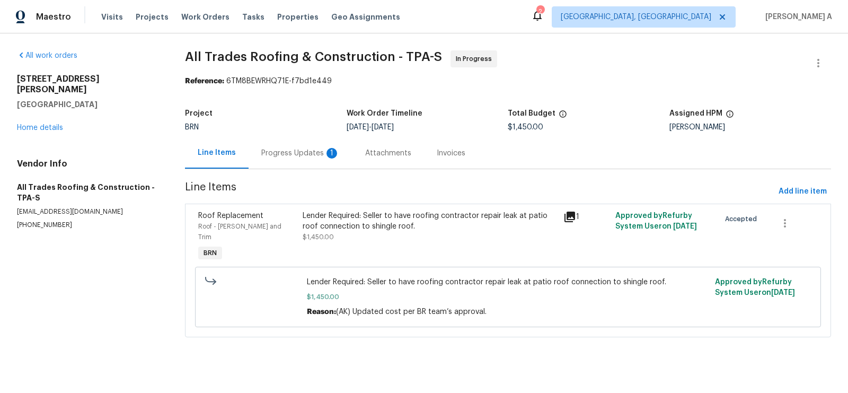
click at [291, 157] on div "Progress Updates 1" at bounding box center [300, 153] width 78 height 11
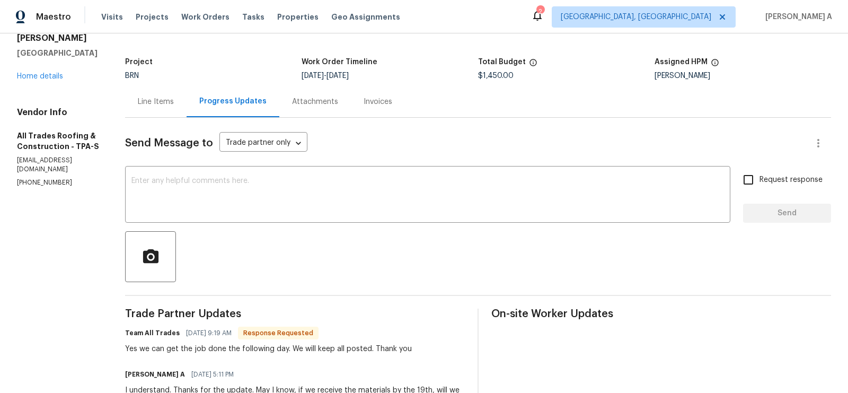
scroll to position [59, 0]
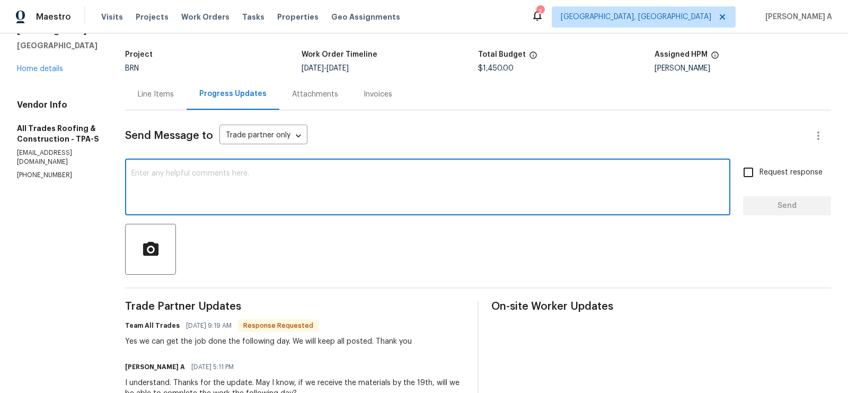
click at [375, 184] on textarea at bounding box center [427, 188] width 593 height 37
type textarea "Great! thank you!"
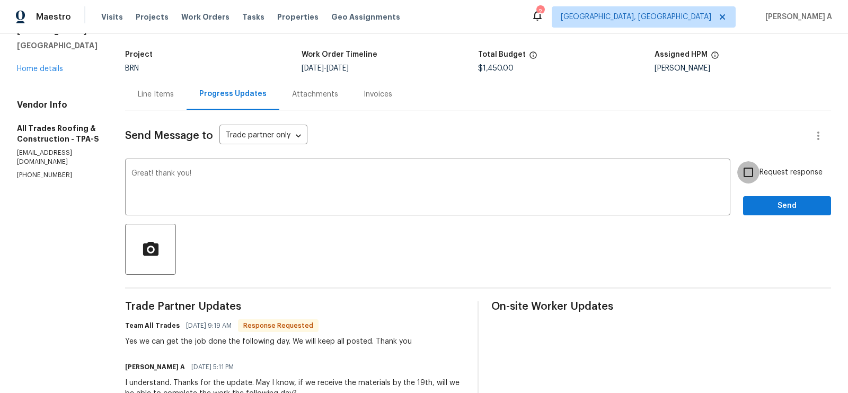
click at [753, 179] on input "Request response" at bounding box center [749, 172] width 22 height 22
checkbox input "true"
click at [763, 203] on span "Send" at bounding box center [787, 205] width 71 height 13
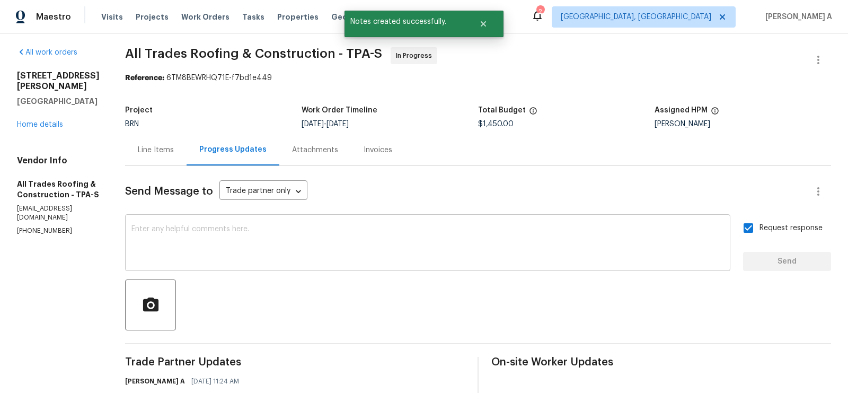
scroll to position [0, 0]
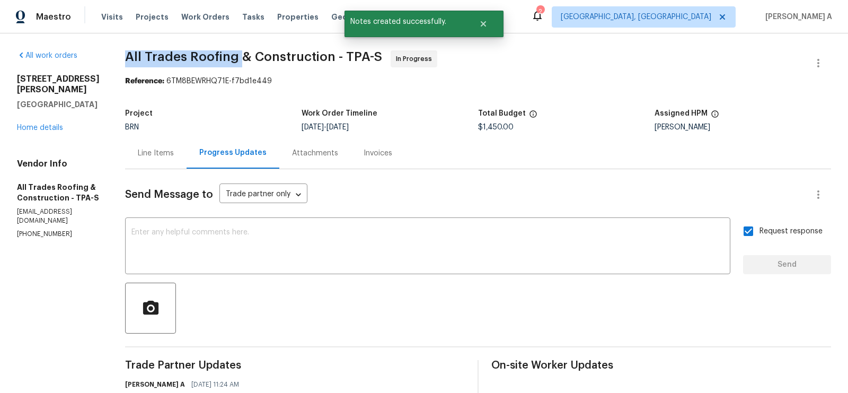
drag, startPoint x: 112, startPoint y: 59, endPoint x: 228, endPoint y: 57, distance: 116.1
copy span "All Trades Roofing"
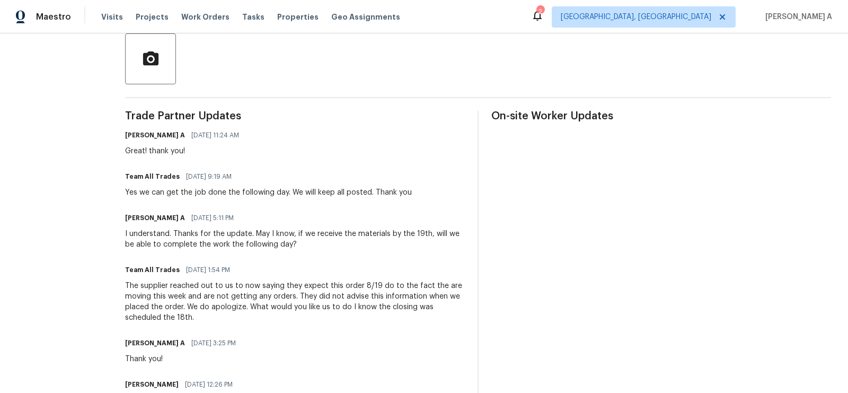
scroll to position [268, 0]
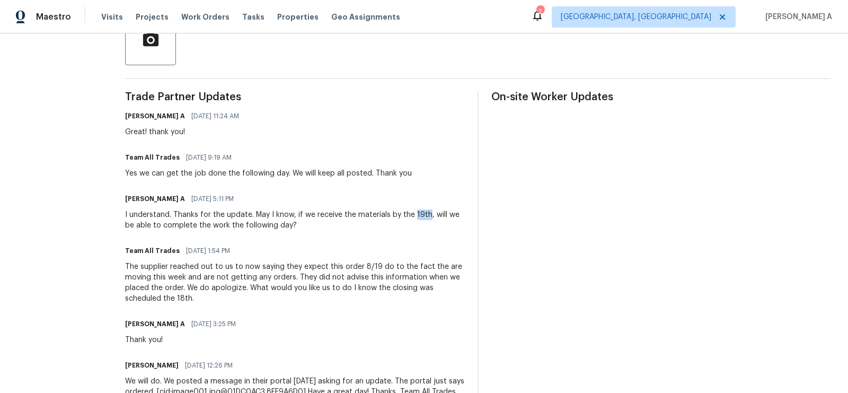
copy div "19th"
drag, startPoint x: 402, startPoint y: 214, endPoint x: 416, endPoint y: 215, distance: 13.3
click at [416, 215] on div "I understand. Thanks for the update. May I know, if we receive the materials by…" at bounding box center [295, 219] width 340 height 21
click at [209, 178] on div "Yes we can get the job done the following day. We will keep all posted. Thank y…" at bounding box center [268, 173] width 287 height 11
copy div "can get the job done the following day"
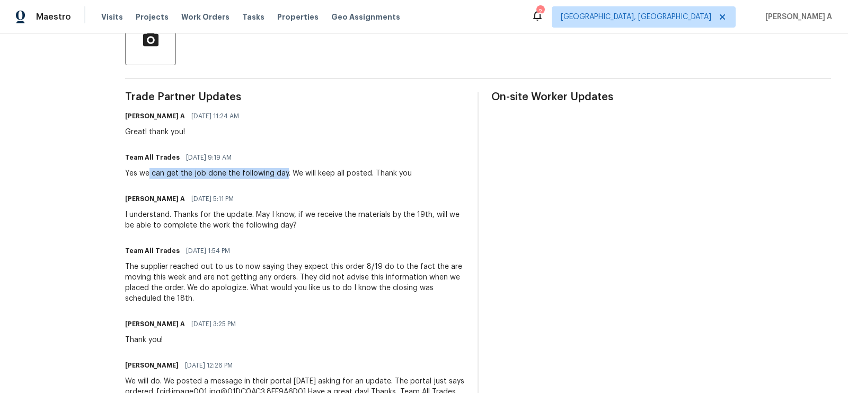
drag, startPoint x: 140, startPoint y: 173, endPoint x: 276, endPoint y: 172, distance: 135.7
click at [276, 172] on div "Yes we can get the job done the following day. We will keep all posted. Thank y…" at bounding box center [268, 173] width 287 height 11
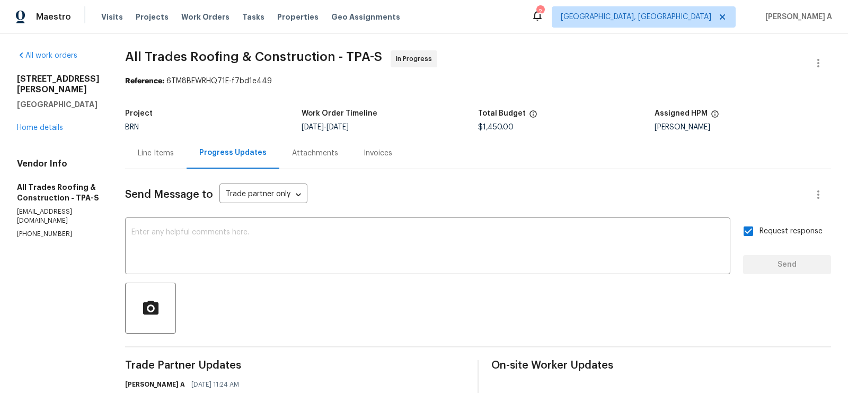
click at [169, 153] on div "Line Items" at bounding box center [156, 152] width 62 height 31
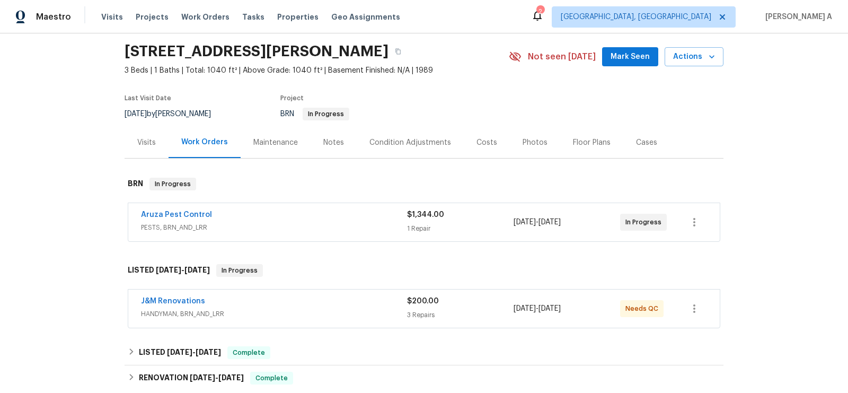
scroll to position [69, 0]
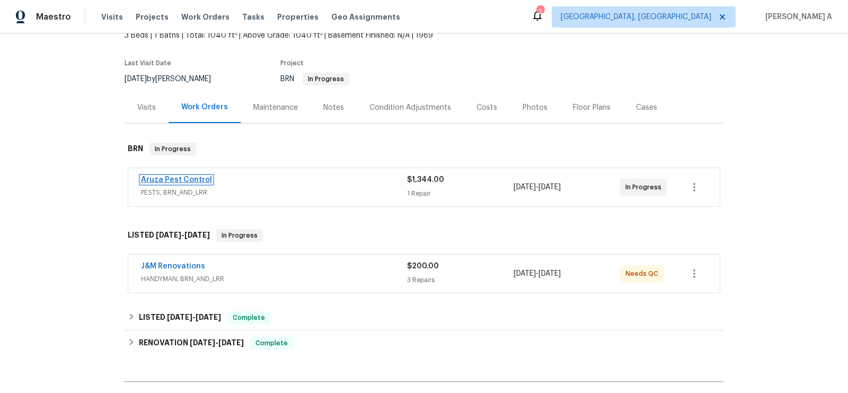
click at [177, 179] on link "Aruza Pest Control" at bounding box center [176, 179] width 71 height 7
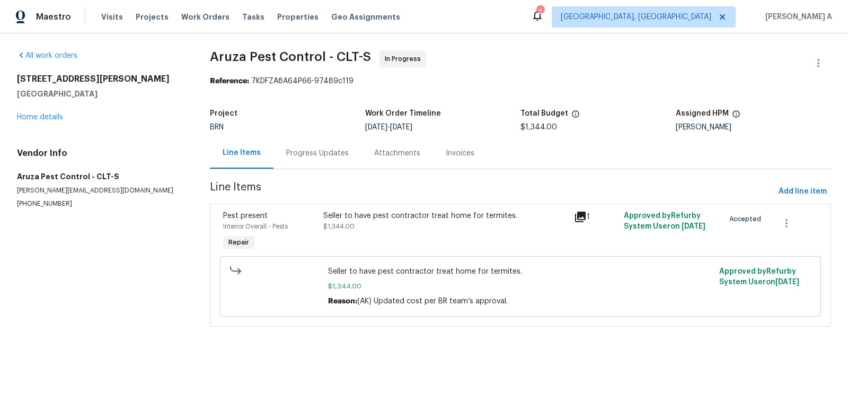
click at [281, 144] on div "Progress Updates" at bounding box center [318, 152] width 88 height 31
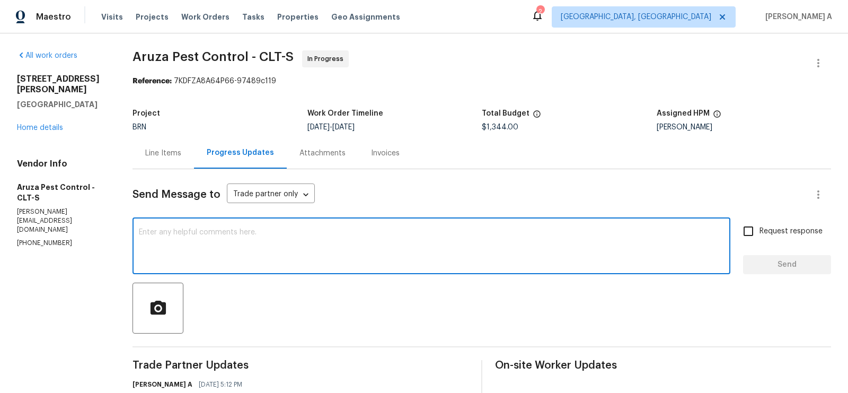
click at [226, 263] on textarea at bounding box center [431, 247] width 585 height 37
drag, startPoint x: 224, startPoint y: 233, endPoint x: 271, endPoint y: 233, distance: 47.2
click at [271, 233] on textarea "Hi, Could you please let me" at bounding box center [431, 247] width 585 height 37
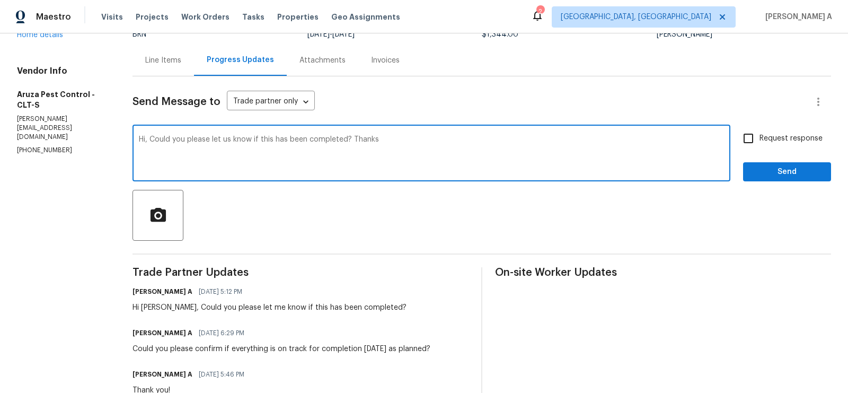
scroll to position [91, 0]
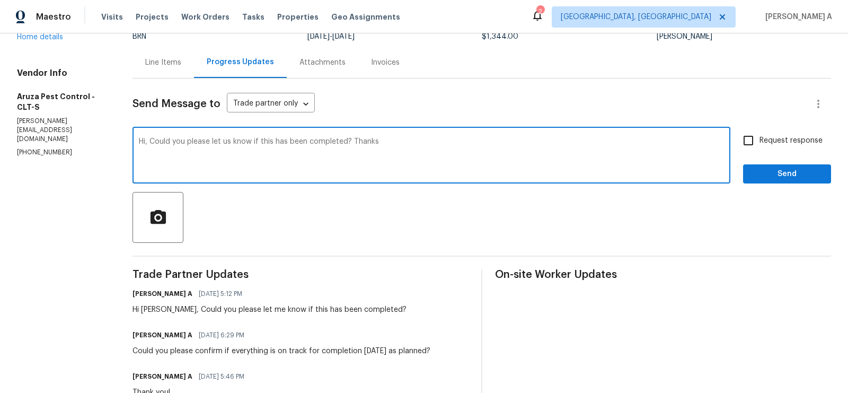
click at [382, 156] on textarea "Hi, Could you please let us know if this has been completed? Thanks" at bounding box center [431, 156] width 585 height 37
click at [0, 0] on icon "Paraphrase text" at bounding box center [0, 0] width 0 height 0
click at [0, 0] on icon "Text is too long. Try paraphrasing shorter sections." at bounding box center [0, 0] width 0 height 0
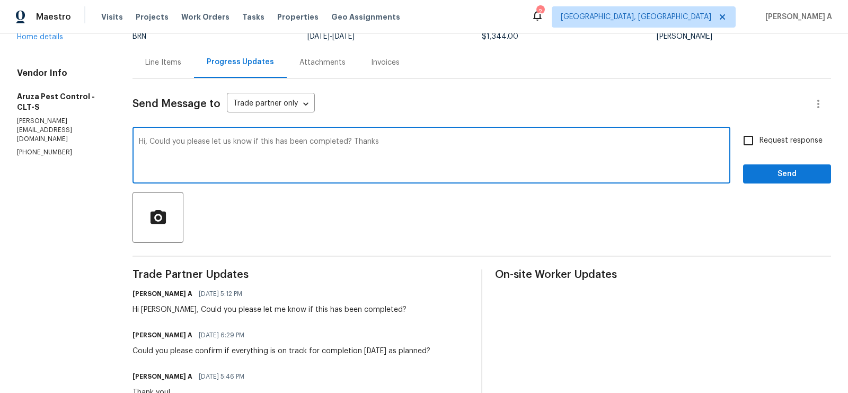
click at [0, 0] on span "/ 3" at bounding box center [0, 0] width 0 height 0
click at [0, 0] on icon "Text is too long. Try paraphrasing shorter sections." at bounding box center [0, 0] width 0 height 0
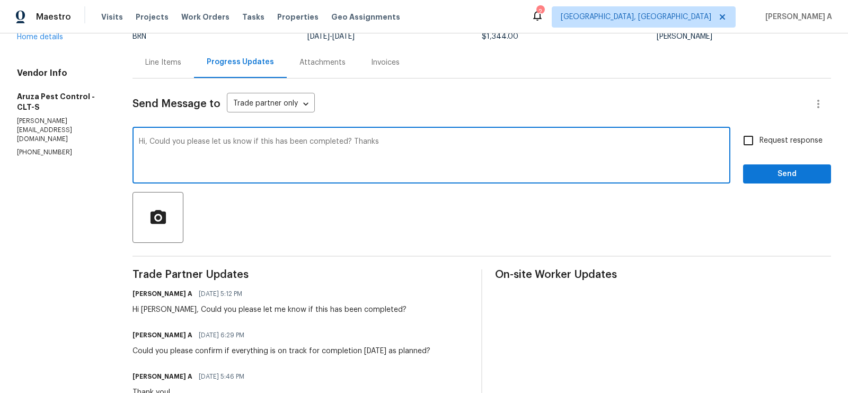
click at [438, 145] on textarea "Hi, Could you please let us know if this has been completed? Thanks" at bounding box center [431, 156] width 585 height 37
click at [0, 0] on div "Paraphrase text" at bounding box center [0, 0] width 0 height 0
click at [0, 0] on icon "Text is too long. Try paraphrasing shorter sections." at bounding box center [0, 0] width 0 height 0
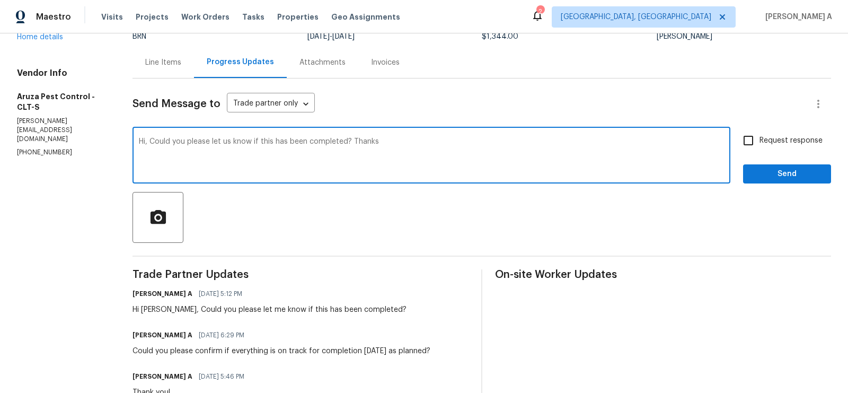
scroll to position [0, 0]
click at [0, 0] on icon "Standard" at bounding box center [0, 0] width 0 height 0
click at [0, 0] on li "We would appreciate knowing if this has been finished." at bounding box center [0, 0] width 0 height 0
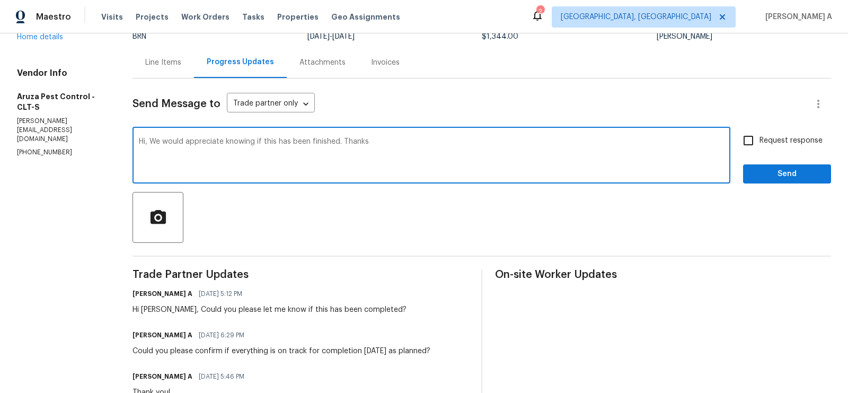
type textarea "Hi, We would appreciate knowing if this has been finished. Thanks"
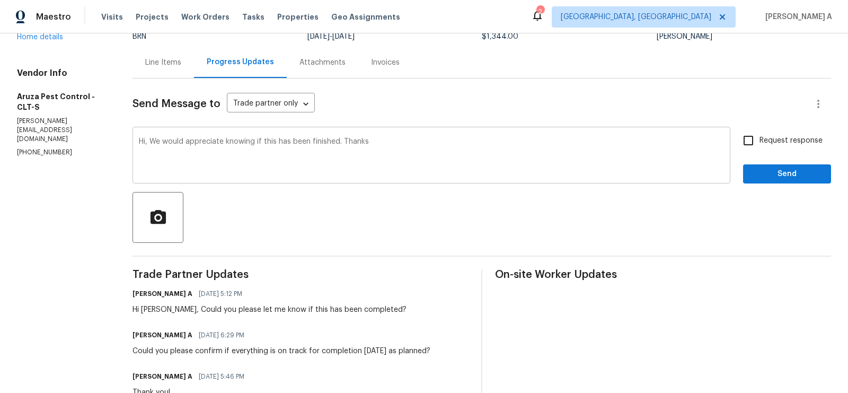
click at [424, 134] on div "Hi, We would appreciate knowing if this has been finished. Thanks x ​" at bounding box center [432, 156] width 598 height 54
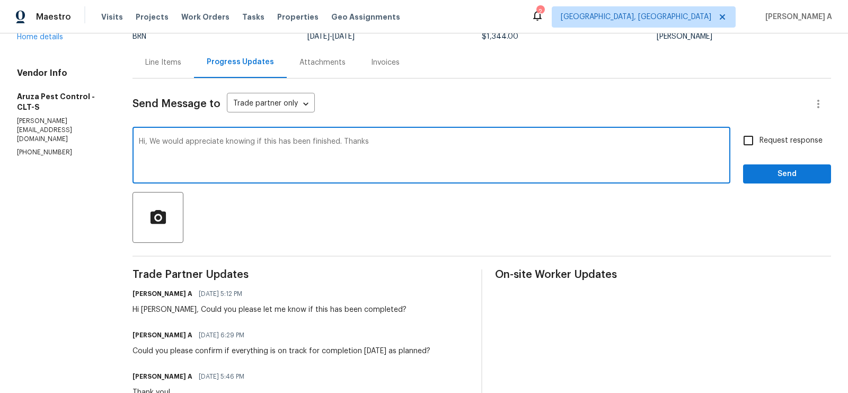
click at [541, 162] on textarea "Hi, We would appreciate knowing if this has been finished. Thanks" at bounding box center [431, 156] width 585 height 37
click at [757, 140] on input "Request response" at bounding box center [749, 140] width 22 height 22
checkbox input "true"
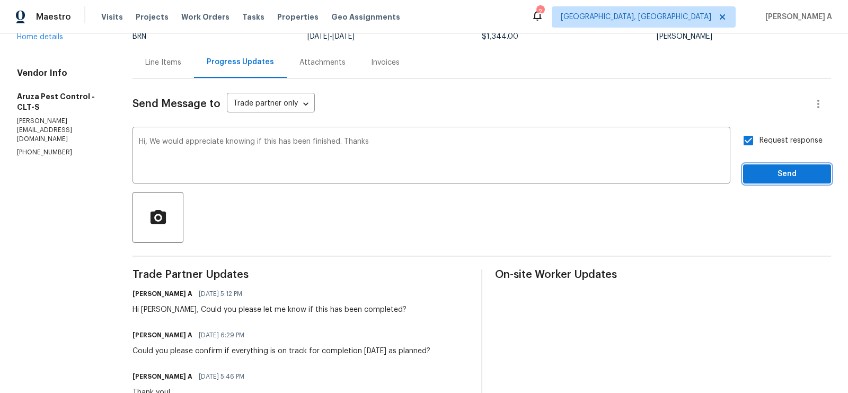
click at [788, 174] on span "Send" at bounding box center [787, 174] width 71 height 13
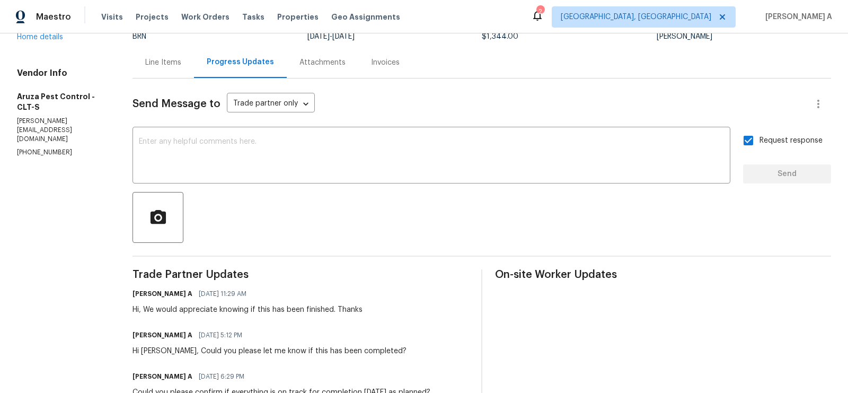
scroll to position [0, 0]
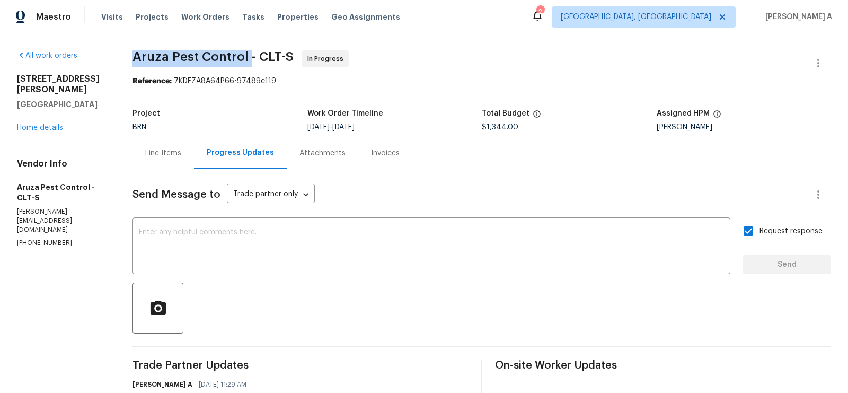
drag, startPoint x: 126, startPoint y: 58, endPoint x: 248, endPoint y: 56, distance: 122.0
copy span "Aruza Pest Control"
click at [160, 158] on div "Line Items" at bounding box center [163, 153] width 36 height 11
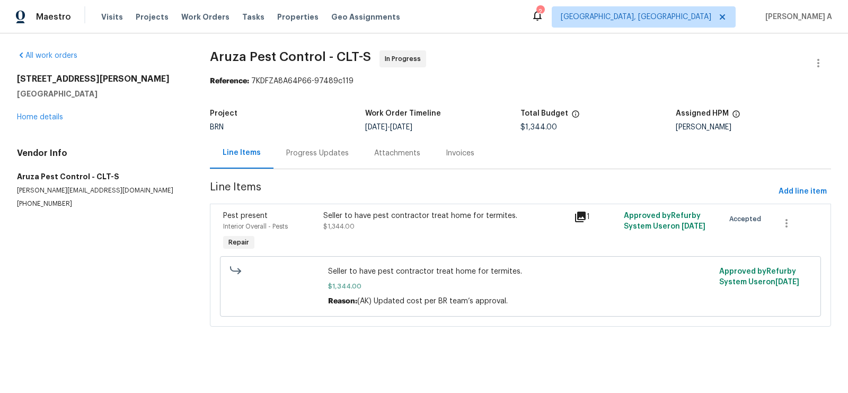
click at [305, 152] on div "Progress Updates" at bounding box center [317, 153] width 63 height 11
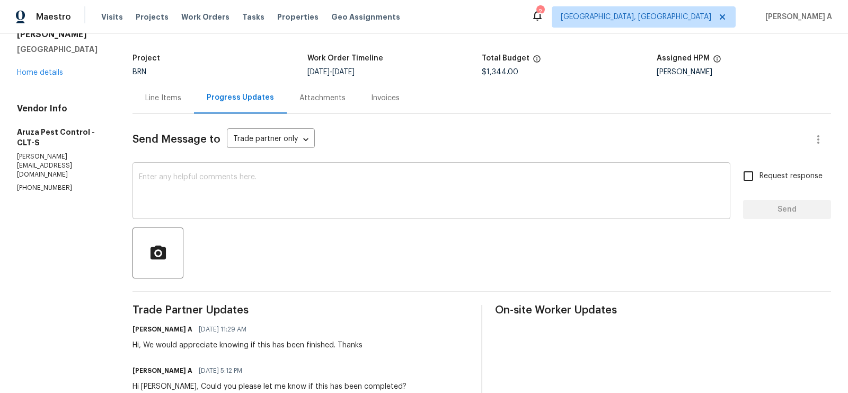
scroll to position [12, 0]
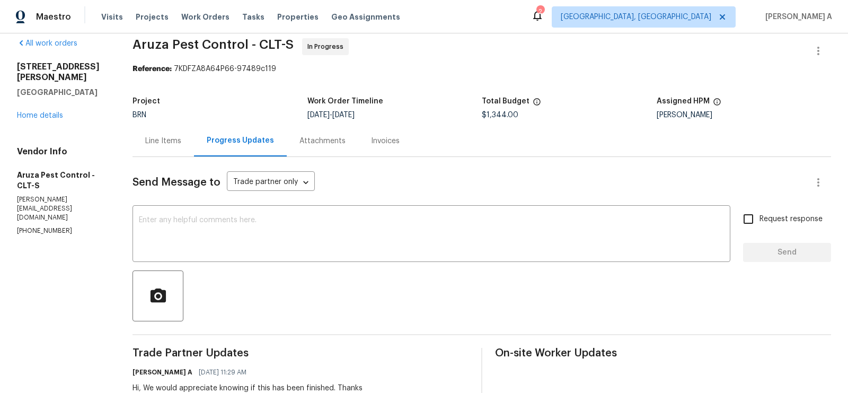
click at [176, 133] on div "Line Items" at bounding box center [164, 140] width 62 height 31
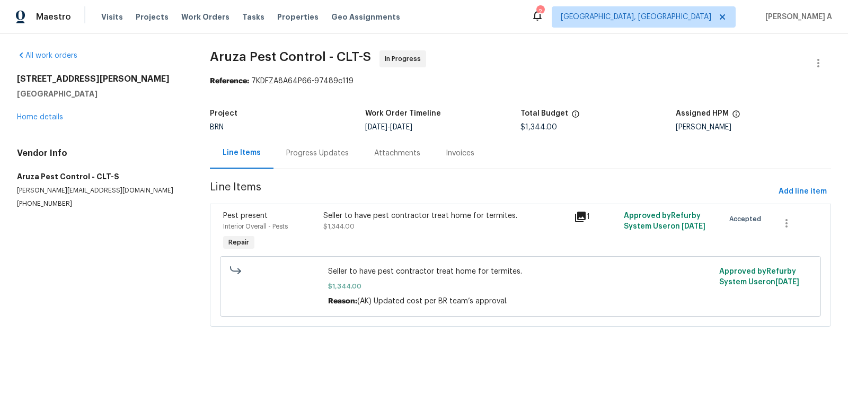
click at [310, 153] on div "Progress Updates" at bounding box center [317, 153] width 63 height 11
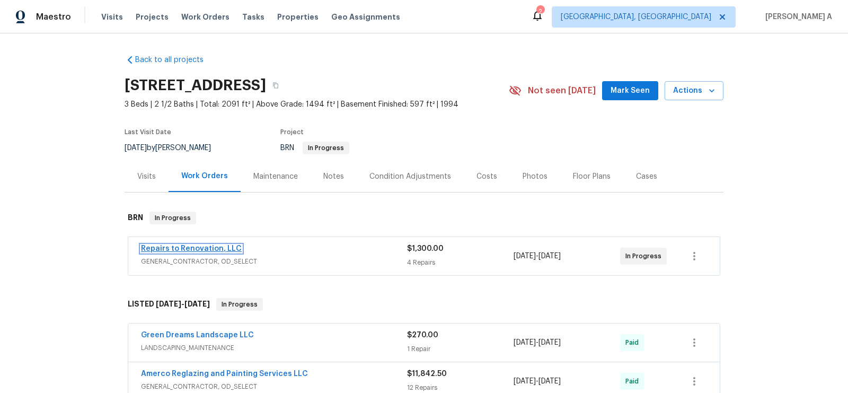
click at [208, 249] on link "Repairs to Renovation, LLC" at bounding box center [191, 248] width 101 height 7
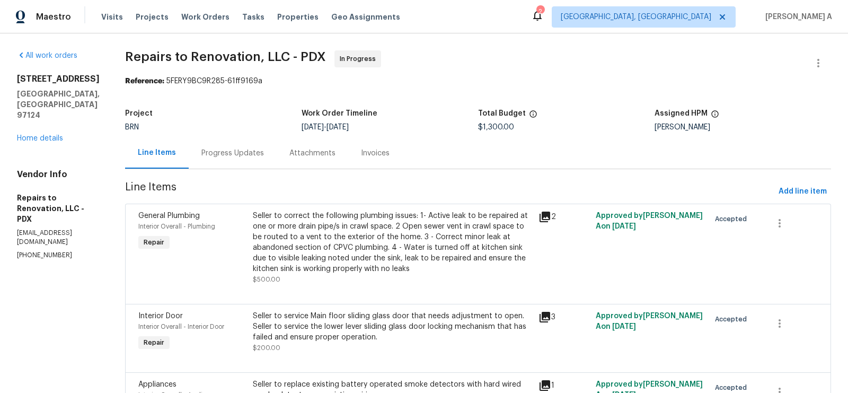
click at [264, 152] on div "Progress Updates" at bounding box center [232, 153] width 63 height 11
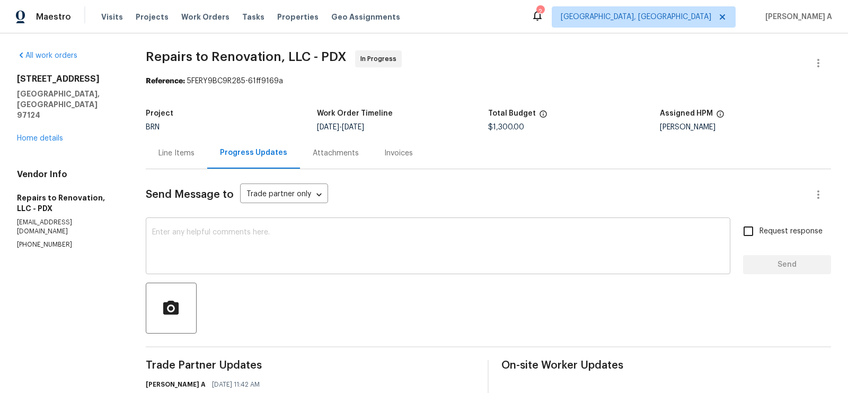
click at [259, 233] on textarea at bounding box center [438, 247] width 572 height 37
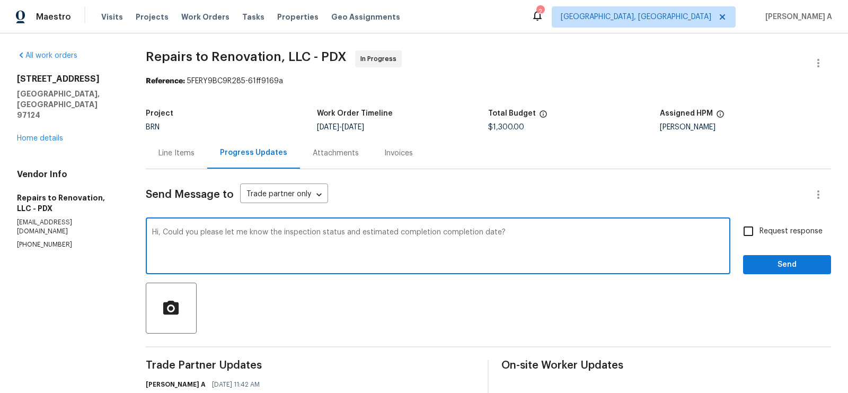
click at [259, 233] on textarea "Hi, Could you please let me know the inspection status and estimated completion…" at bounding box center [438, 247] width 572 height 37
click at [0, 0] on span "completion" at bounding box center [0, 0] width 0 height 0
click at [415, 235] on textarea "Hi, Could you please let me know the inspection status and estimated completion…" at bounding box center [438, 247] width 572 height 37
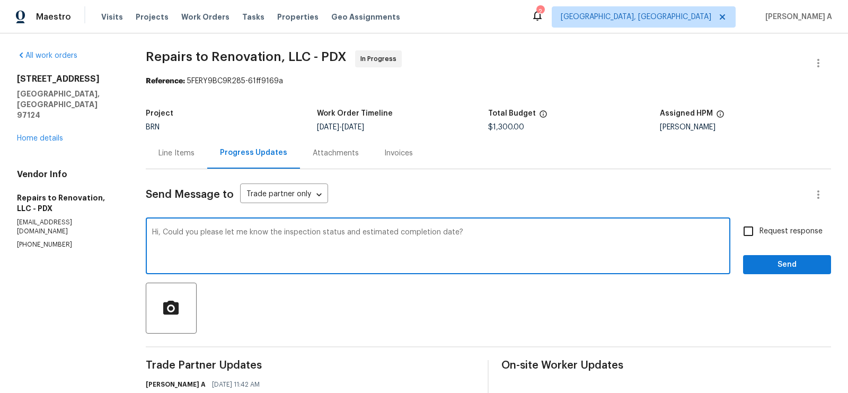
click at [415, 235] on textarea "Hi, Could you please let me know the inspection status and estimated completion…" at bounding box center [438, 247] width 572 height 37
type textarea "Hi, Could you please let me know the inspection status and estimated completion…"
click at [750, 235] on input "Request response" at bounding box center [749, 231] width 22 height 22
checkbox input "true"
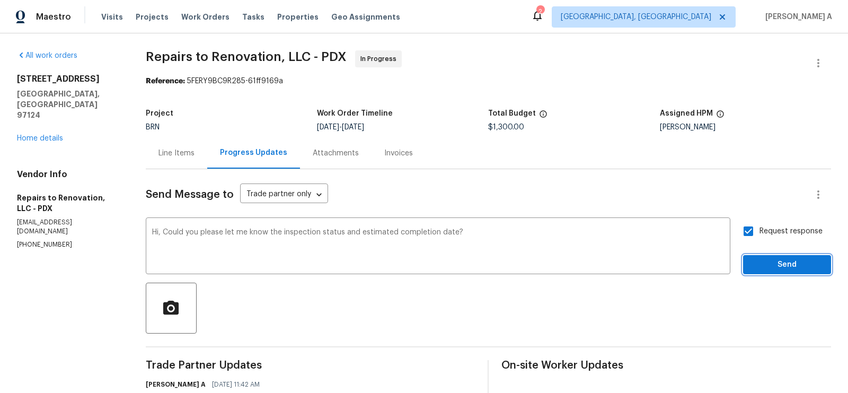
click at [777, 265] on span "Send" at bounding box center [787, 264] width 71 height 13
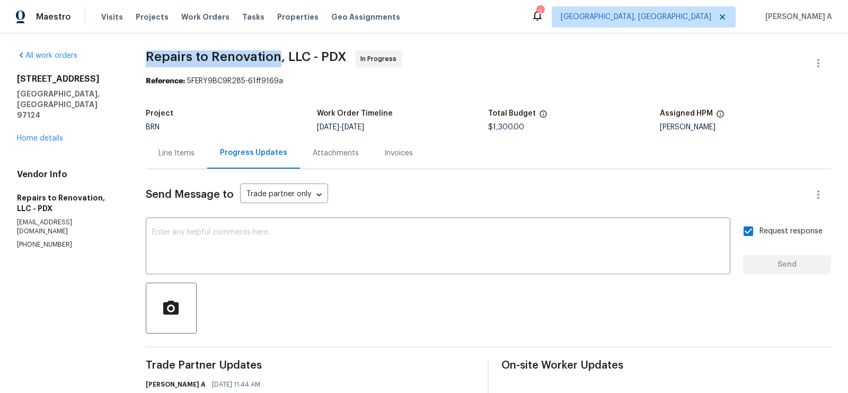
copy span "Repairs to Renovation"
drag, startPoint x: 150, startPoint y: 57, endPoint x: 280, endPoint y: 58, distance: 131.0
click at [280, 58] on span "Repairs to Renovation, LLC - PDX" at bounding box center [246, 56] width 201 height 13
click at [176, 157] on div "Line Items" at bounding box center [177, 153] width 36 height 11
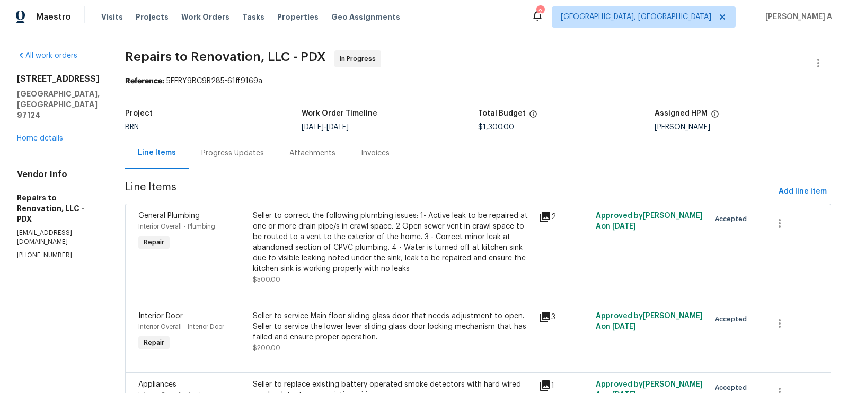
click at [236, 142] on div "Progress Updates" at bounding box center [233, 152] width 88 height 31
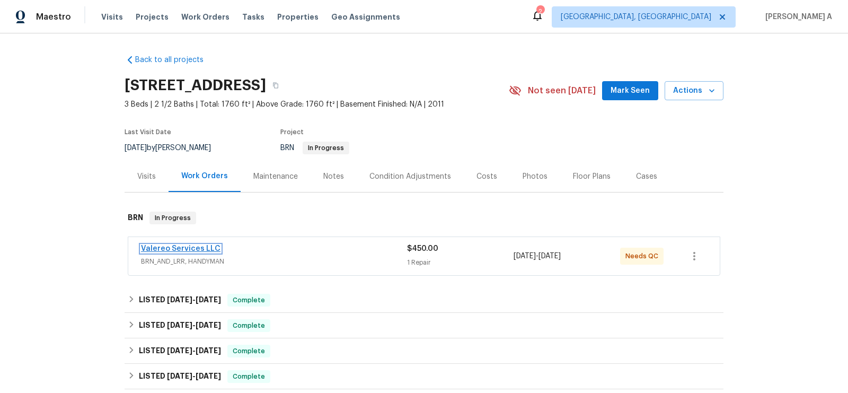
click at [192, 247] on link "Valereo Services LLC" at bounding box center [181, 248] width 80 height 7
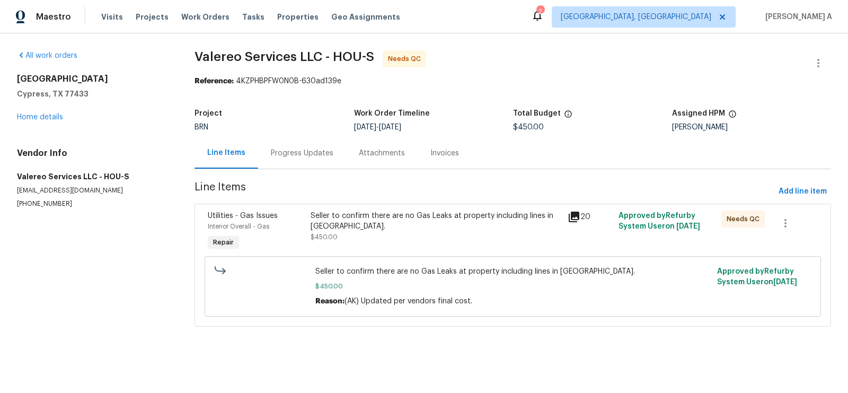
click at [277, 148] on div "Progress Updates" at bounding box center [302, 152] width 88 height 31
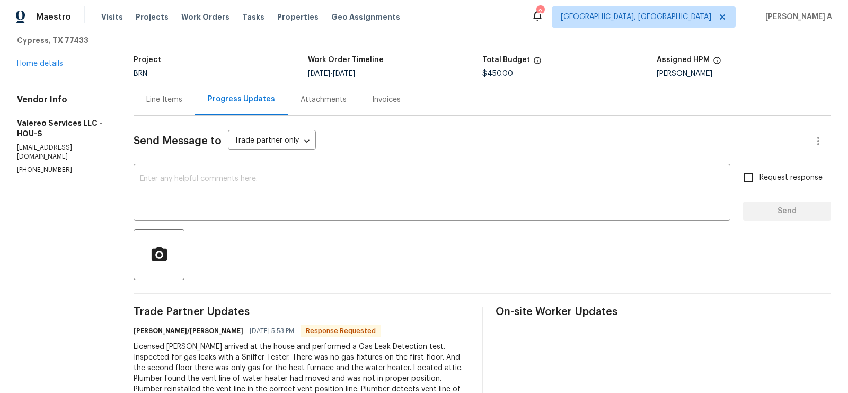
scroll to position [150, 0]
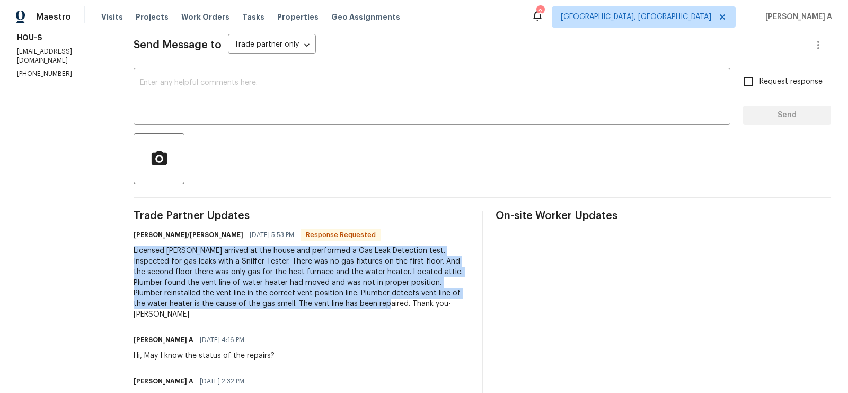
copy div "Licensed Plumber arrived at the house and performed a Gas Leak Detection test. …"
drag, startPoint x: 113, startPoint y: 251, endPoint x: 249, endPoint y: 306, distance: 146.8
click at [249, 306] on div "All work orders 8206 Rustic Cape Dr Cypress, TX 77433 Home details Vendor Info …" at bounding box center [424, 256] width 848 height 745
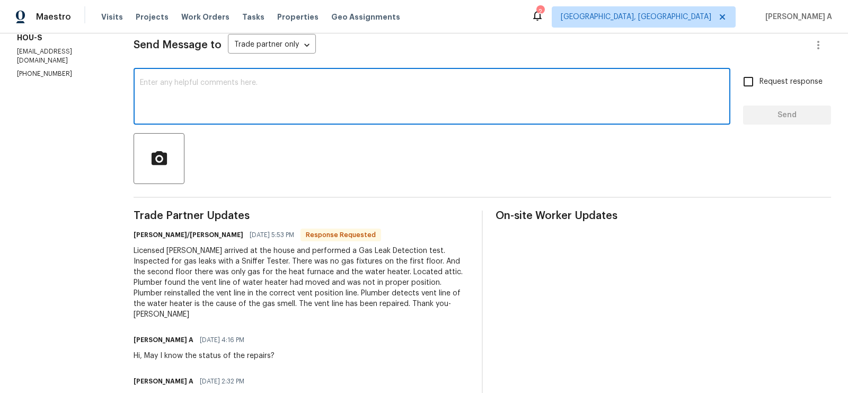
click at [323, 92] on textarea at bounding box center [432, 97] width 584 height 37
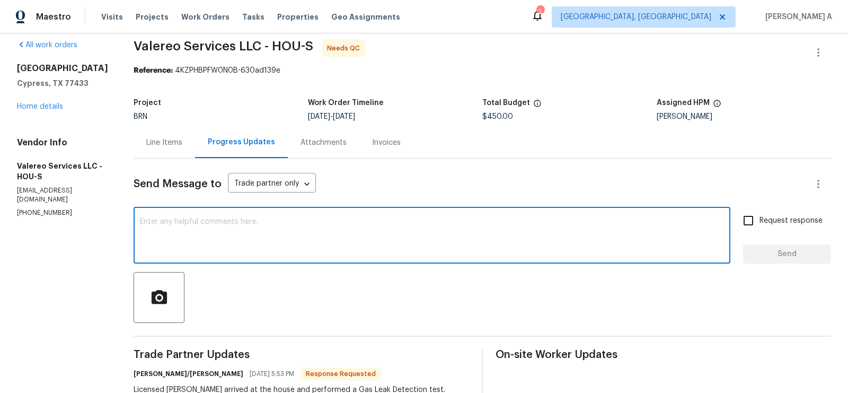
scroll to position [0, 0]
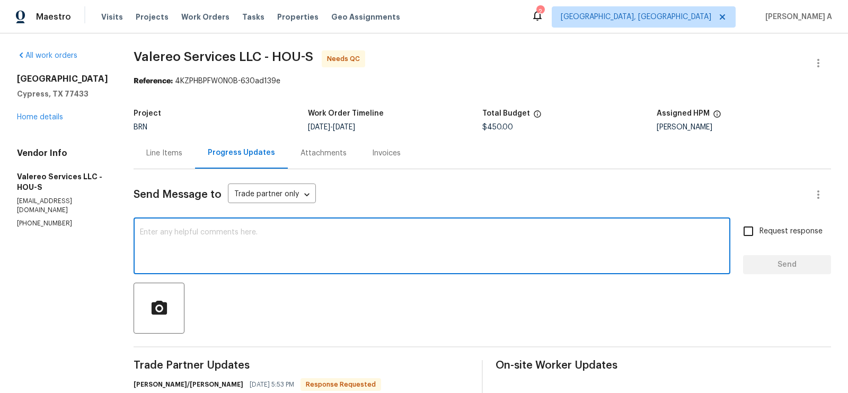
click at [225, 238] on textarea at bounding box center [432, 247] width 584 height 37
type textarea "Great! thank you!"
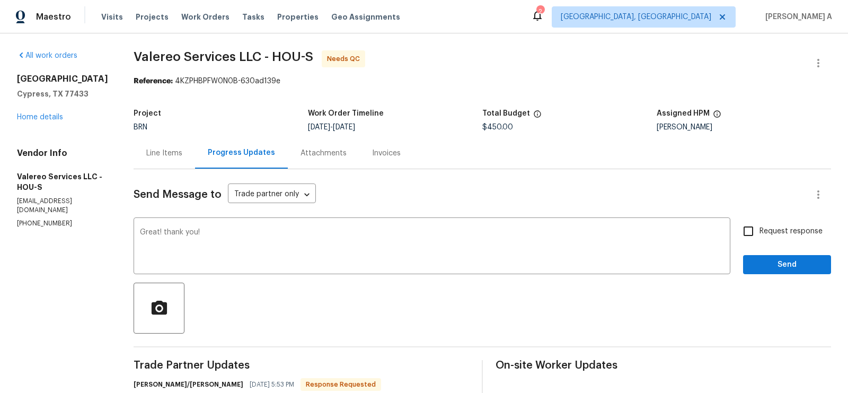
click at [761, 230] on span "Request response" at bounding box center [791, 231] width 63 height 11
click at [760, 230] on input "Request response" at bounding box center [749, 231] width 22 height 22
checkbox input "true"
click at [774, 260] on span "Send" at bounding box center [787, 264] width 71 height 13
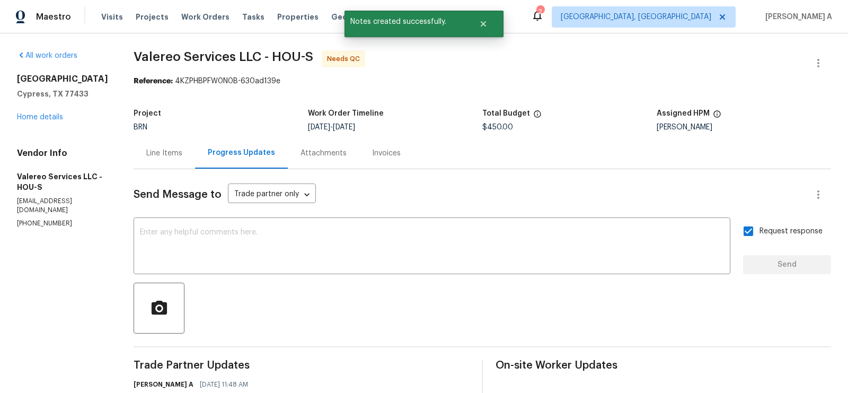
click at [153, 140] on div "Line Items" at bounding box center [165, 152] width 62 height 31
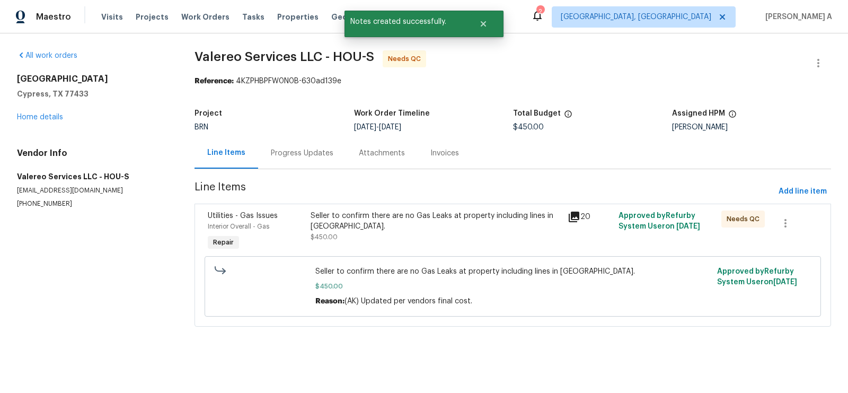
click at [452, 236] on div "Seller to confirm there are no Gas Leaks at property including lines in attic. …" at bounding box center [436, 226] width 250 height 32
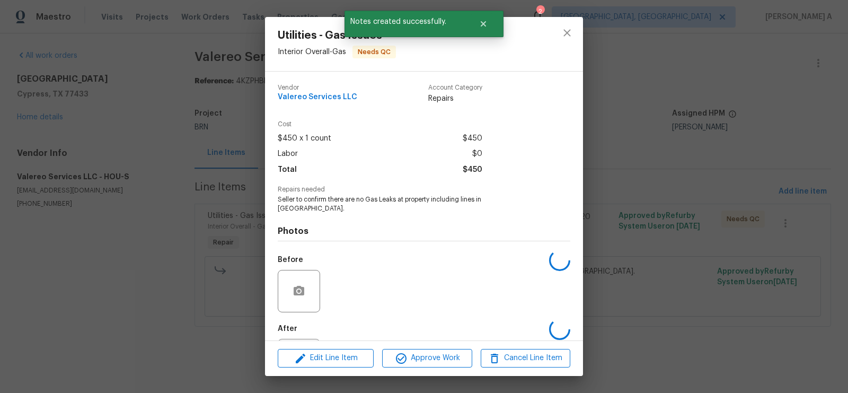
scroll to position [42, 0]
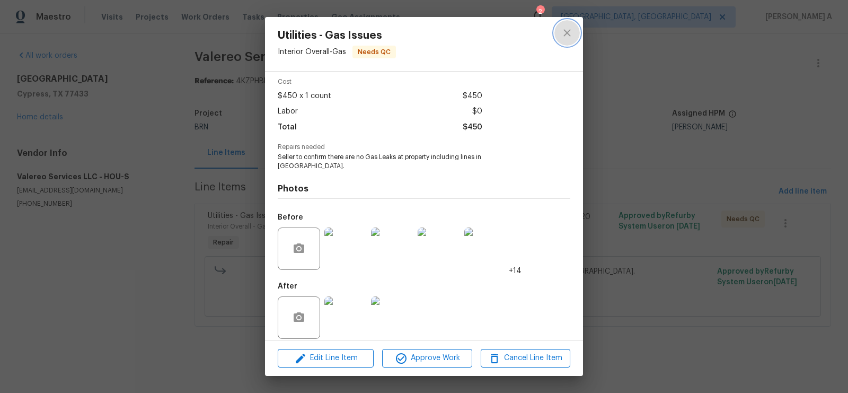
click at [565, 33] on icon "close" at bounding box center [567, 33] width 13 height 13
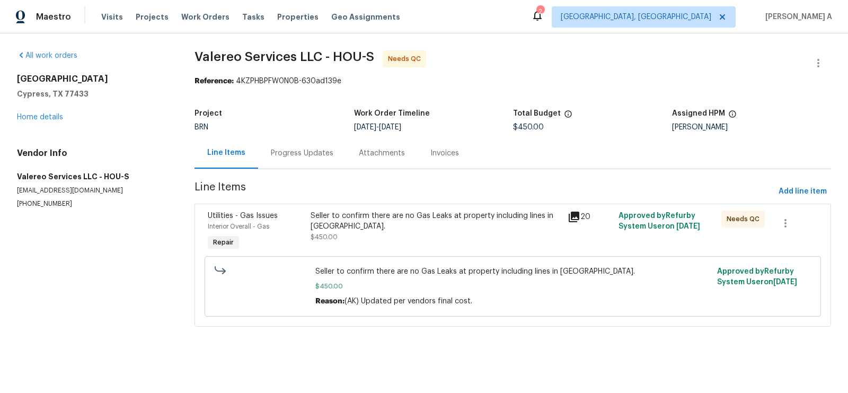
click at [379, 248] on div "Seller to confirm there are no Gas Leaks at property including lines in attic. …" at bounding box center [436, 231] width 257 height 49
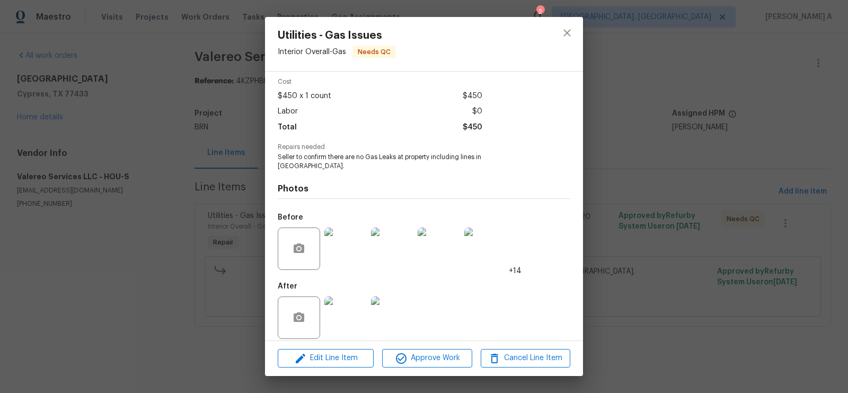
click at [343, 304] on img at bounding box center [345, 317] width 42 height 42
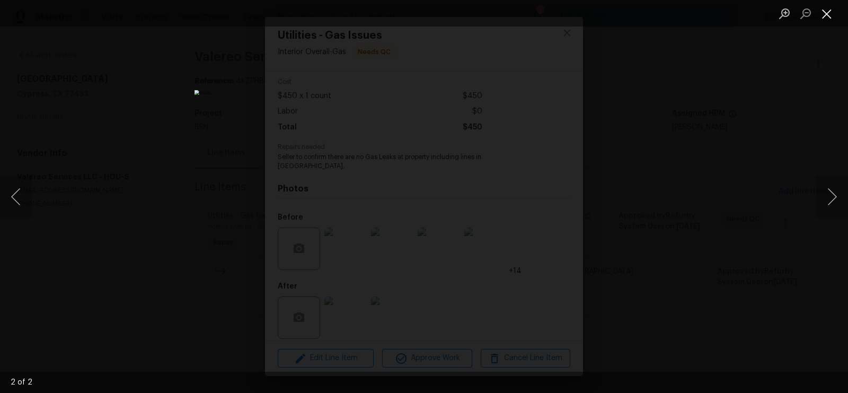
click at [828, 11] on button "Close lightbox" at bounding box center [827, 13] width 21 height 19
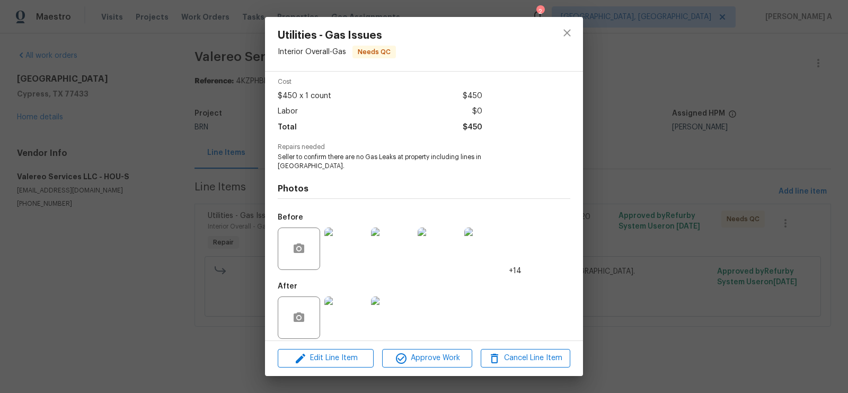
click at [351, 245] on img at bounding box center [345, 248] width 42 height 42
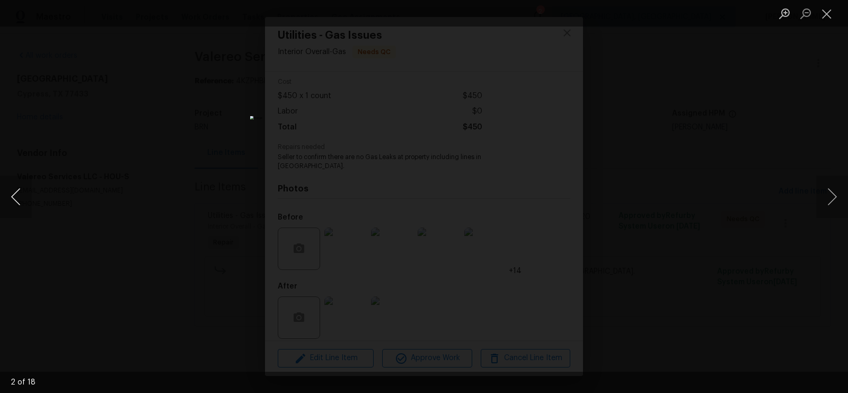
click at [20, 190] on button "Previous image" at bounding box center [16, 196] width 32 height 42
click at [827, 12] on button "Close lightbox" at bounding box center [827, 13] width 21 height 19
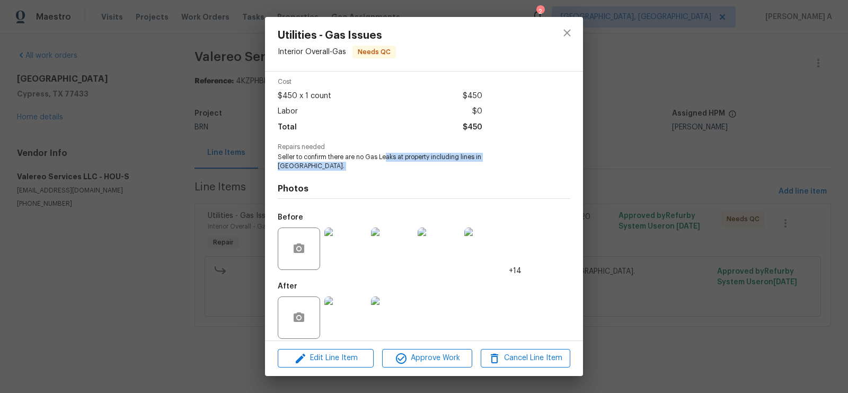
click at [386, 162] on div "Vendor Valereo Services LLC Account Category Repairs Cost $450 x 1 count $450 L…" at bounding box center [424, 189] width 293 height 312
click at [386, 162] on span "Seller to confirm there are no Gas Leaks at property including lines in attic." at bounding box center [410, 162] width 264 height 18
copy span "Seller to confirm there are no Gas Leaks at property including lines in attic."
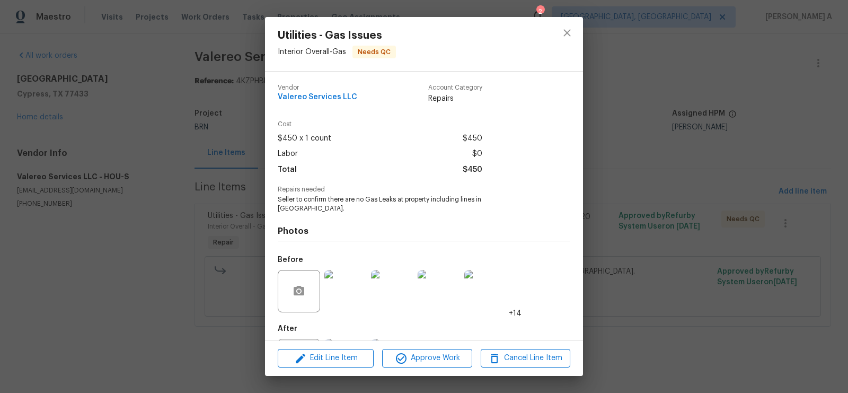
click at [328, 101] on span "Valereo Services LLC" at bounding box center [318, 97] width 80 height 8
copy span "Valereo Services LLC"
click at [567, 37] on icon "close" at bounding box center [567, 33] width 13 height 13
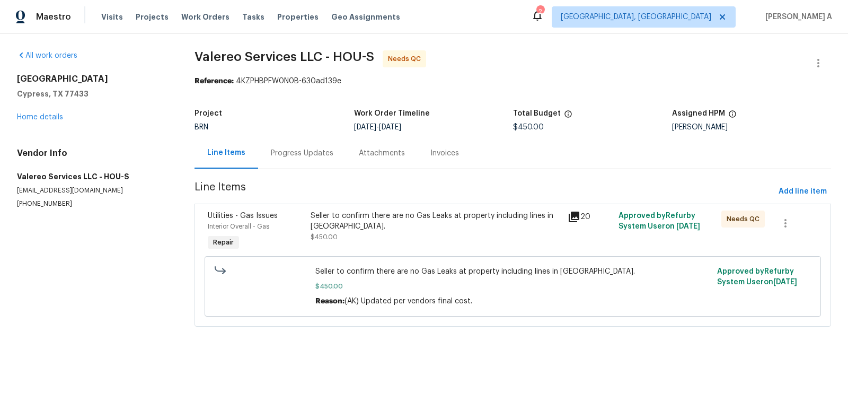
click at [457, 232] on div "Seller to confirm there are no Gas Leaks at property including lines in attic. …" at bounding box center [436, 226] width 250 height 32
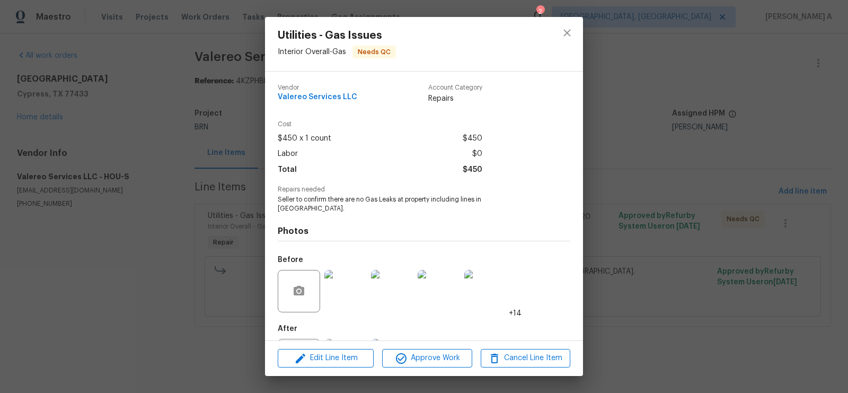
scroll to position [42, 0]
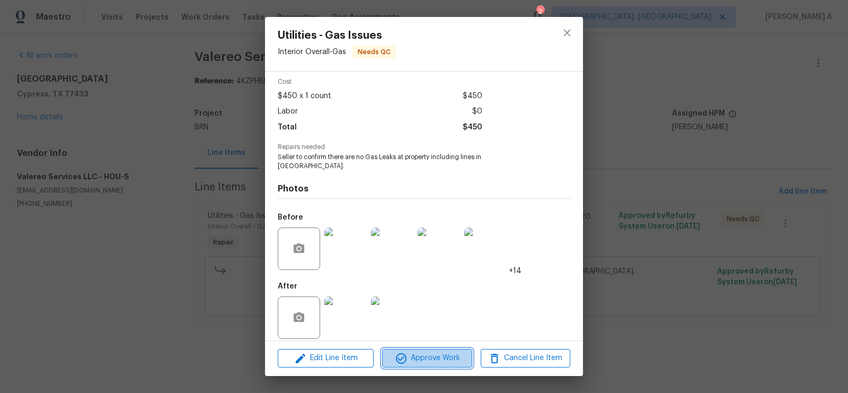
click at [431, 356] on span "Approve Work" at bounding box center [426, 358] width 83 height 13
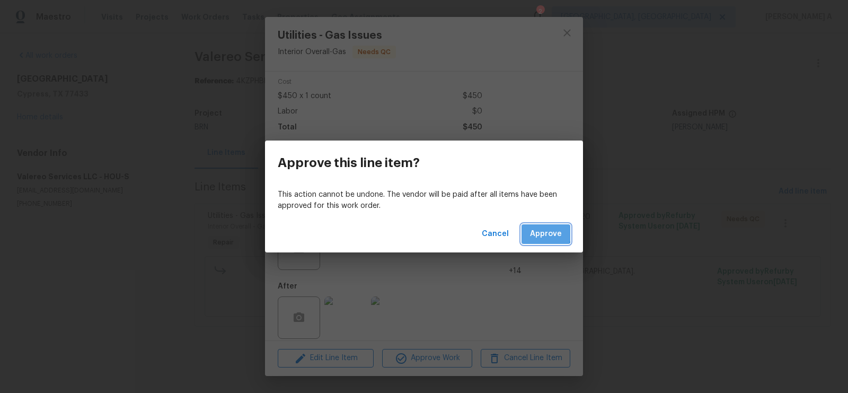
click at [541, 232] on span "Approve" at bounding box center [546, 233] width 32 height 13
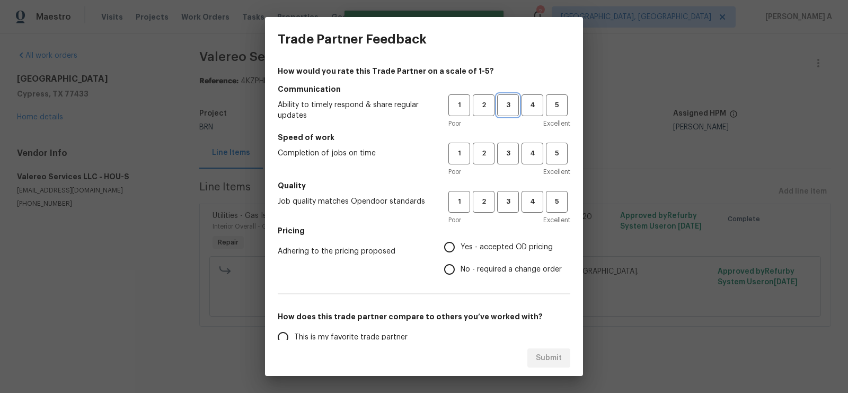
click at [507, 108] on span "3" at bounding box center [508, 105] width 20 height 12
click at [506, 151] on span "3" at bounding box center [508, 153] width 20 height 12
click at [506, 192] on button "3" at bounding box center [508, 202] width 22 height 22
click at [485, 269] on span "No - required a change order" at bounding box center [511, 269] width 101 height 11
click at [461, 269] on input "No - required a change order" at bounding box center [449, 269] width 22 height 22
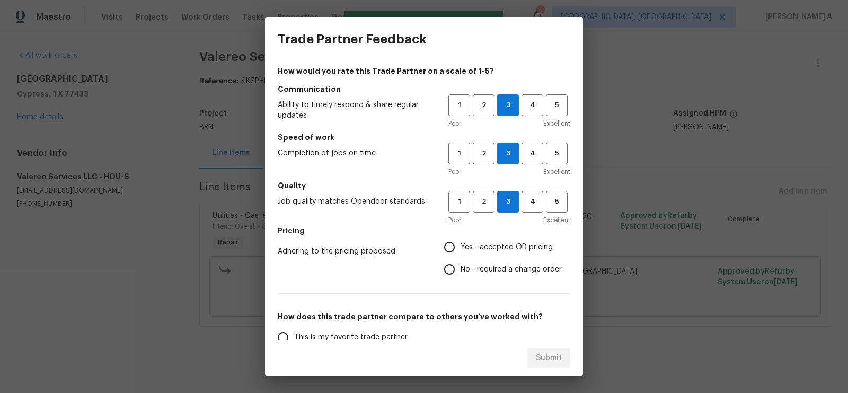
radio input "true"
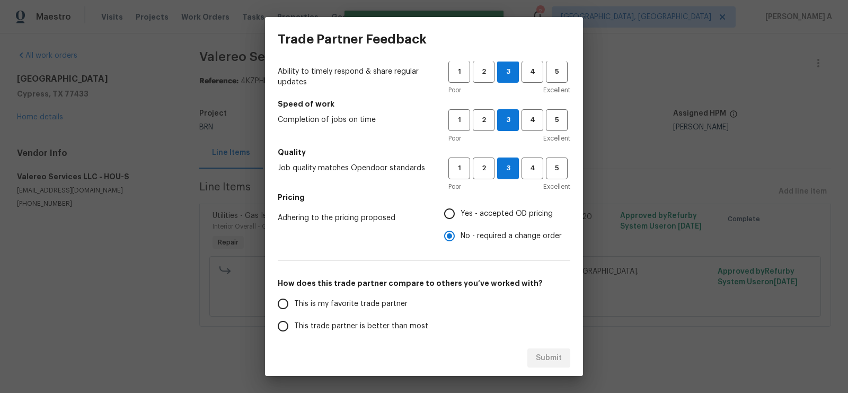
click at [367, 300] on span "This is my favorite trade partner" at bounding box center [350, 304] width 113 height 11
click at [294, 300] on input "This is my favorite trade partner" at bounding box center [283, 304] width 22 height 22
click at [538, 348] on button "Submit" at bounding box center [549, 358] width 43 height 20
radio input "true"
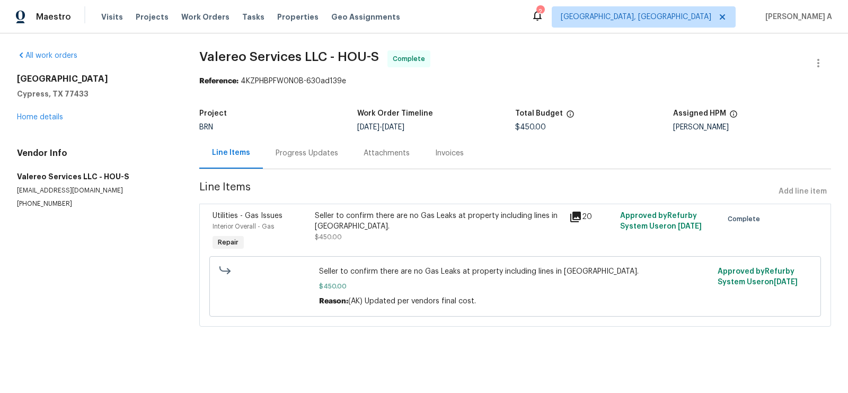
click at [464, 152] on div "Invoices" at bounding box center [449, 153] width 29 height 11
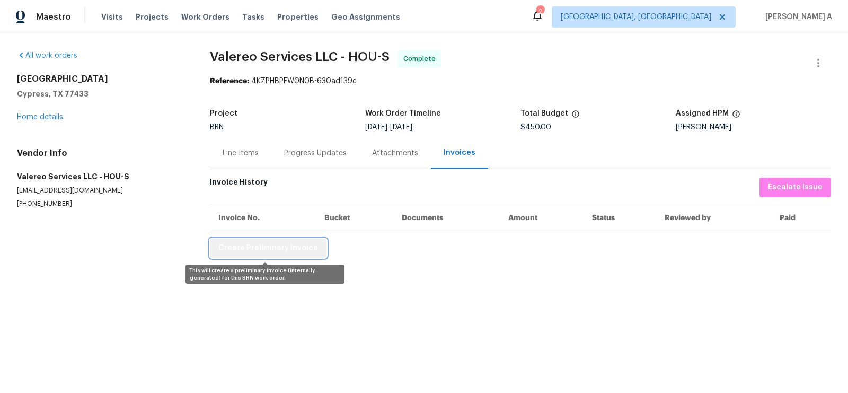
click at [295, 251] on span "Create Preliminary Invoice" at bounding box center [268, 248] width 100 height 13
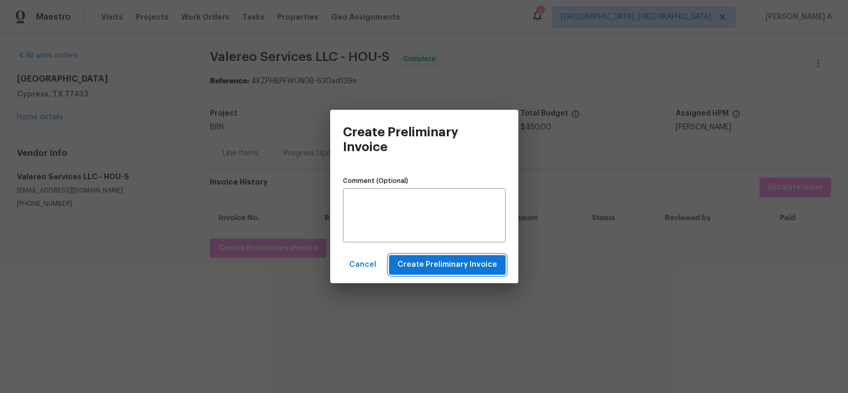
click at [463, 261] on span "Create Preliminary Invoice" at bounding box center [448, 264] width 100 height 13
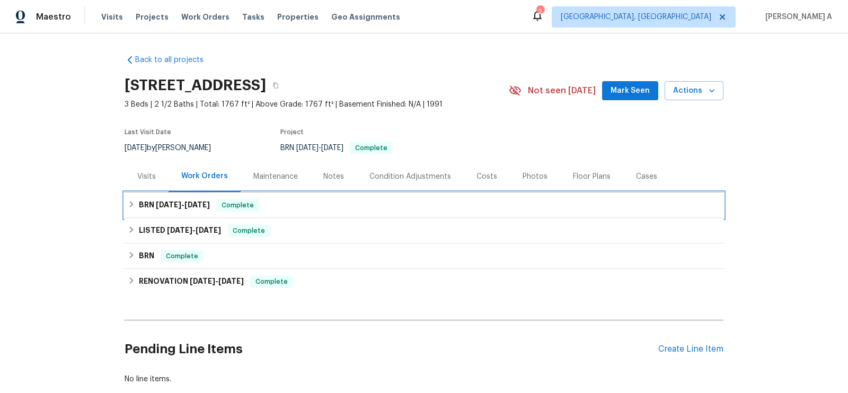
click at [250, 206] on span "Complete" at bounding box center [237, 205] width 41 height 11
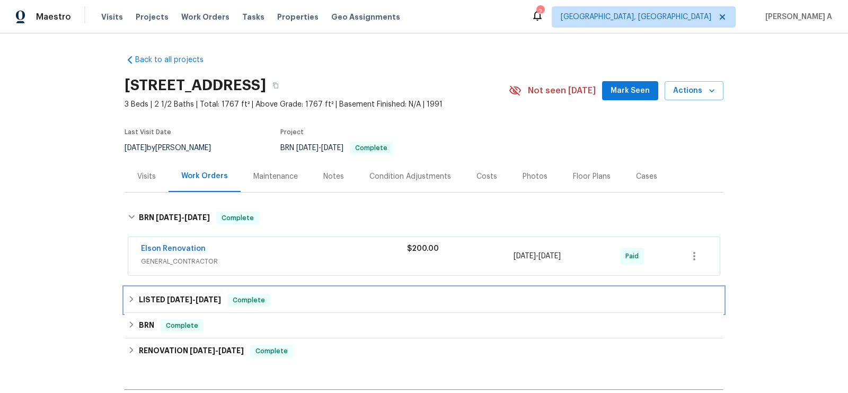
click at [240, 295] on span "Complete" at bounding box center [249, 300] width 41 height 11
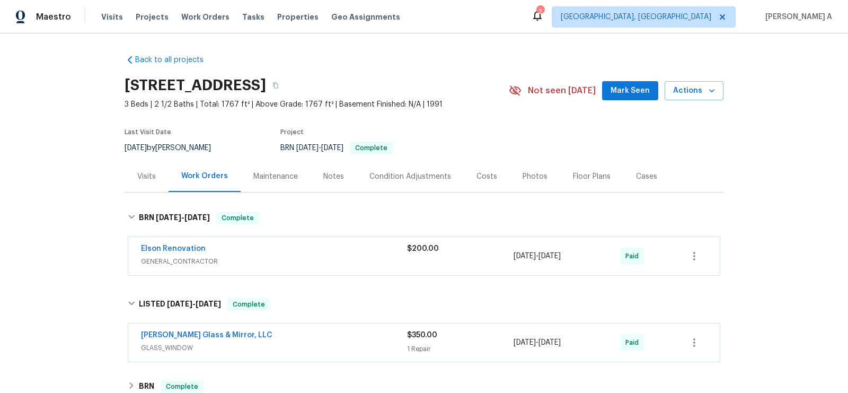
click at [179, 242] on div "Elson Renovation GENERAL_CONTRACTOR $200.00 [DATE] - [DATE] Paid" at bounding box center [424, 256] width 592 height 38
click at [179, 248] on link "Elson Renovation" at bounding box center [173, 248] width 65 height 7
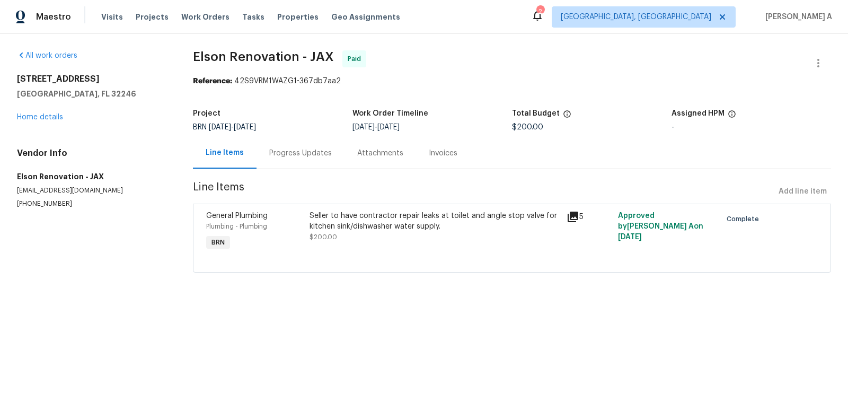
click at [58, 203] on p "(904) 603-9616" at bounding box center [92, 203] width 151 height 9
copy p "(904) 603-9616"
drag, startPoint x: 188, startPoint y: 57, endPoint x: 277, endPoint y: 55, distance: 89.1
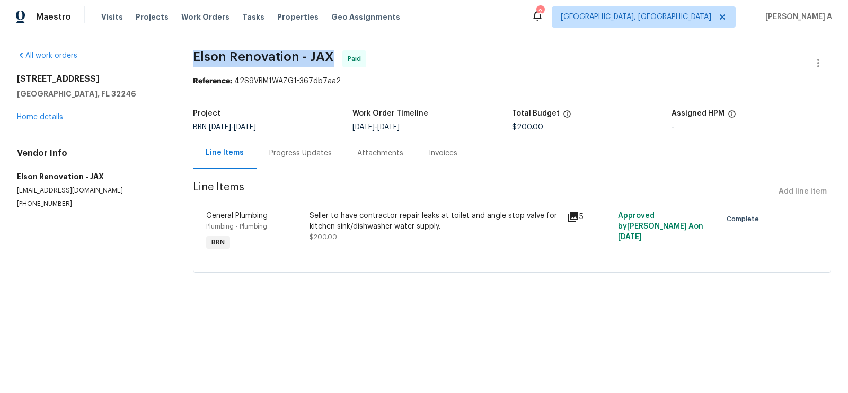
click at [277, 55] on div "All work orders 12417 Playley Green Ct Jacksonville, FL 32246 Home details Vend…" at bounding box center [424, 167] width 848 height 269
click at [277, 55] on span "Elson Renovation - JAX" at bounding box center [263, 56] width 141 height 13
drag, startPoint x: 297, startPoint y: 56, endPoint x: 179, endPoint y: 54, distance: 118.8
click at [179, 54] on div "All work orders 12417 Playley Green Ct Jacksonville, FL 32246 Home details Vend…" at bounding box center [424, 167] width 848 height 269
copy span "Elson Renovation"
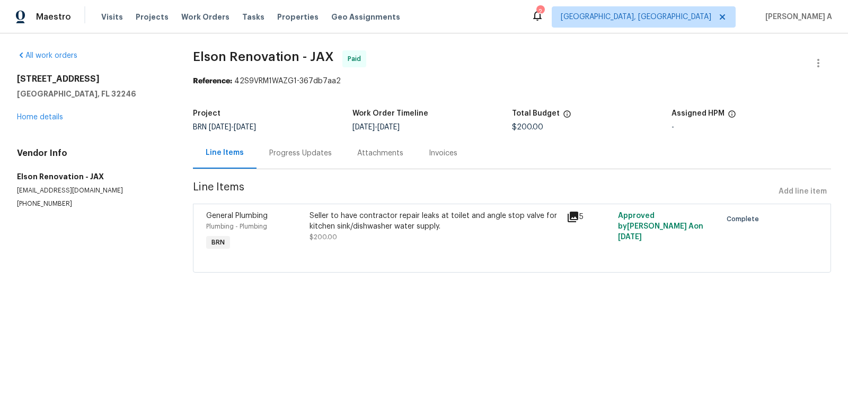
click at [306, 147] on div "Progress Updates" at bounding box center [301, 152] width 88 height 31
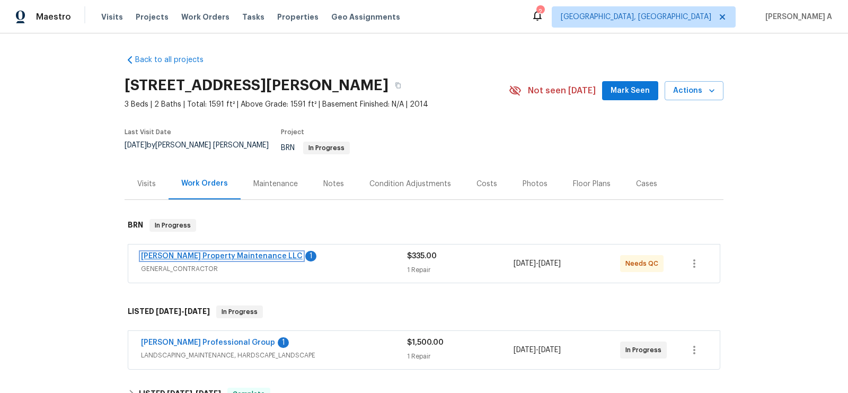
click at [193, 252] on link "[PERSON_NAME] Property Maintenance LLC" at bounding box center [222, 255] width 162 height 7
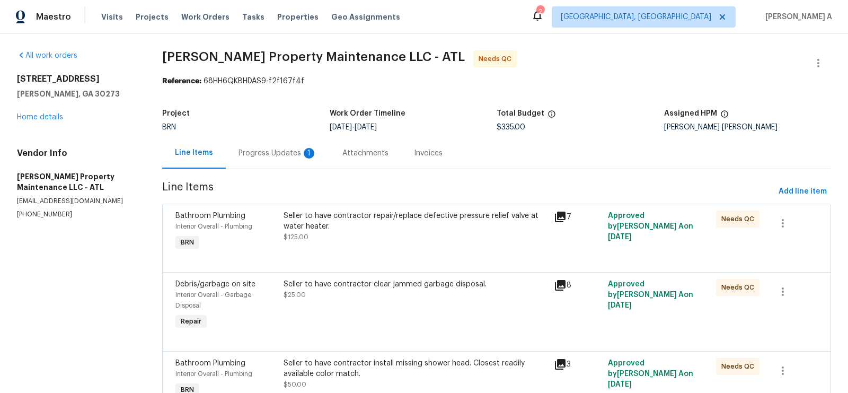
click at [287, 157] on div "Progress Updates 1" at bounding box center [278, 153] width 78 height 11
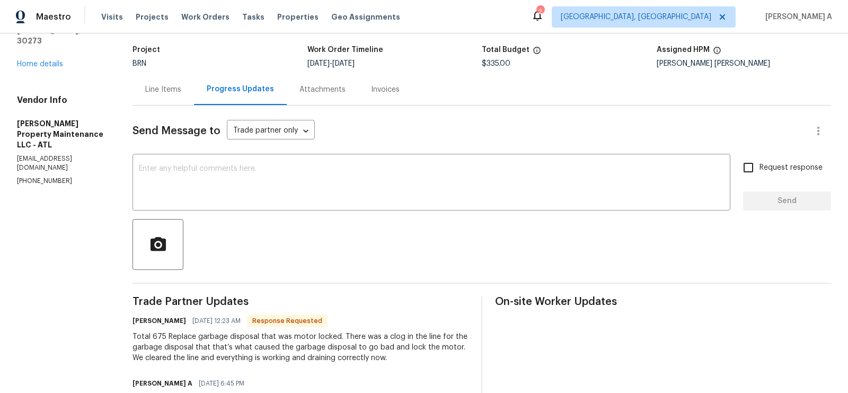
scroll to position [83, 0]
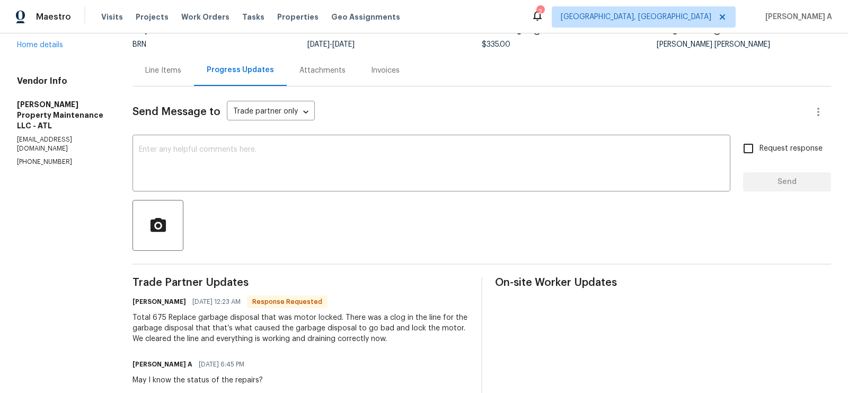
click at [160, 313] on div "Total 675 Replace garbage disposal that was motor locked. There was a clog in t…" at bounding box center [301, 328] width 336 height 32
copy div "675"
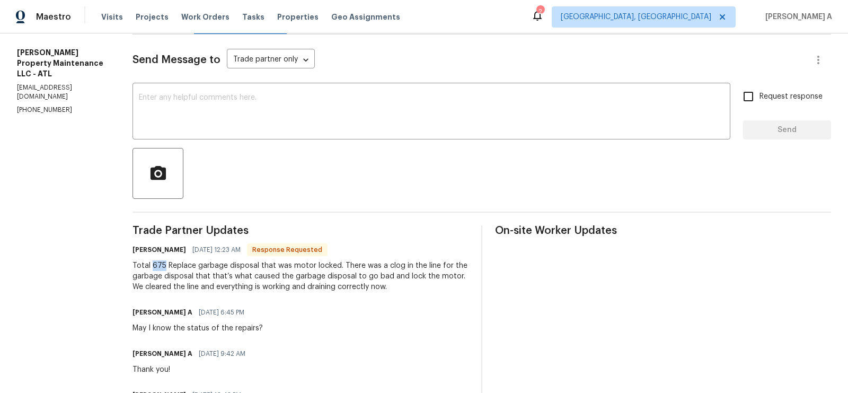
scroll to position [0, 0]
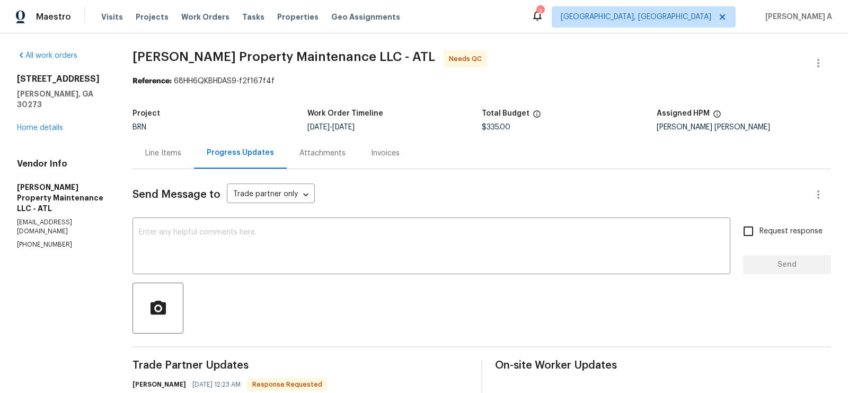
click at [167, 150] on div "Line Items" at bounding box center [163, 153] width 36 height 11
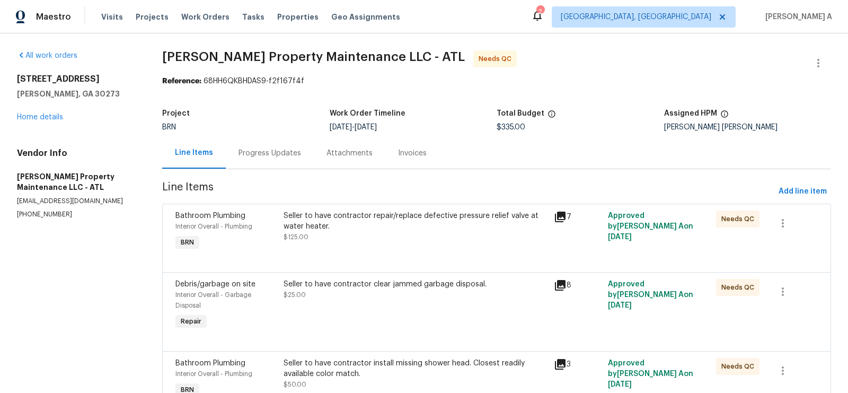
click at [239, 153] on div "Progress Updates" at bounding box center [270, 153] width 63 height 11
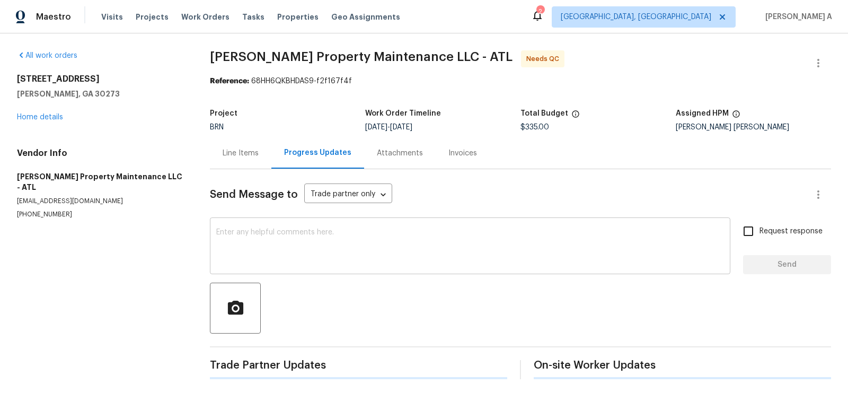
scroll to position [3, 0]
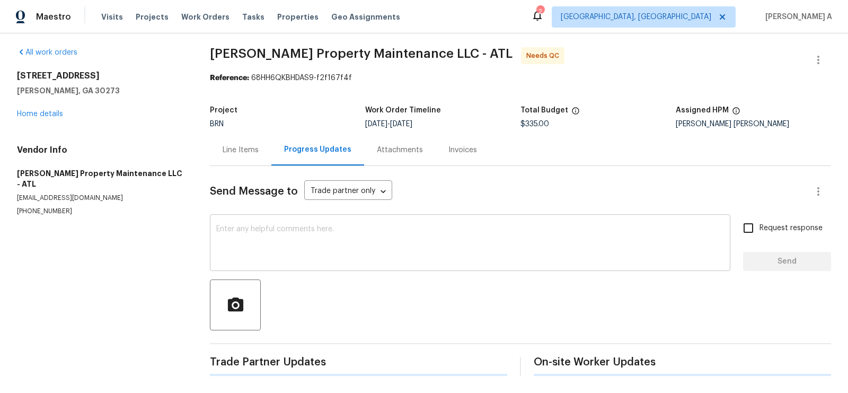
click at [238, 264] on div "x ​" at bounding box center [470, 244] width 521 height 54
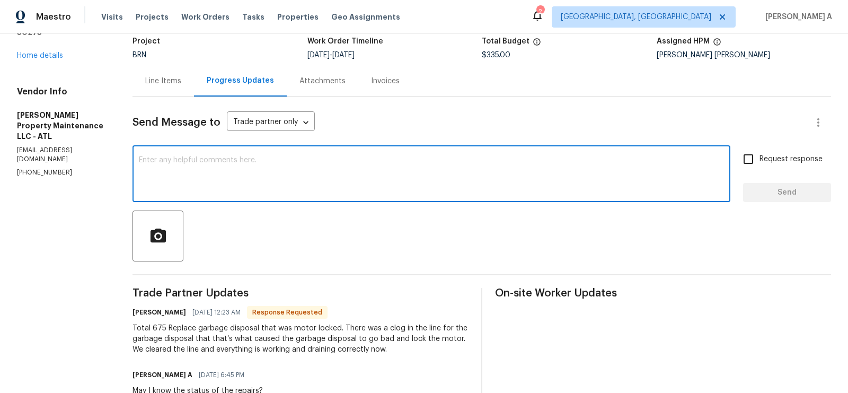
scroll to position [78, 0]
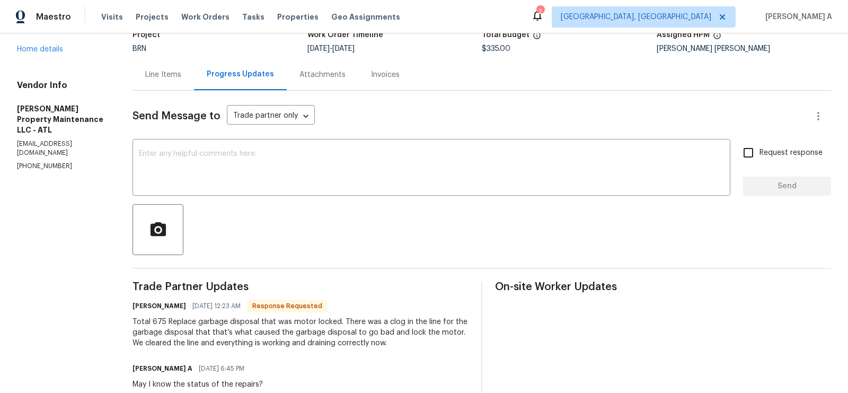
click at [152, 322] on div "Total 675 Replace garbage disposal that was motor locked. There was a clog in t…" at bounding box center [301, 333] width 336 height 32
copy div "675"
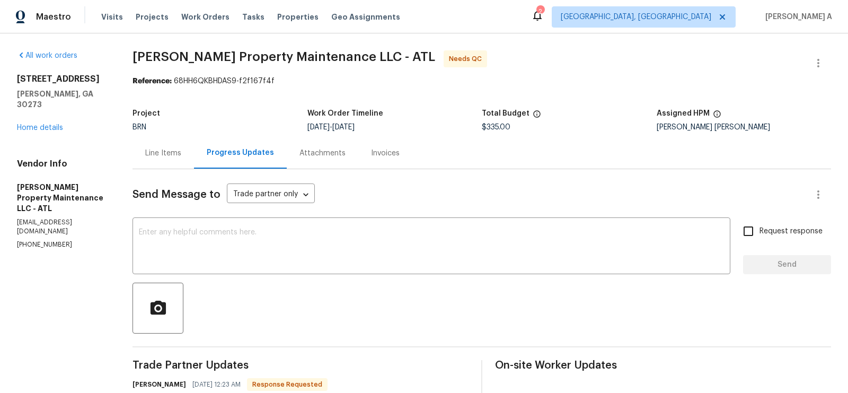
click at [163, 154] on div "Line Items" at bounding box center [163, 153] width 36 height 11
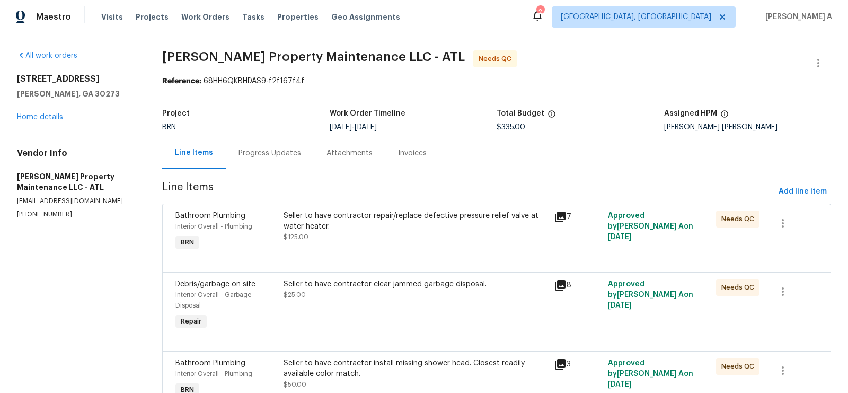
scroll to position [34, 0]
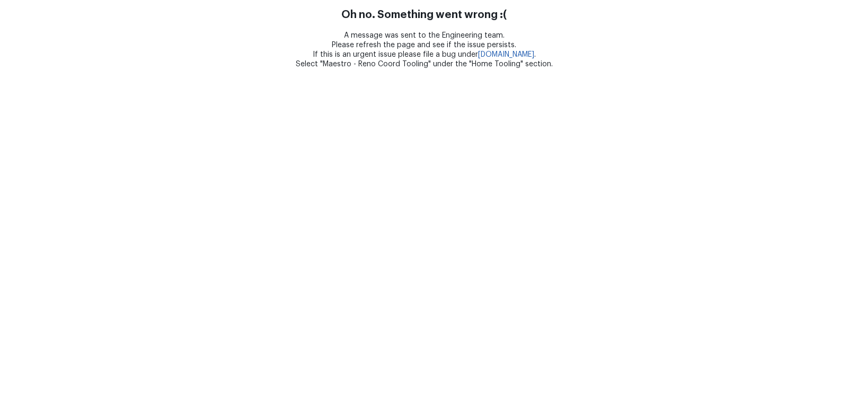
click at [442, 69] on html "Oh no. Something went wrong :( A message was sent to the Engineering team. Plea…" at bounding box center [424, 34] width 848 height 69
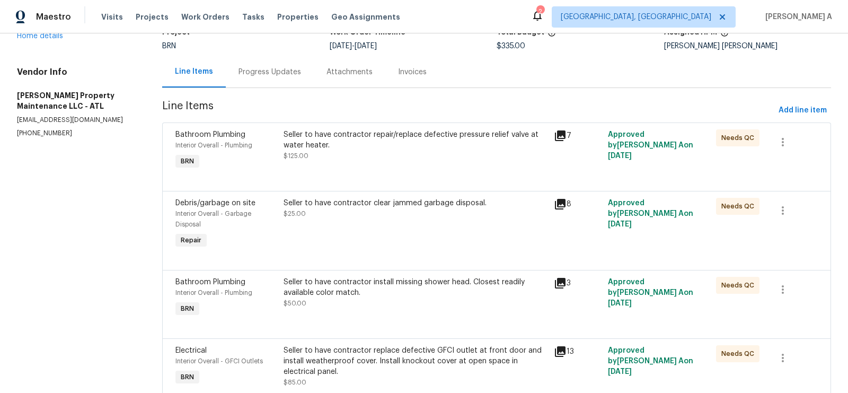
scroll to position [77, 0]
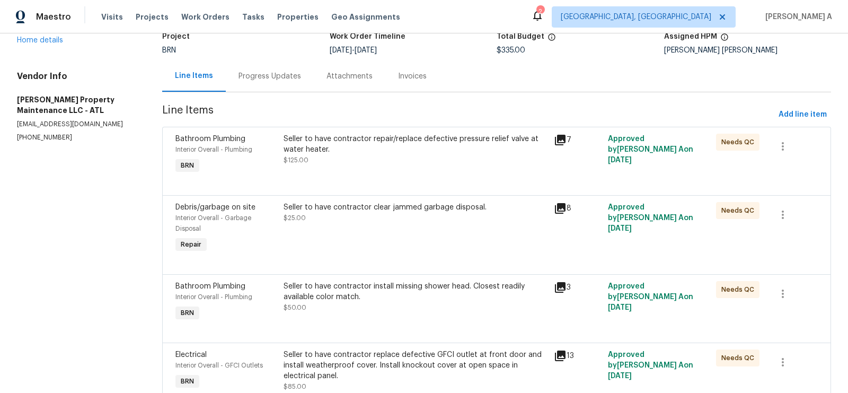
click at [355, 244] on div "Seller to have contractor clear jammed garbage disposal. $25.00" at bounding box center [415, 228] width 270 height 59
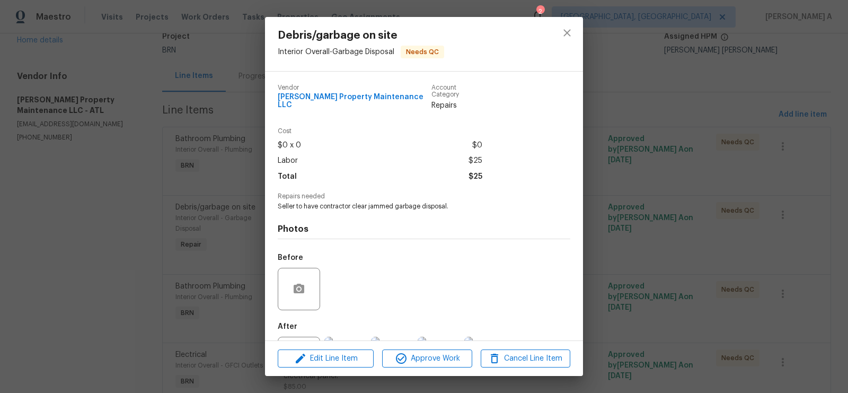
scroll to position [42, 0]
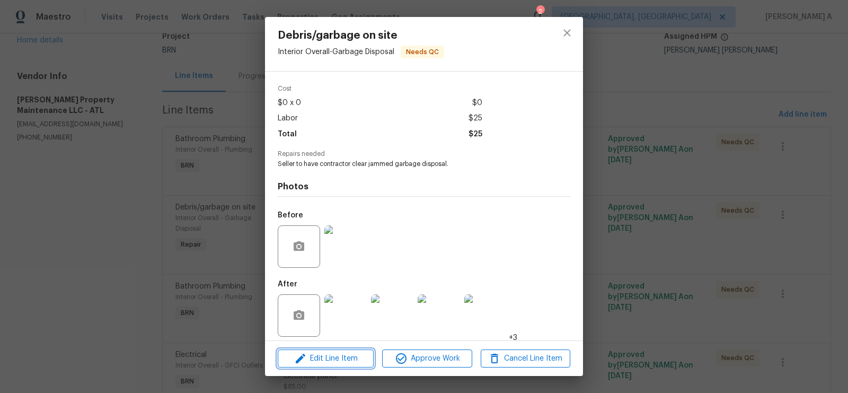
click at [335, 354] on span "Edit Line Item" at bounding box center [326, 358] width 90 height 13
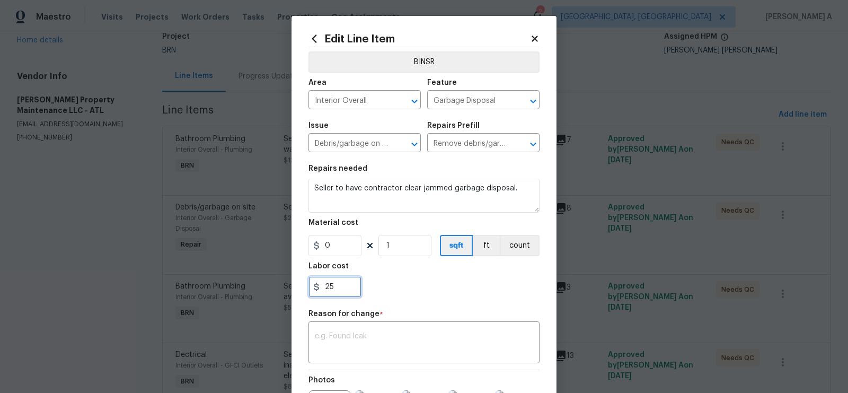
click at [344, 293] on input "25" at bounding box center [335, 286] width 53 height 21
paste input "340"
drag, startPoint x: 330, startPoint y: 289, endPoint x: 351, endPoint y: 289, distance: 21.2
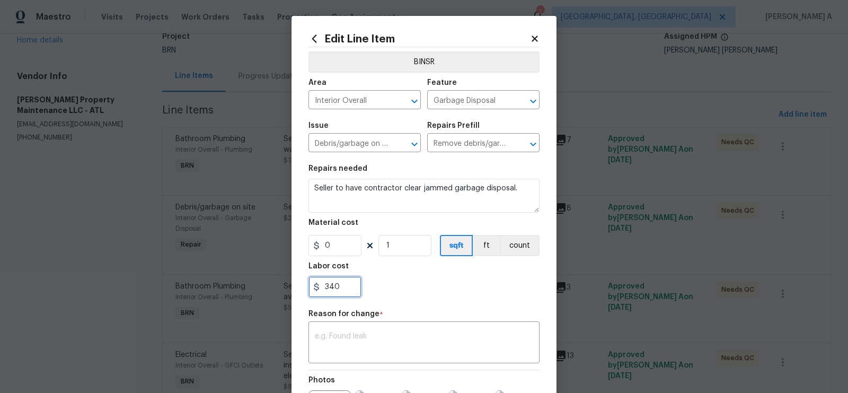
click at [351, 289] on input "340" at bounding box center [335, 286] width 53 height 21
type input "365"
click at [443, 285] on div "365" at bounding box center [424, 286] width 231 height 21
click at [452, 356] on div "x ​" at bounding box center [424, 343] width 231 height 39
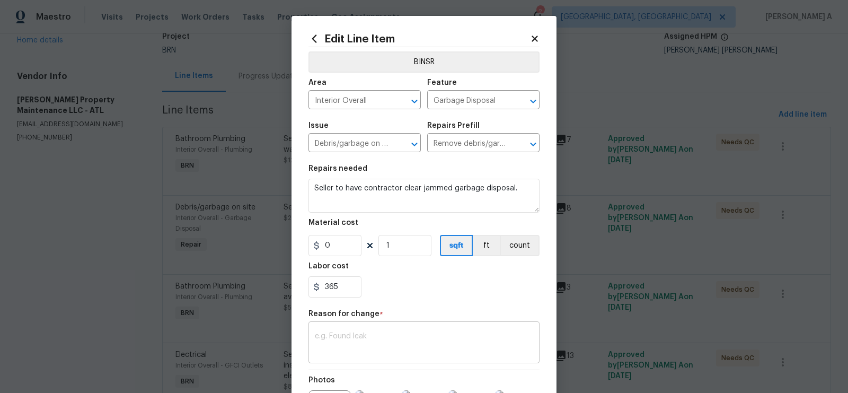
paste textarea "(AK) Updated per vendors final cost."
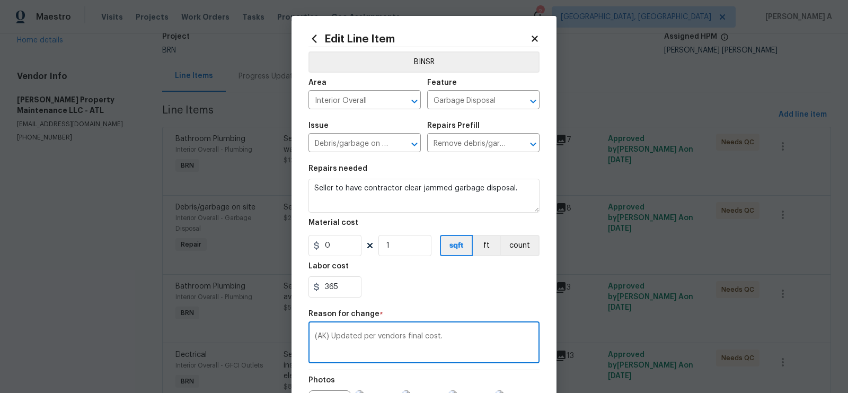
scroll to position [139, 0]
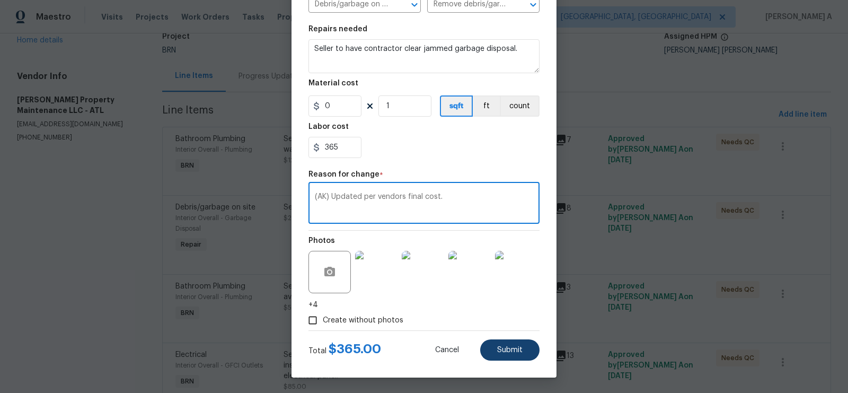
type textarea "(AK) Updated per vendors final cost."
click at [506, 356] on button "Submit" at bounding box center [509, 349] width 59 height 21
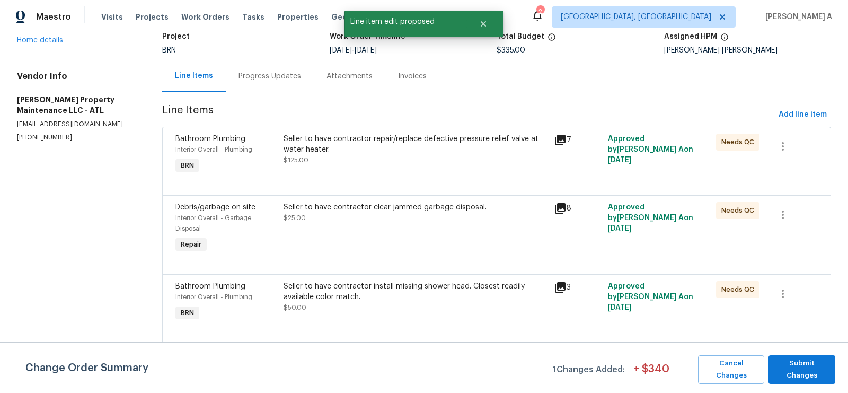
scroll to position [0, 0]
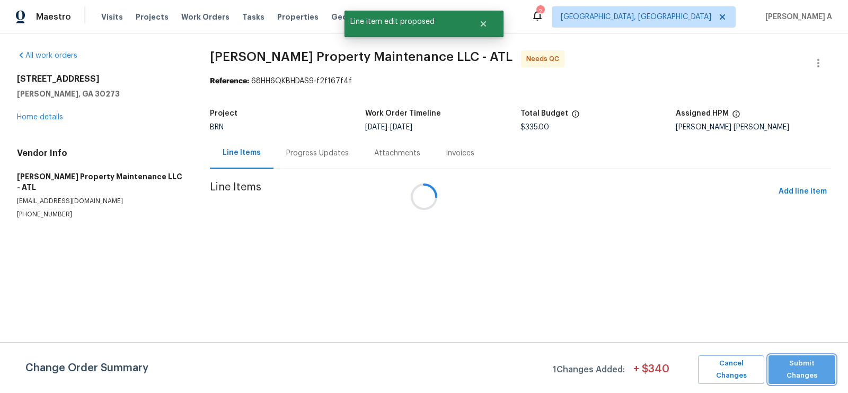
click at [798, 367] on span "Submit Changes" at bounding box center [802, 369] width 56 height 24
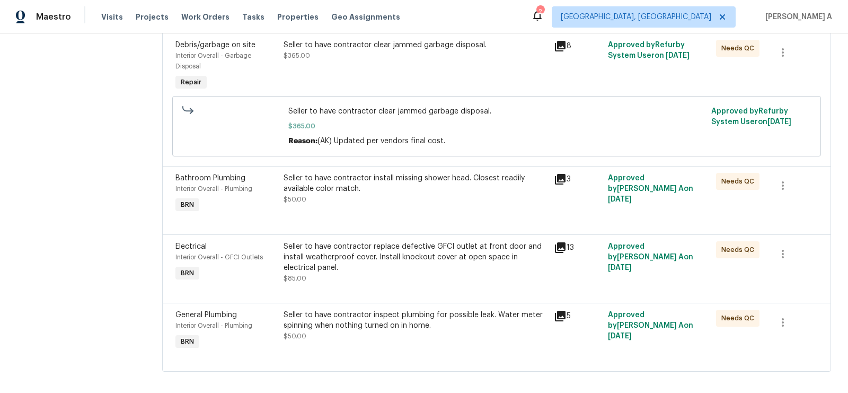
scroll to position [247, 0]
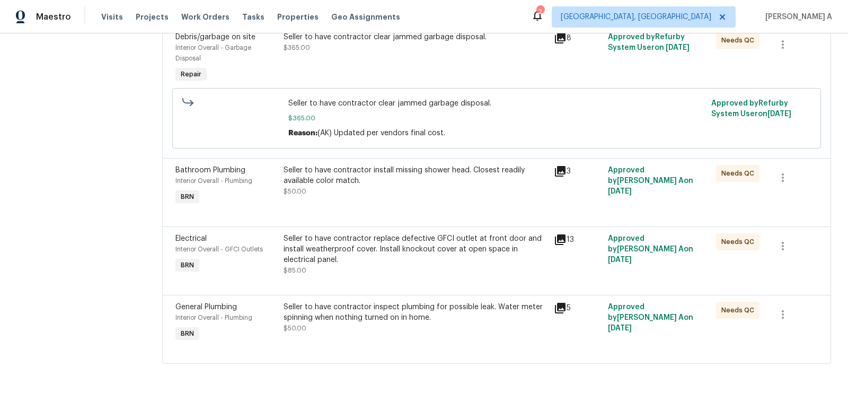
click at [392, 322] on div "Seller to have contractor inspect plumbing for possible leak. Water meter spinn…" at bounding box center [416, 312] width 264 height 21
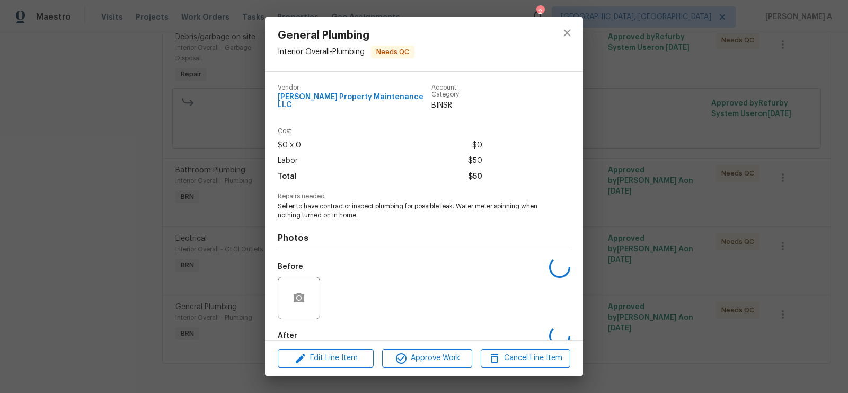
scroll to position [51, 0]
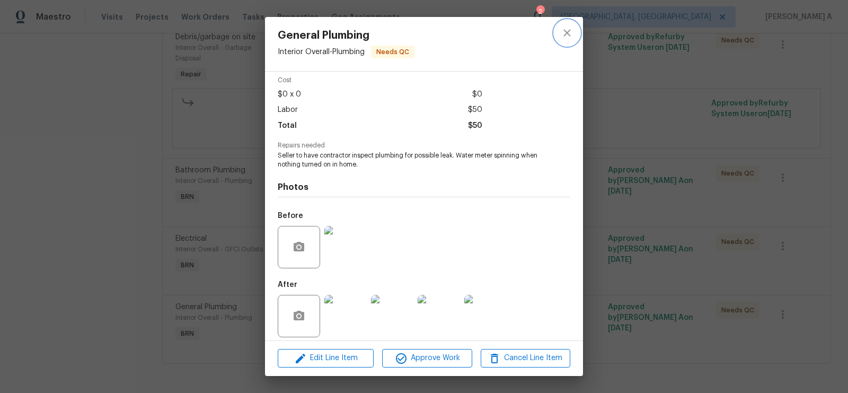
click at [571, 34] on icon "close" at bounding box center [567, 33] width 13 height 13
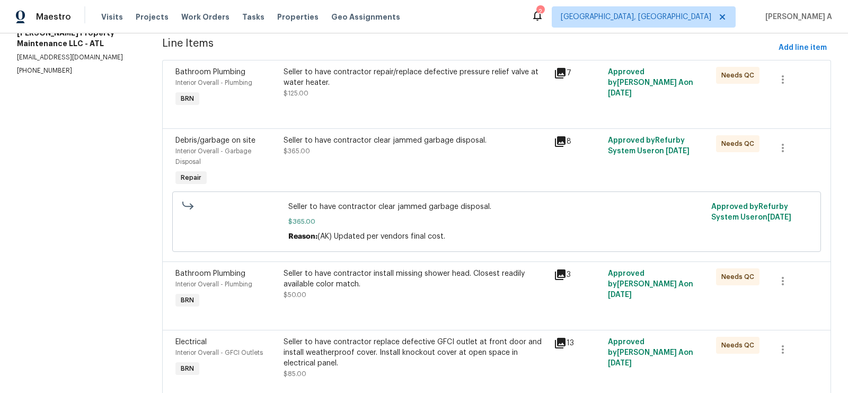
scroll to position [0, 0]
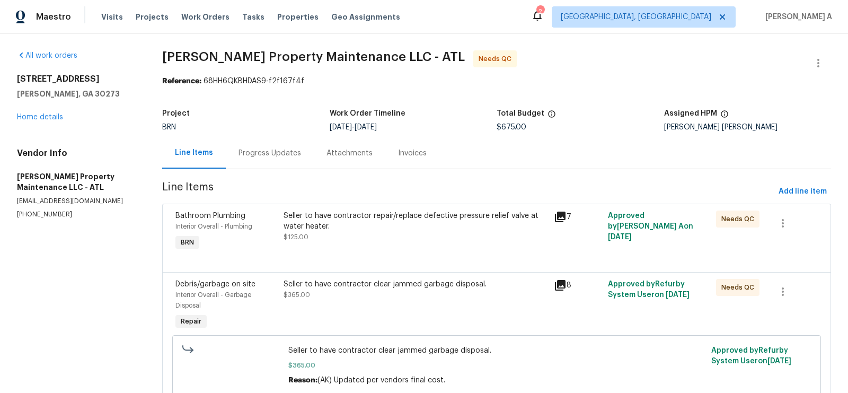
click at [376, 231] on div "Seller to have contractor repair/replace defective pressure relief valve at wat…" at bounding box center [416, 226] width 264 height 32
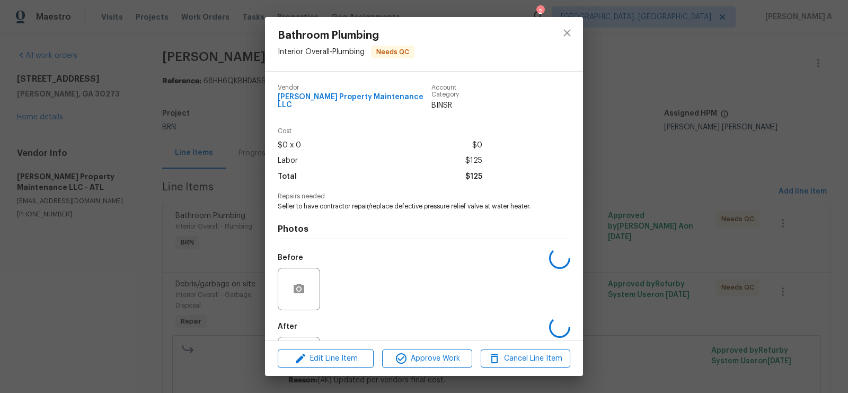
scroll to position [42, 0]
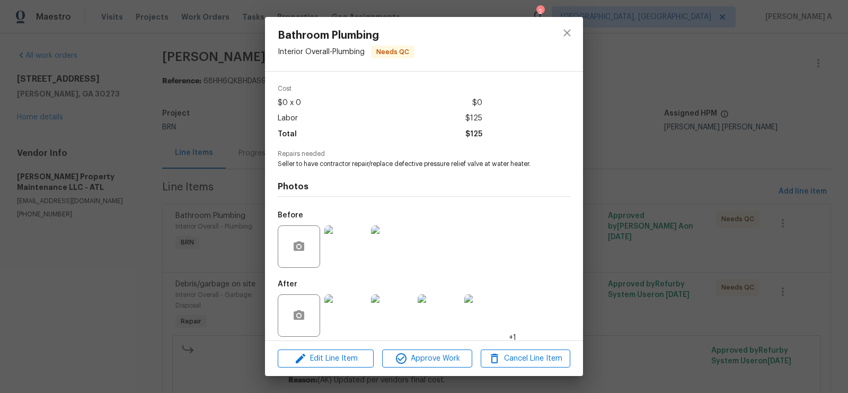
click at [356, 310] on img at bounding box center [345, 315] width 42 height 42
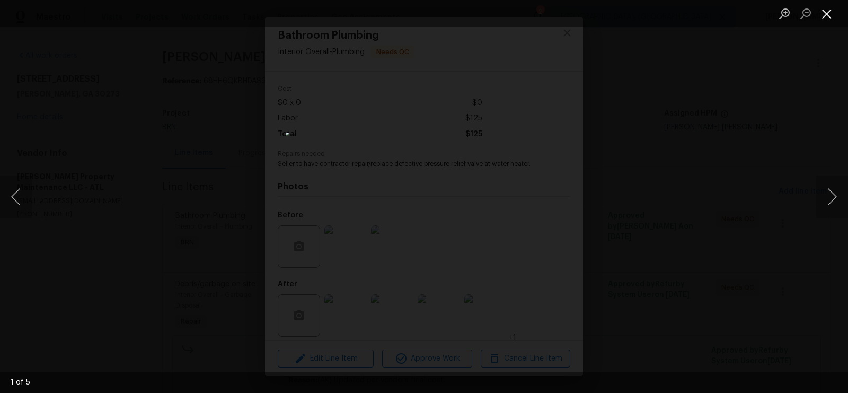
click at [827, 14] on button "Close lightbox" at bounding box center [827, 13] width 21 height 19
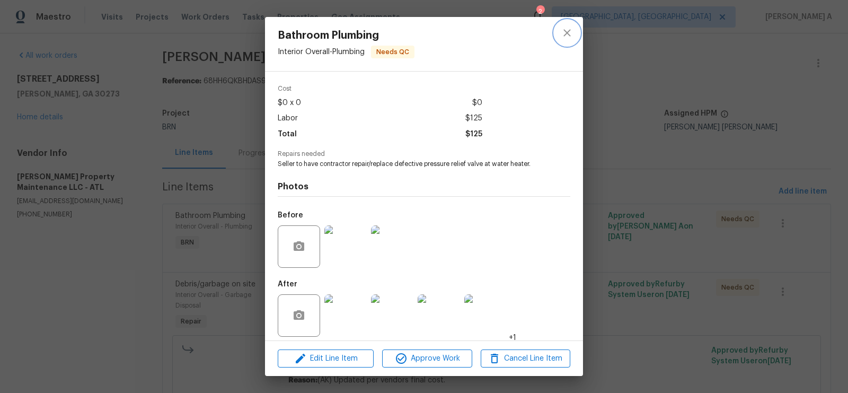
click at [567, 31] on icon "close" at bounding box center [567, 33] width 13 height 13
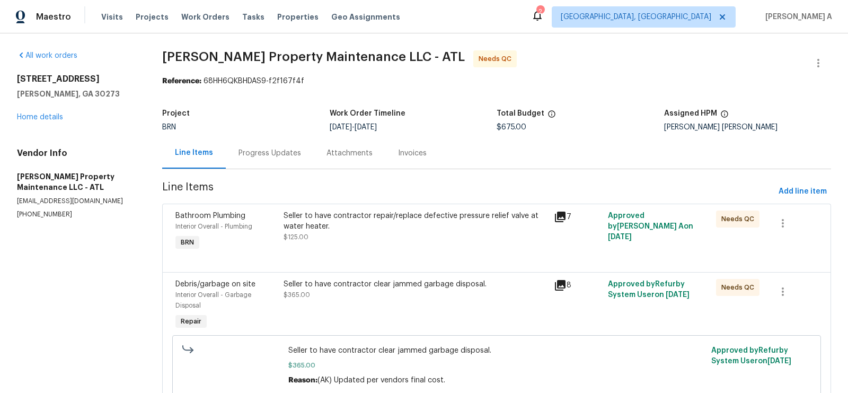
click at [263, 150] on div "Progress Updates" at bounding box center [270, 153] width 63 height 11
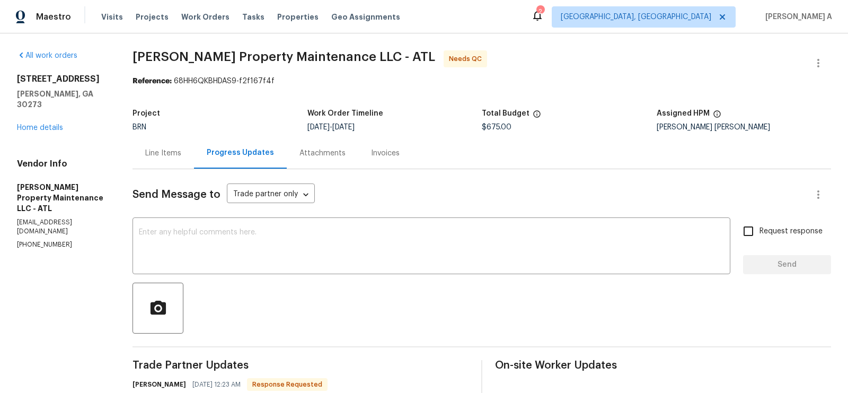
click at [159, 152] on div "Line Items" at bounding box center [163, 153] width 36 height 11
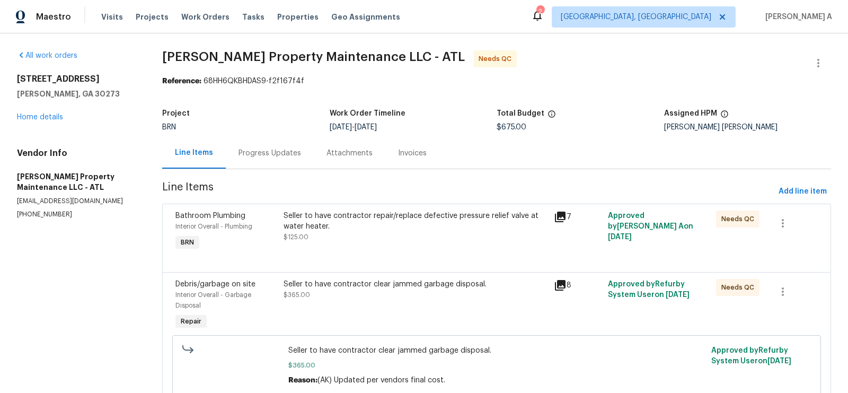
click at [469, 232] on div "Seller to have contractor repair/replace defective pressure relief valve at wat…" at bounding box center [416, 226] width 264 height 32
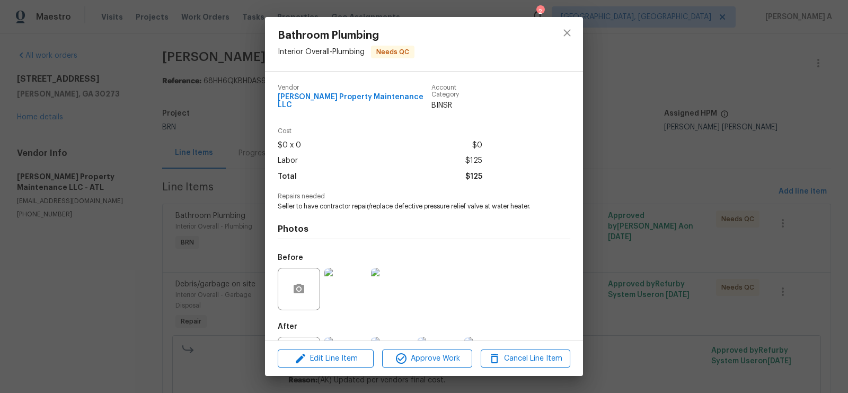
scroll to position [42, 0]
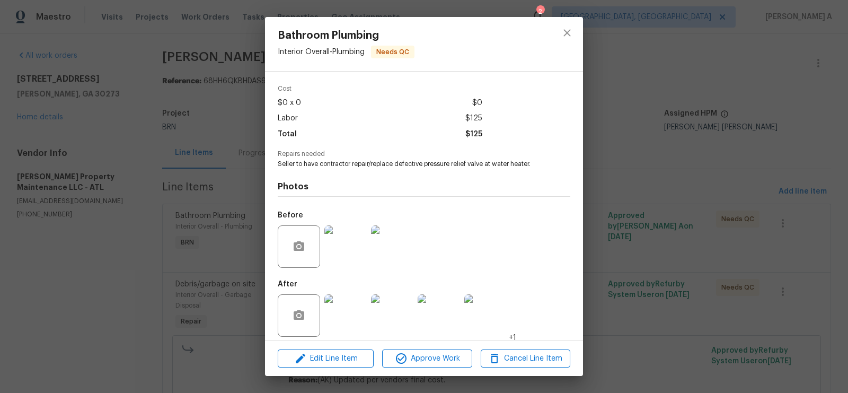
click at [337, 240] on img at bounding box center [345, 246] width 42 height 42
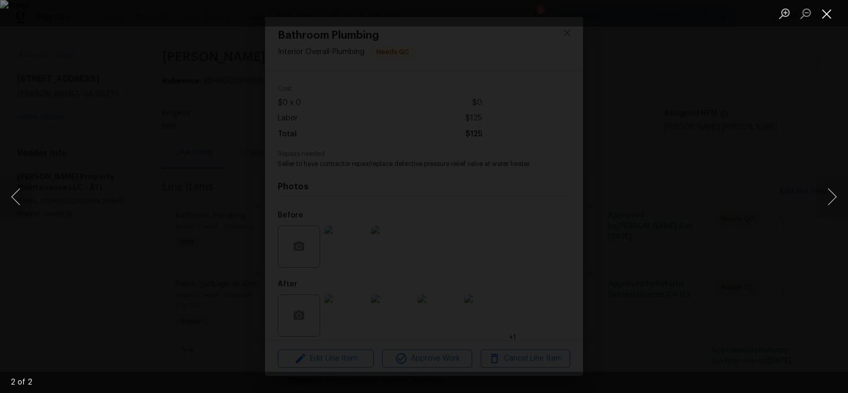
click at [824, 13] on button "Close lightbox" at bounding box center [827, 13] width 21 height 19
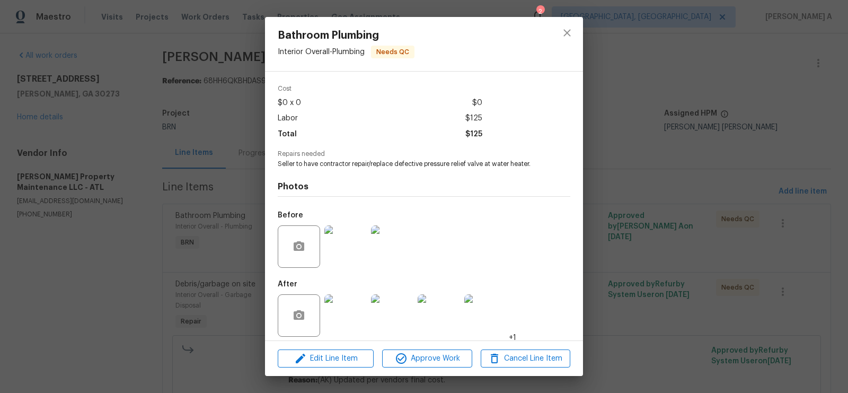
click at [350, 297] on img at bounding box center [345, 315] width 42 height 42
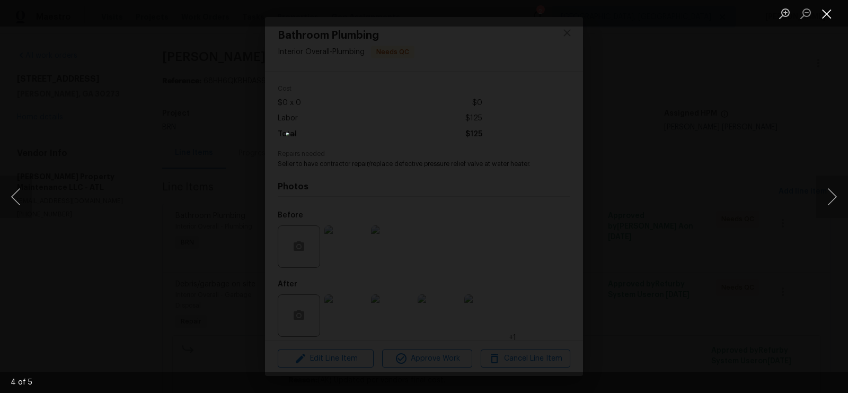
click at [833, 18] on button "Close lightbox" at bounding box center [827, 13] width 21 height 19
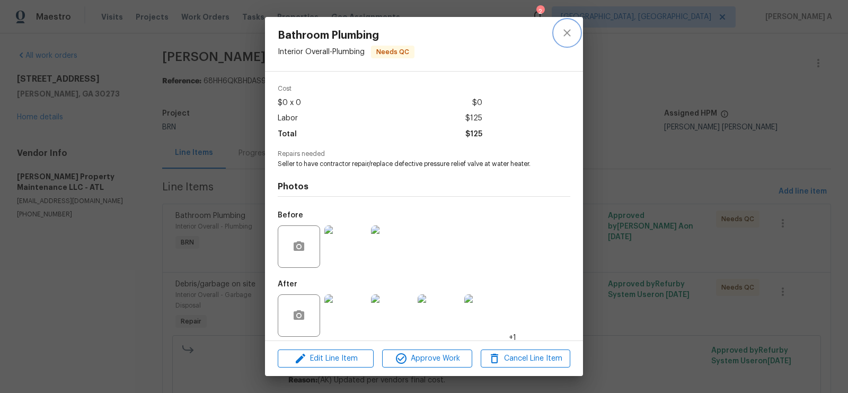
click at [565, 31] on icon "close" at bounding box center [567, 33] width 13 height 13
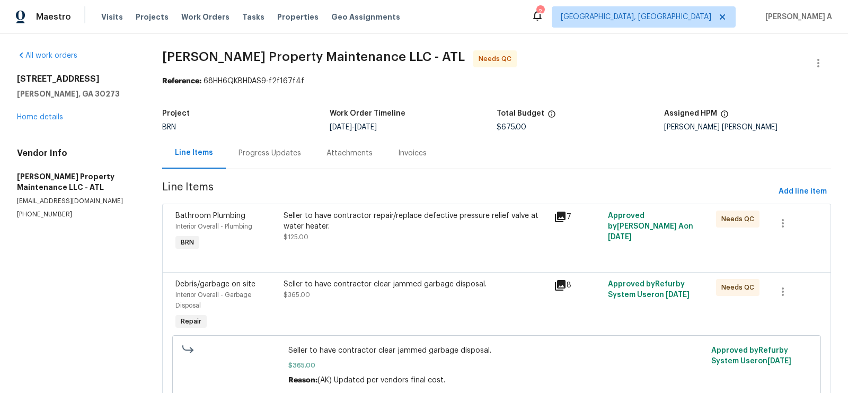
click at [286, 154] on div "Progress Updates" at bounding box center [270, 153] width 63 height 11
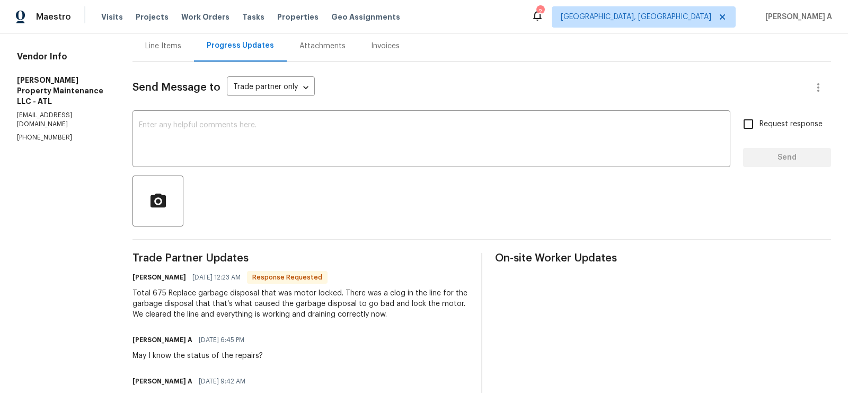
scroll to position [77, 0]
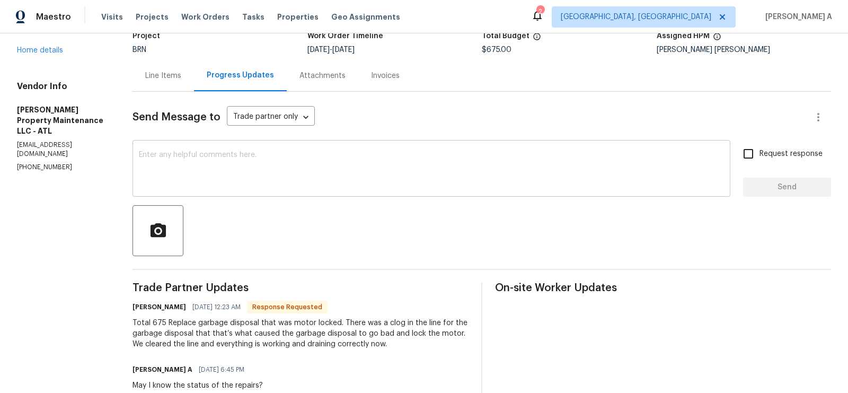
click at [334, 168] on textarea at bounding box center [431, 169] width 585 height 37
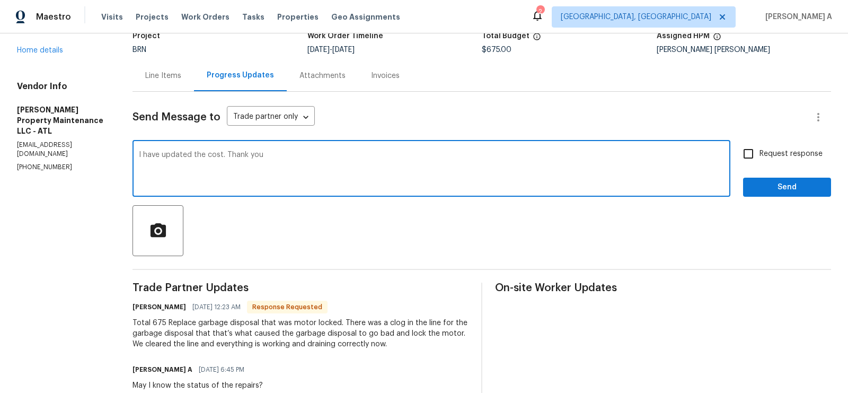
type textarea "I have updated the cost. Thank you"
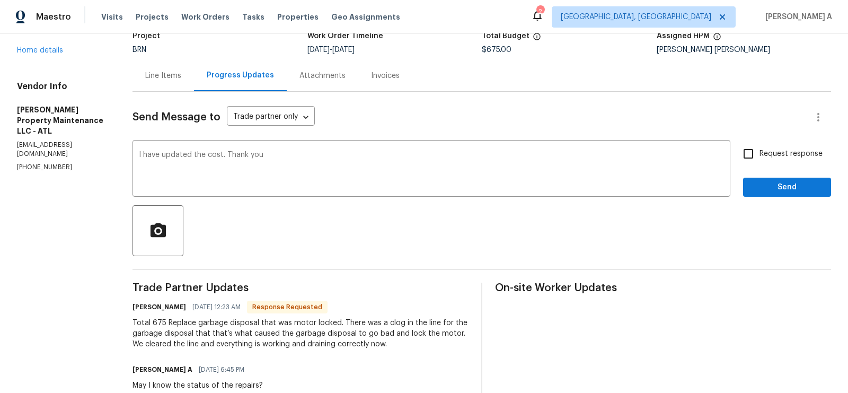
click at [761, 152] on span "Request response" at bounding box center [791, 153] width 63 height 11
click at [760, 152] on input "Request response" at bounding box center [749, 154] width 22 height 22
checkbox input "true"
click at [764, 199] on div "Send Message to Trade partner only Trade partner only ​ I have updated the cost…" at bounding box center [482, 326] width 699 height 468
click at [764, 197] on div "Send Message to Trade partner only Trade partner only ​ I have updated the cost…" at bounding box center [482, 326] width 699 height 468
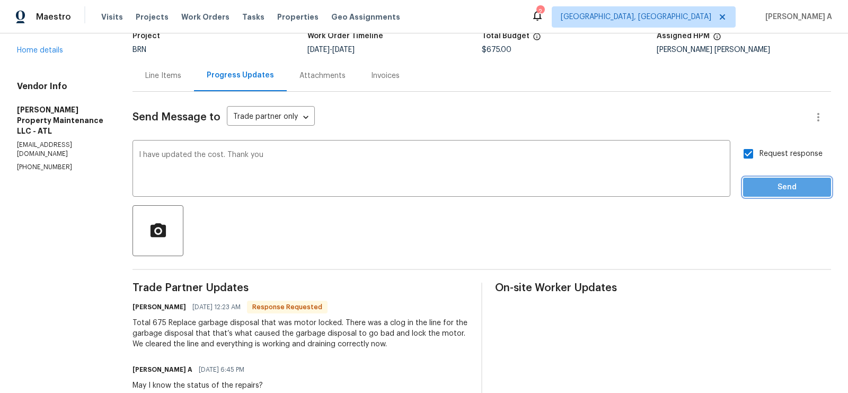
click at [771, 178] on button "Send" at bounding box center [787, 188] width 88 height 20
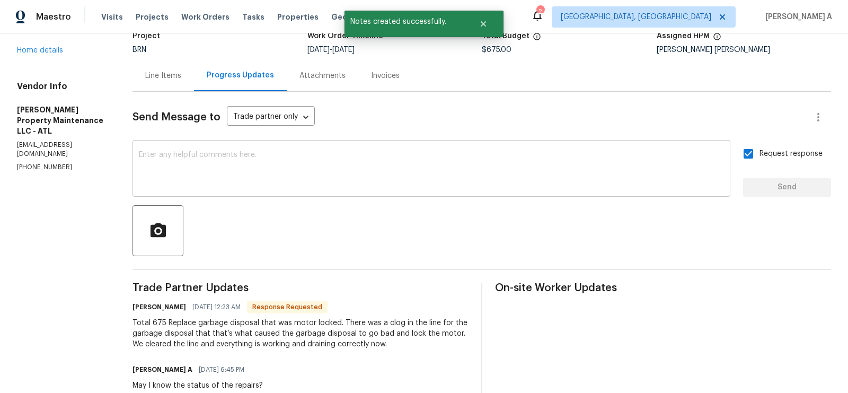
scroll to position [0, 0]
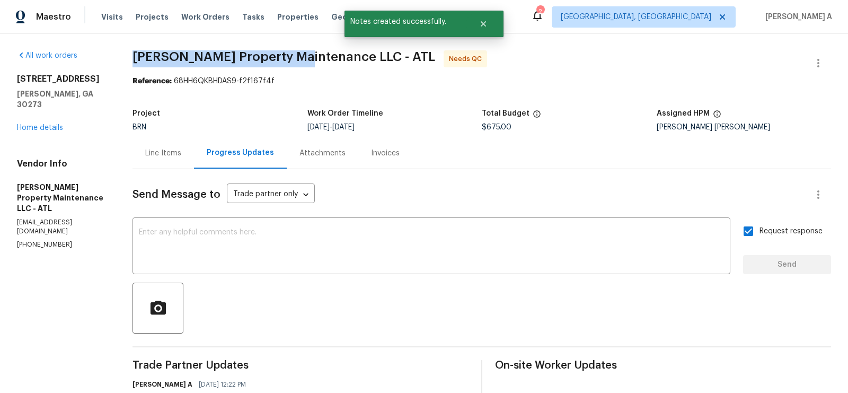
drag, startPoint x: 127, startPoint y: 56, endPoint x: 302, endPoint y: 55, distance: 175.0
click at [301, 55] on div "All work orders [STREET_ADDRESS][PERSON_NAME] Home details Vendor Info [PERSON_…" at bounding box center [424, 364] width 848 height 662
copy span "[PERSON_NAME] Property Maintenance"
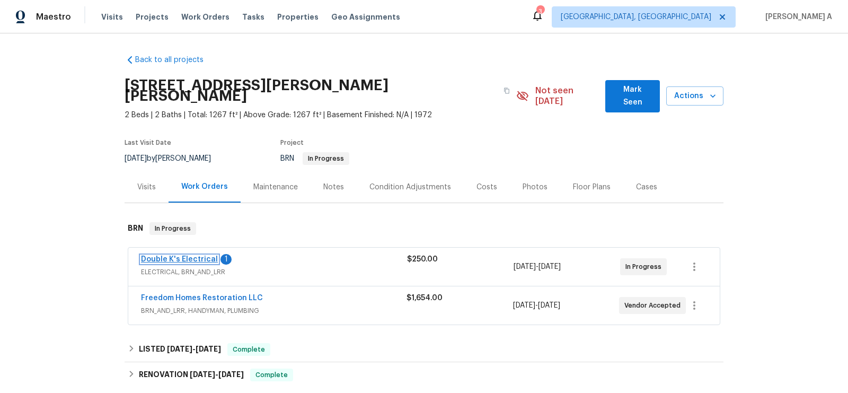
click at [201, 256] on link "Double K's Electrical" at bounding box center [179, 259] width 77 height 7
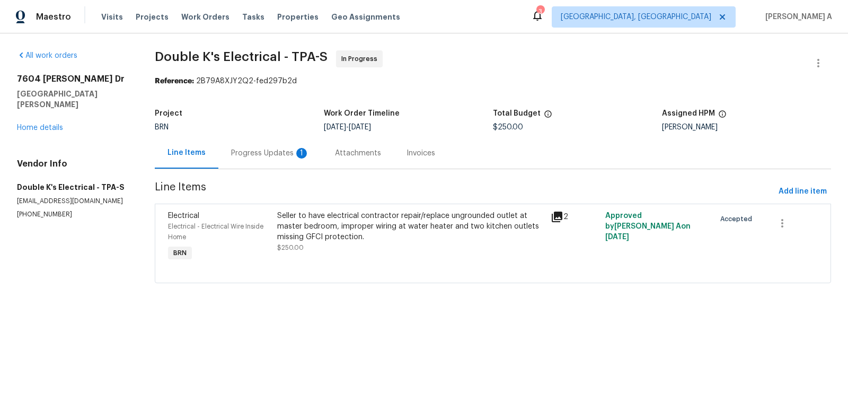
click at [298, 154] on div "1" at bounding box center [301, 153] width 11 height 11
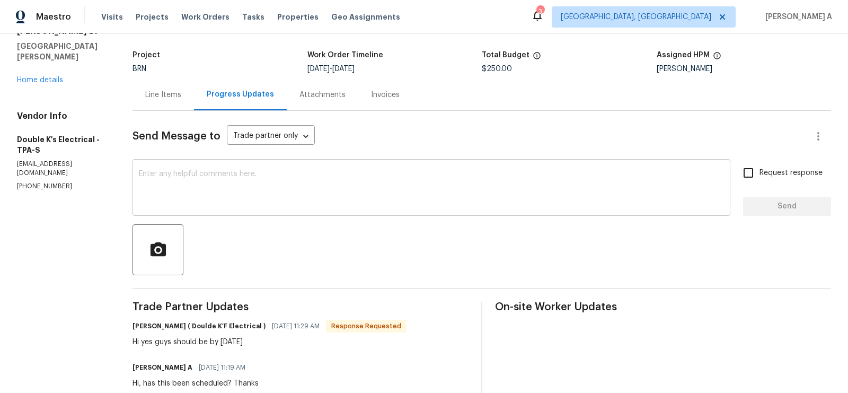
scroll to position [57, 0]
click at [337, 185] on textarea at bounding box center [431, 189] width 585 height 37
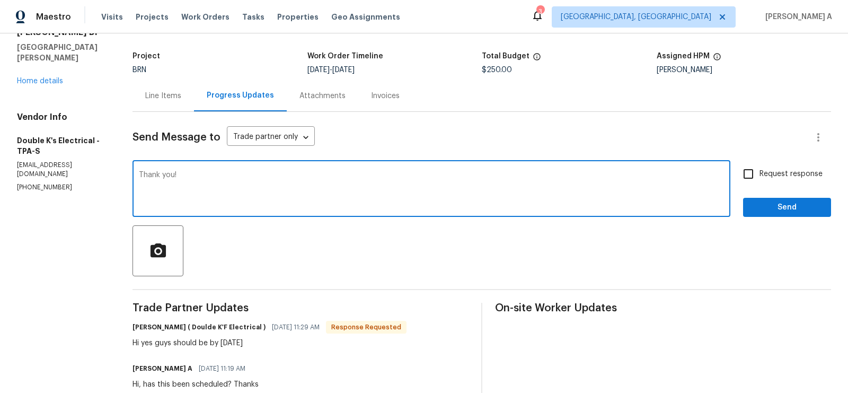
type textarea "Thank you!"
click at [754, 170] on input "Request response" at bounding box center [749, 174] width 22 height 22
checkbox input "true"
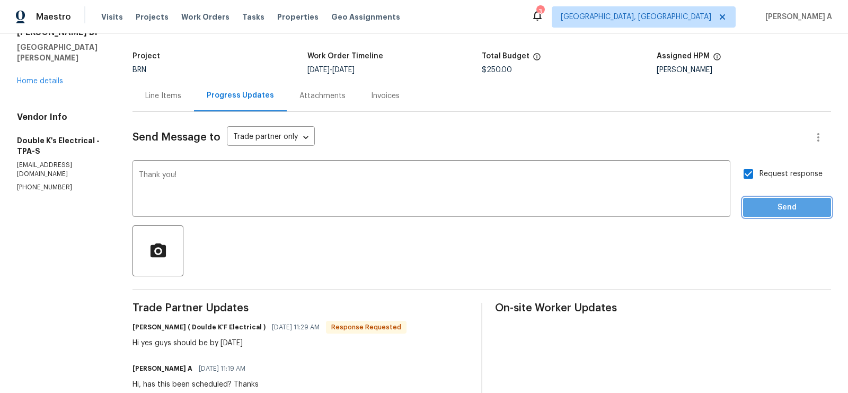
click at [777, 203] on span "Send" at bounding box center [787, 207] width 71 height 13
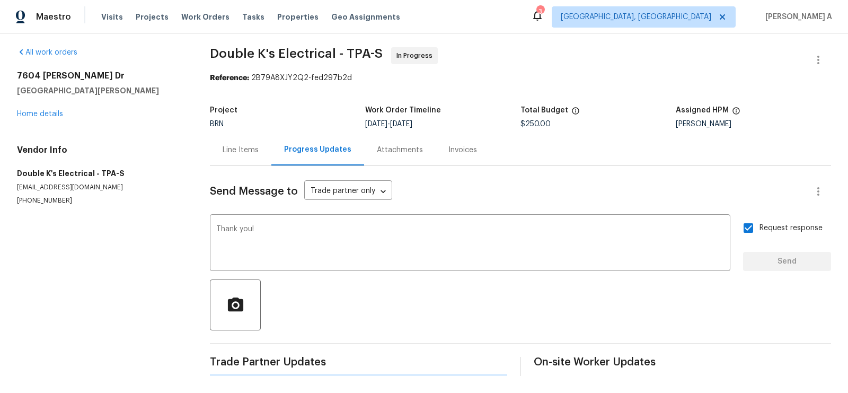
scroll to position [0, 0]
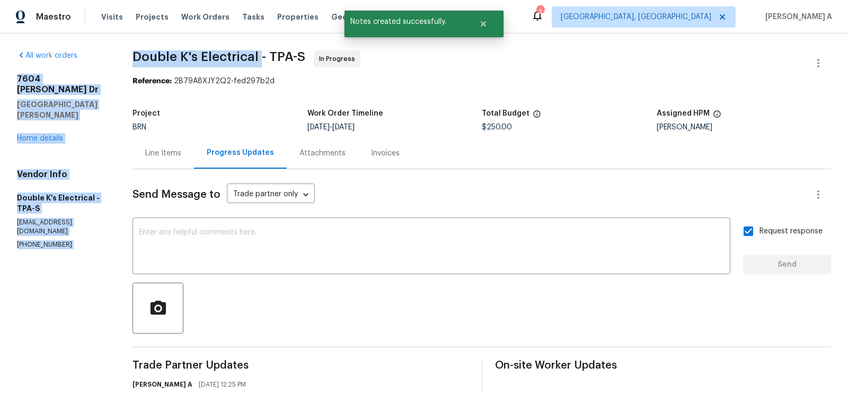
drag, startPoint x: 119, startPoint y: 58, endPoint x: 262, endPoint y: 58, distance: 142.6
click at [262, 58] on div "All work orders [STREET_ADDRESS][PERSON_NAME][PERSON_NAME] Home details Vendor …" at bounding box center [424, 312] width 848 height 558
click at [262, 58] on span "Double K's Electrical - TPA-S" at bounding box center [219, 56] width 173 height 13
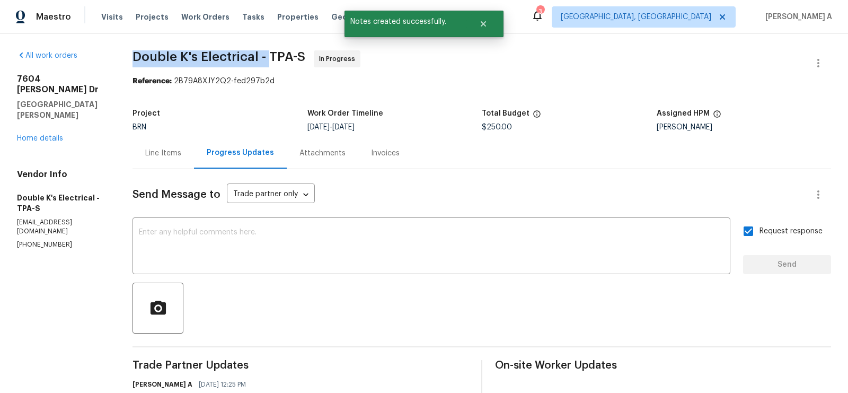
drag, startPoint x: 262, startPoint y: 58, endPoint x: 153, endPoint y: 57, distance: 108.7
click at [153, 57] on span "Double K's Electrical - TPA-S" at bounding box center [219, 56] width 173 height 13
drag, startPoint x: 136, startPoint y: 56, endPoint x: 259, endPoint y: 57, distance: 123.5
click at [259, 57] on span "Double K's Electrical - TPA-S" at bounding box center [219, 56] width 173 height 13
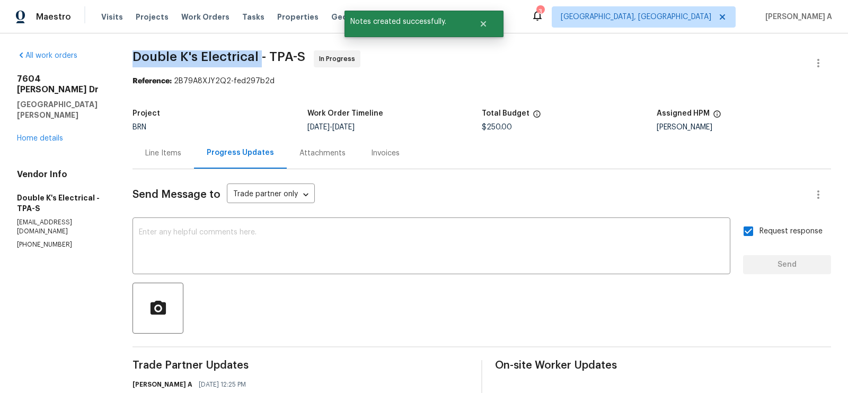
copy span "Double K's Electrical"
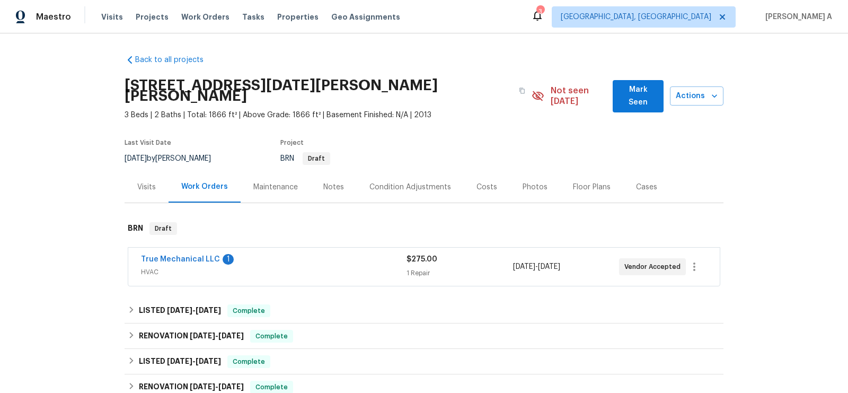
click at [186, 248] on div "True Mechanical LLC 1 HVAC $275.00 1 Repair 8/14/2025 - 8/15/2025 Vendor Accept…" at bounding box center [424, 267] width 592 height 38
click at [187, 256] on link "True Mechanical LLC" at bounding box center [180, 259] width 79 height 7
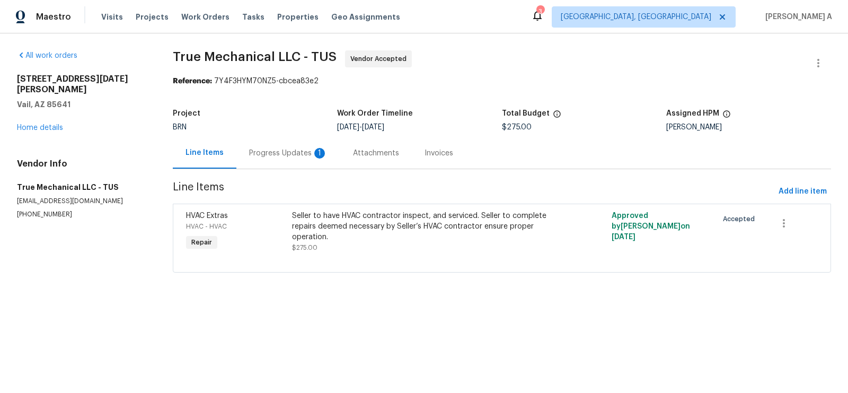
click at [293, 150] on div "Progress Updates 1" at bounding box center [288, 153] width 78 height 11
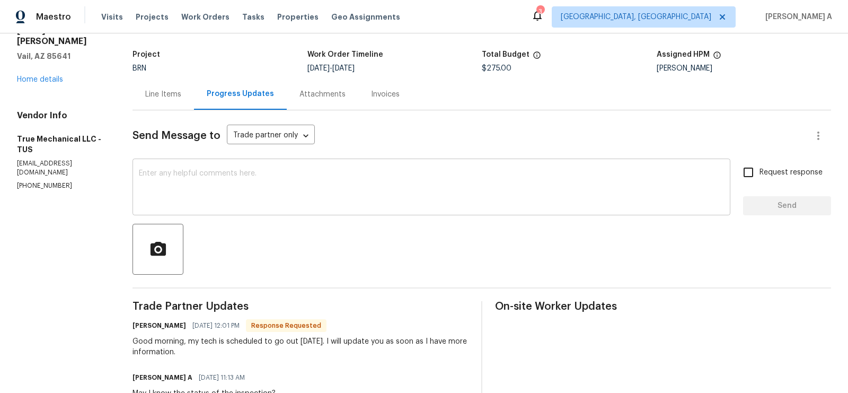
scroll to position [58, 0]
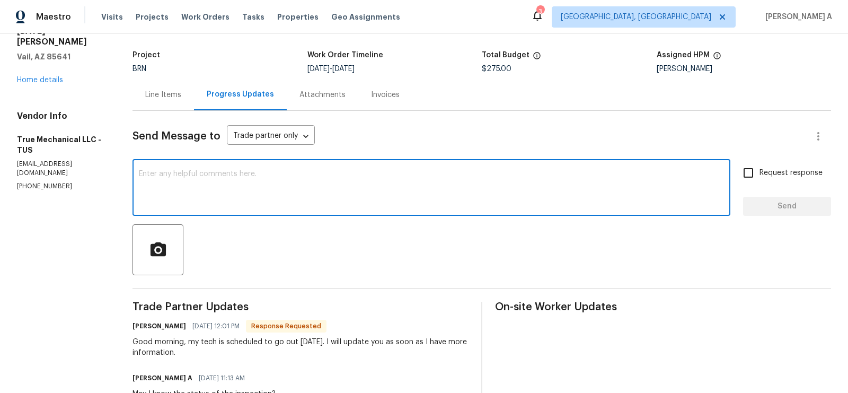
click at [327, 188] on textarea at bounding box center [431, 188] width 585 height 37
type textarea "Okay, thank you!"
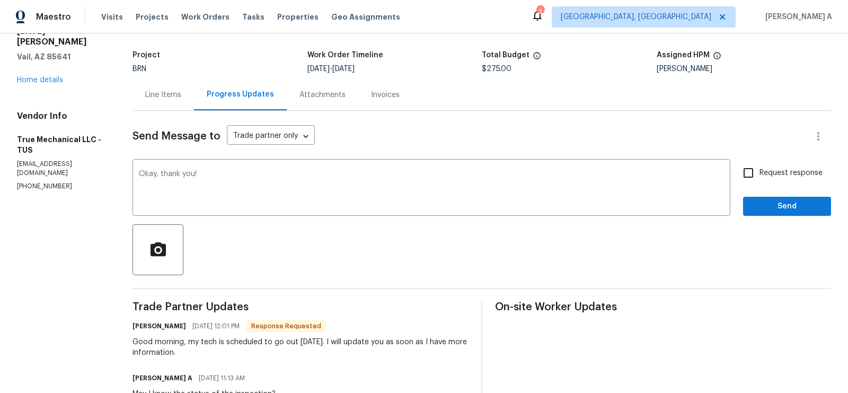
click at [770, 183] on div "Request response Send" at bounding box center [787, 189] width 88 height 54
click at [764, 178] on span "Request response" at bounding box center [791, 173] width 63 height 11
click at [760, 178] on input "Request response" at bounding box center [749, 173] width 22 height 22
checkbox input "true"
click at [774, 201] on span "Send" at bounding box center [787, 206] width 71 height 13
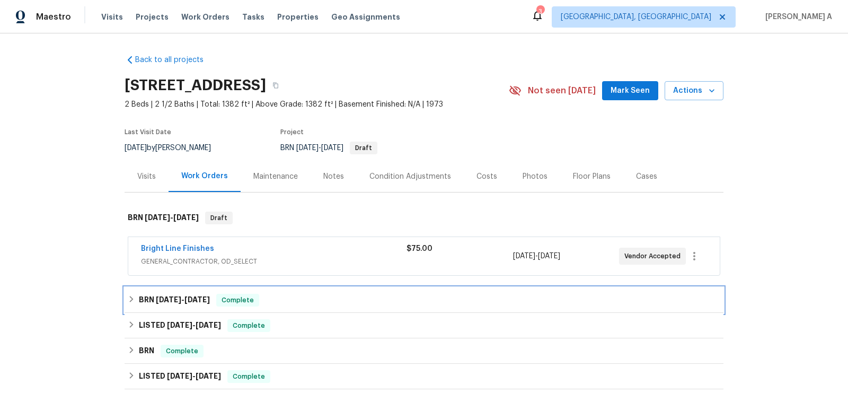
click at [226, 300] on span "Complete" at bounding box center [237, 300] width 41 height 11
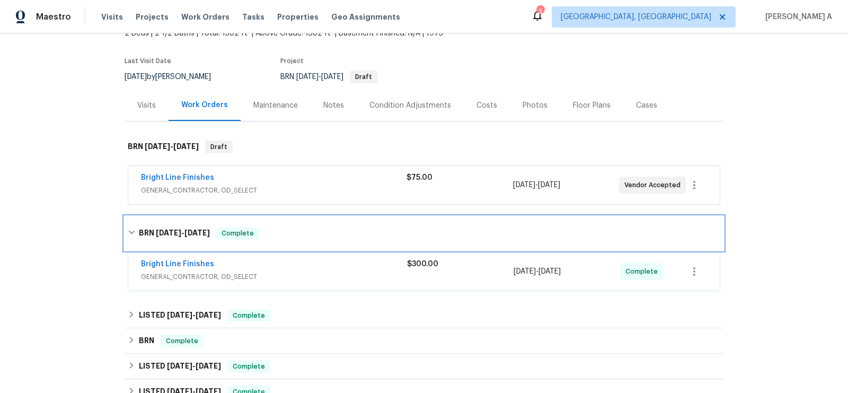
scroll to position [73, 0]
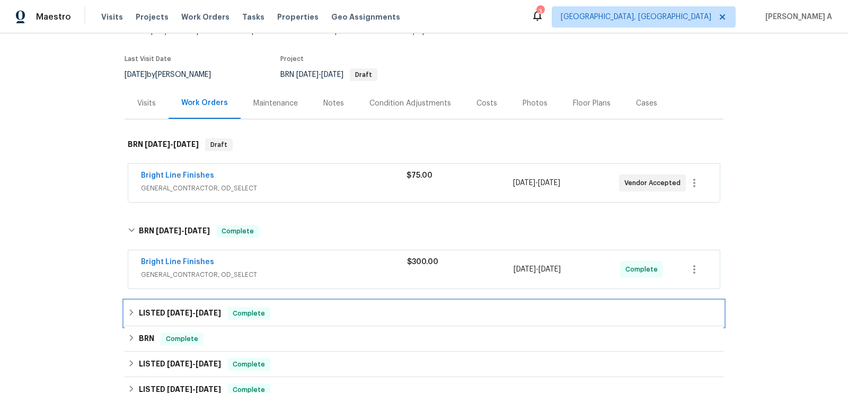
click at [225, 309] on div "LISTED 6/25/25 - 7/2/25 Complete" at bounding box center [424, 313] width 593 height 13
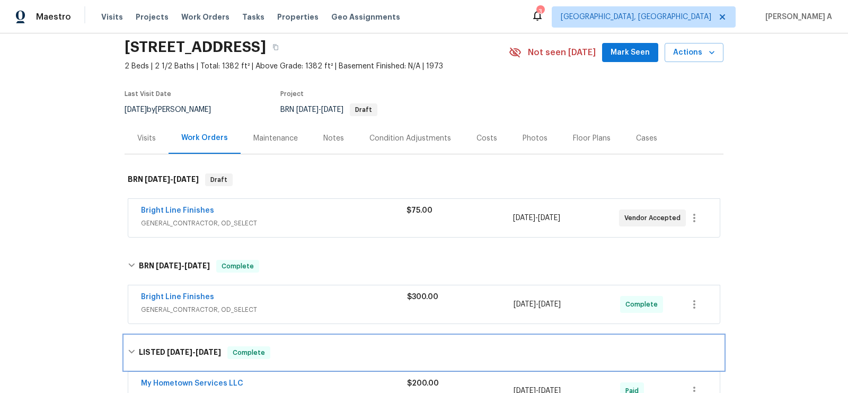
scroll to position [0, 0]
